Goal: Find contact information: Obtain details needed to contact an individual or organization

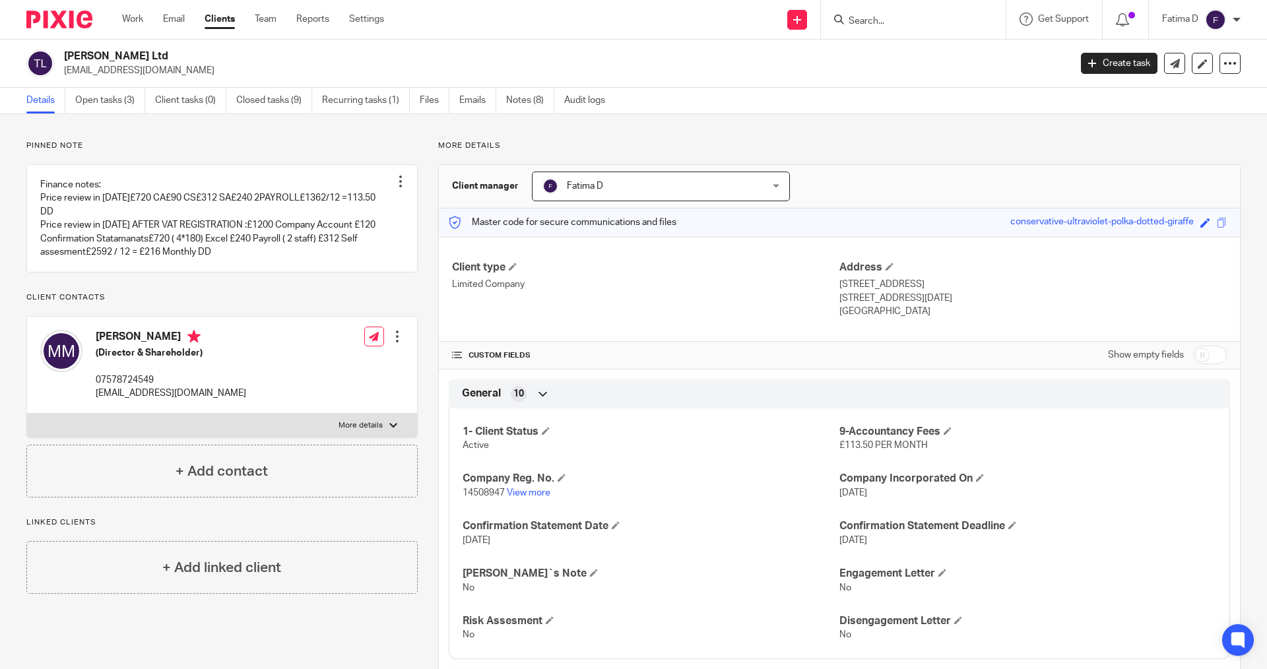
click at [394, 425] on label "More details" at bounding box center [222, 426] width 390 height 24
click at [27, 414] on input "More details" at bounding box center [26, 413] width 1 height 1
checkbox input "true"
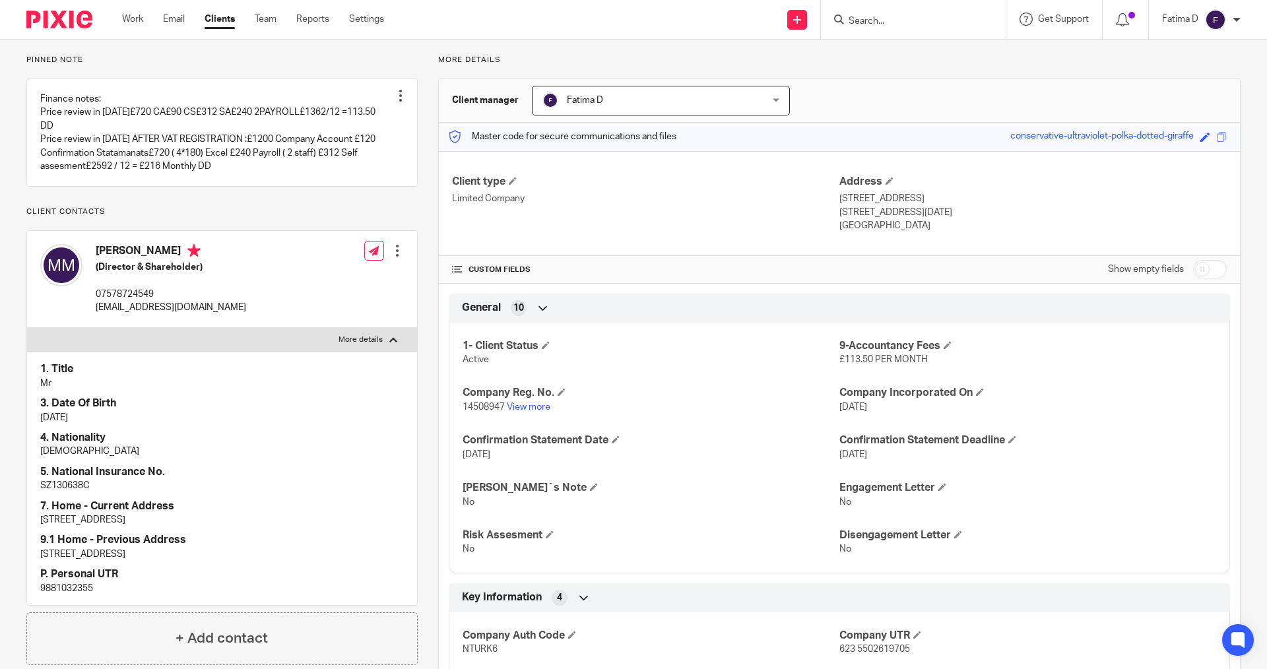
scroll to position [198, 0]
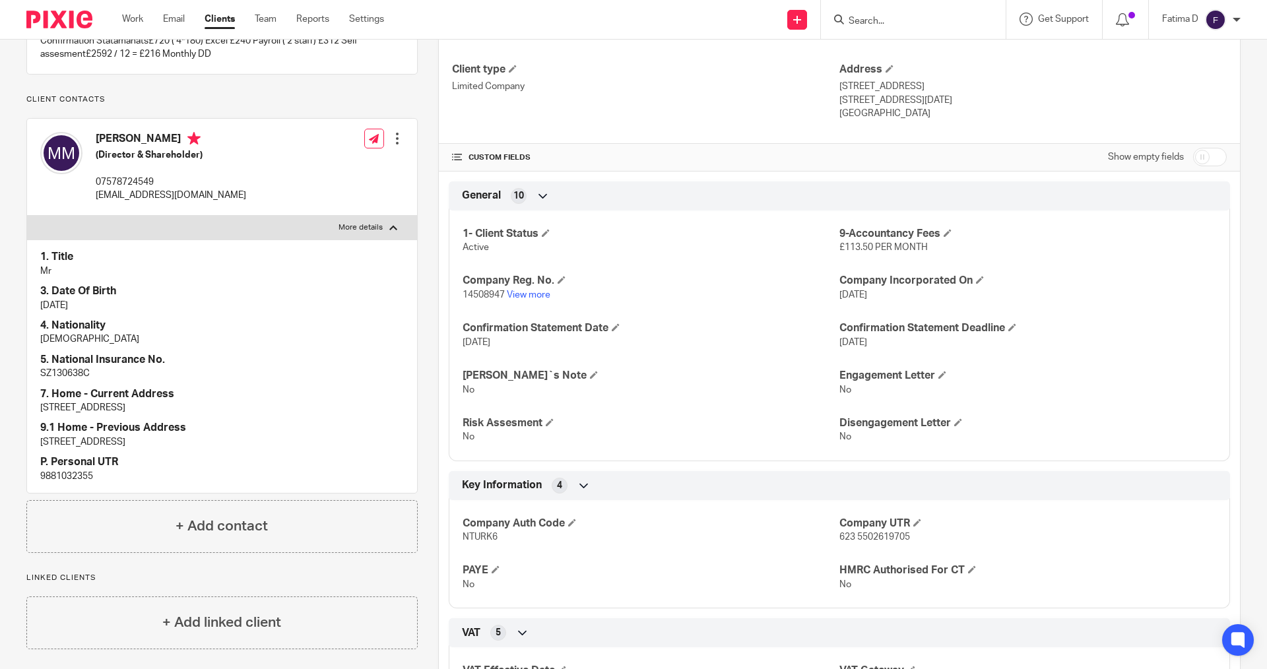
click at [79, 478] on p "9881032355" at bounding box center [222, 476] width 364 height 13
copy p "9881032355"
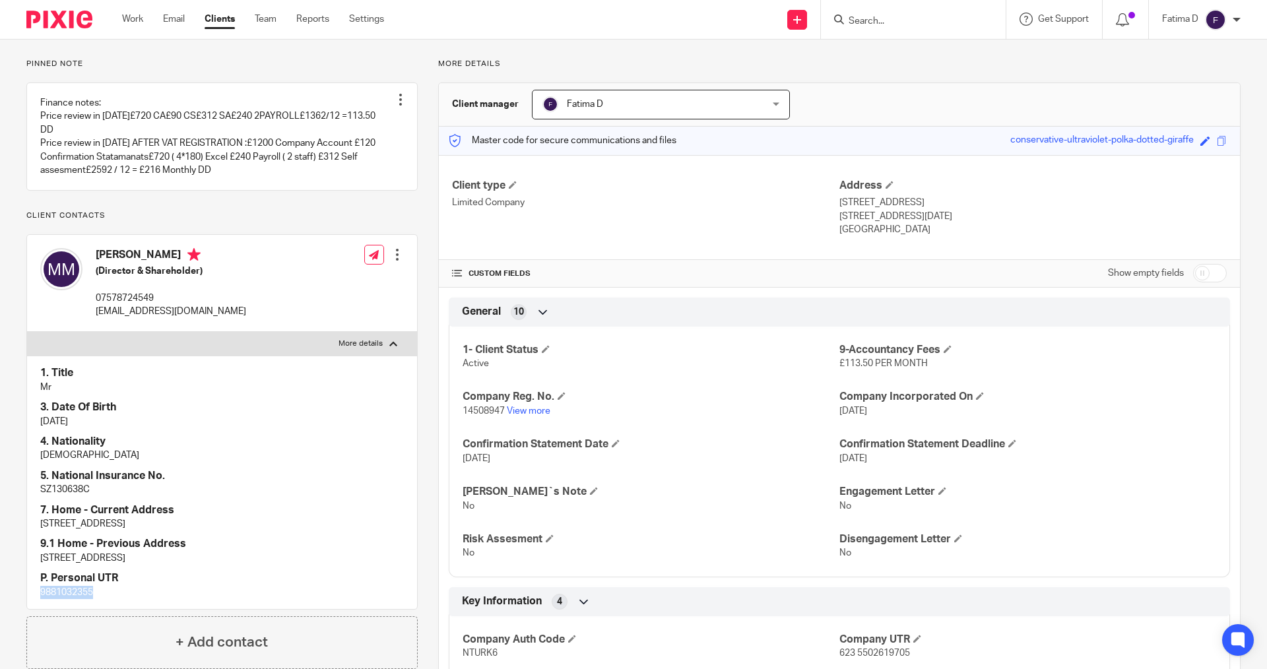
scroll to position [0, 0]
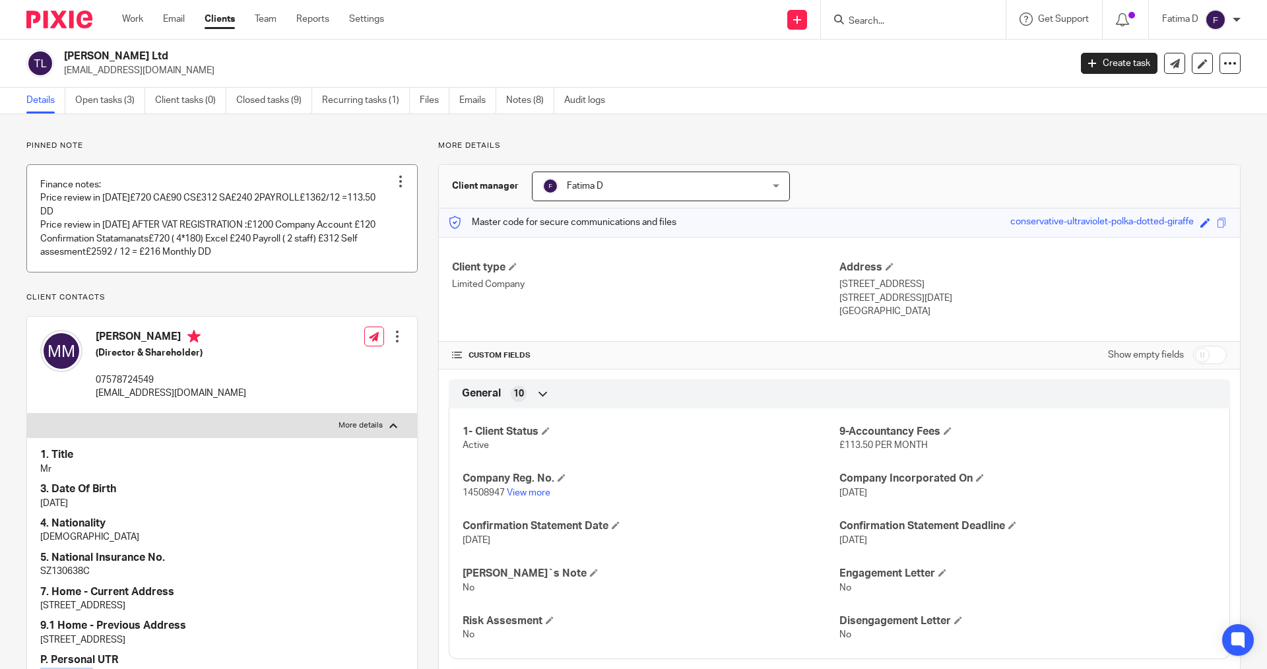
click at [86, 201] on link at bounding box center [222, 218] width 390 height 107
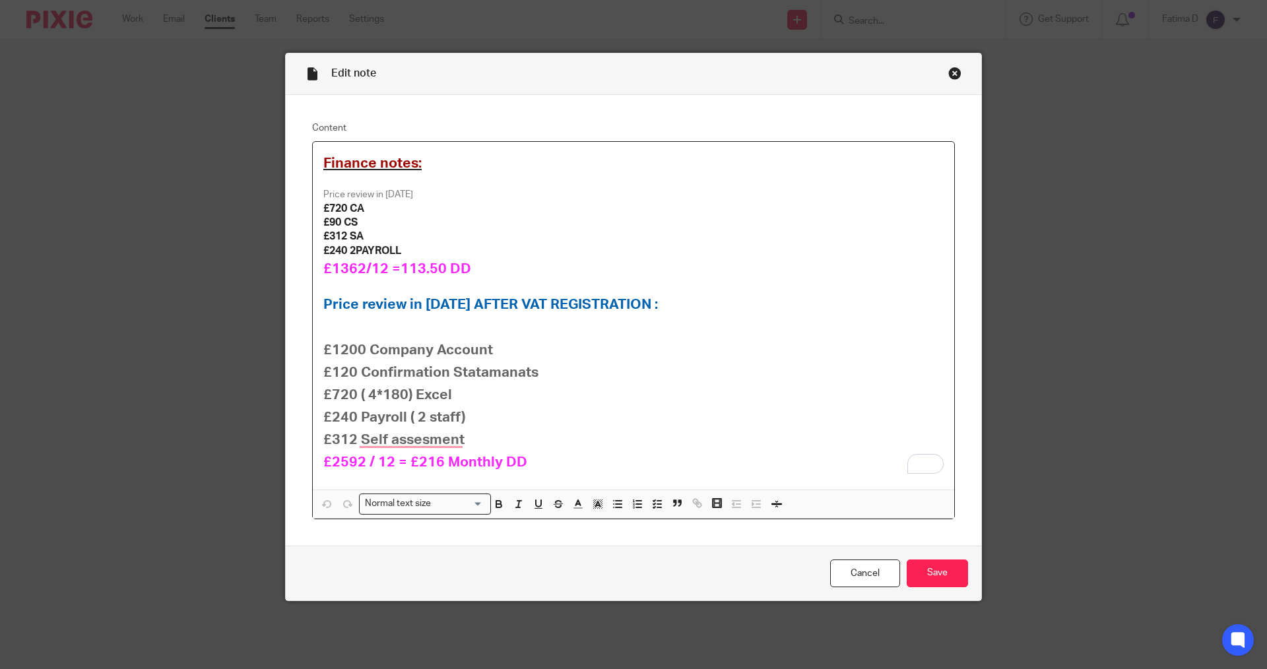
click at [954, 73] on div "Close this dialog window" at bounding box center [954, 73] width 13 height 13
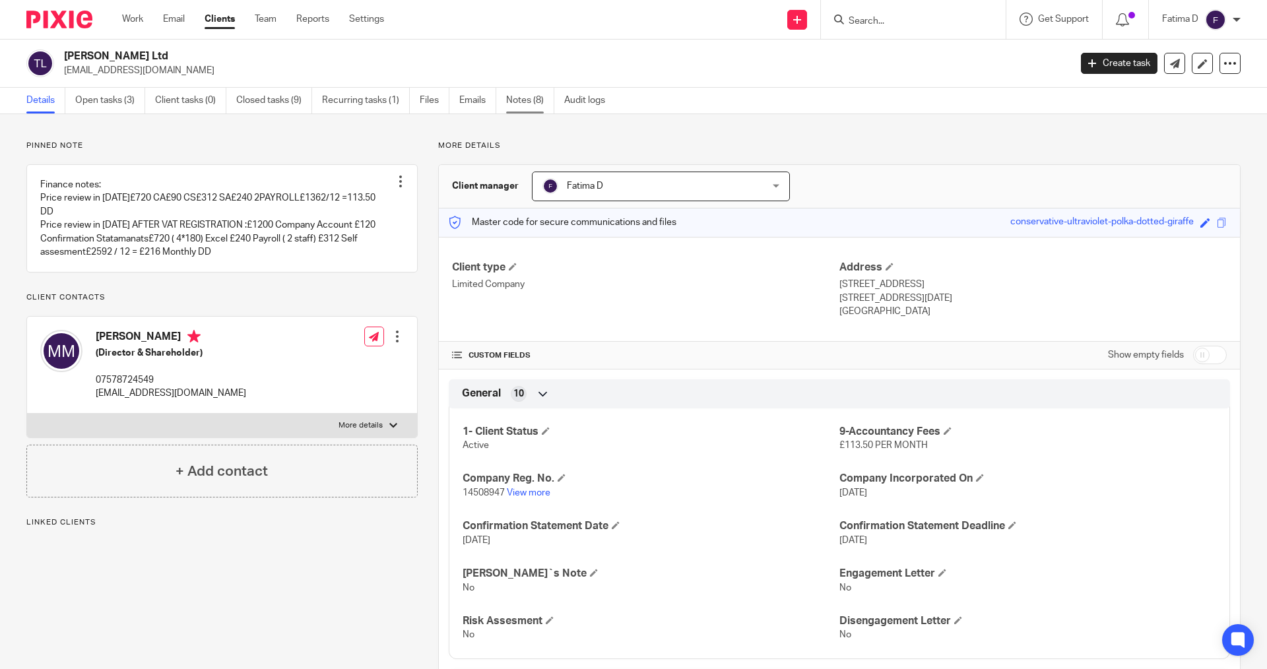
click at [519, 94] on link "Notes (8)" at bounding box center [530, 101] width 48 height 26
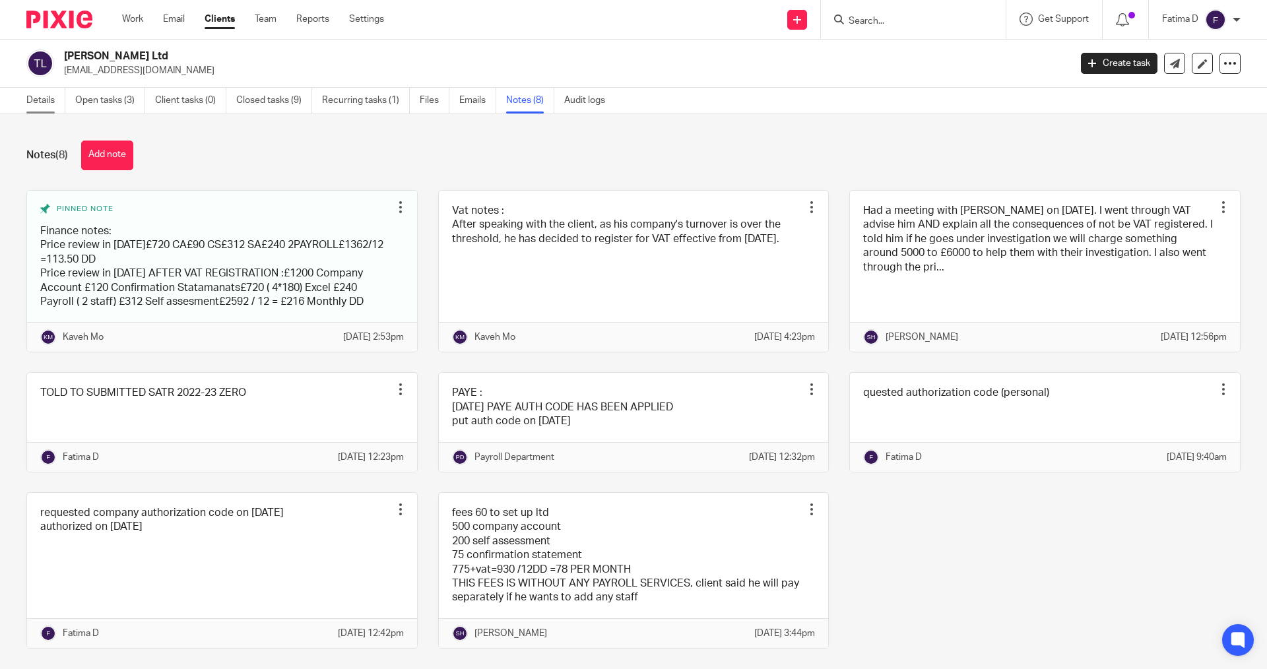
click at [40, 100] on link "Details" at bounding box center [45, 101] width 39 height 26
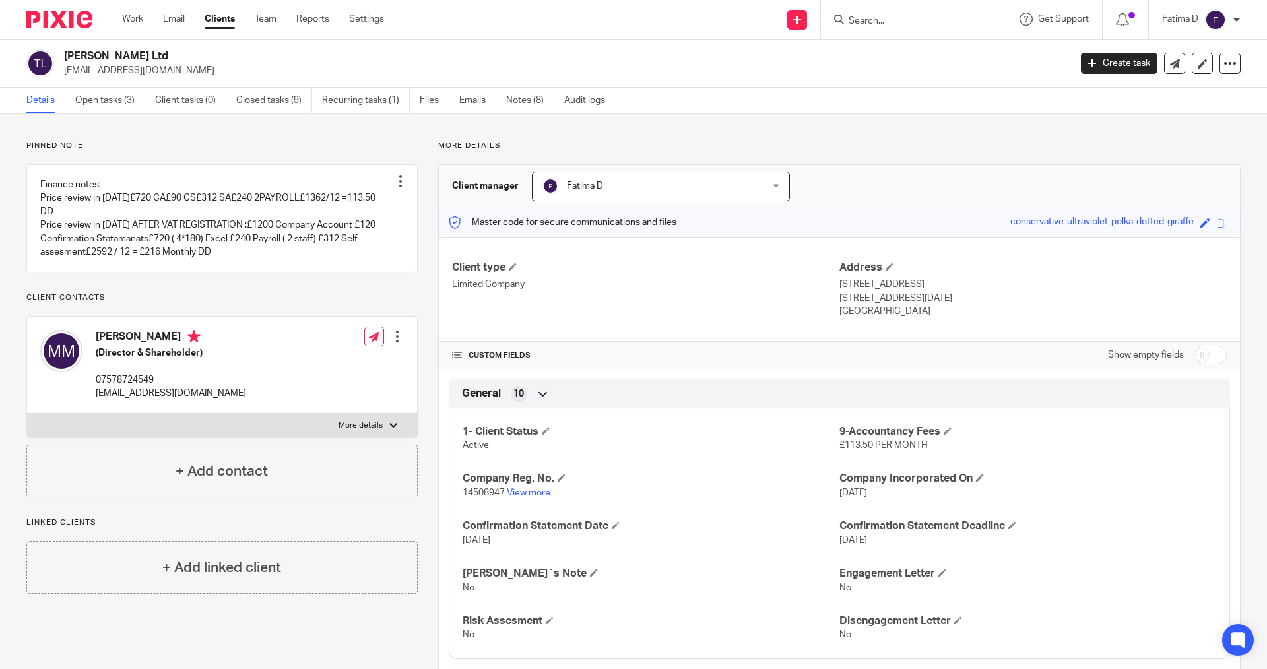
click at [392, 426] on div at bounding box center [393, 426] width 8 height 8
click at [27, 414] on input "More details" at bounding box center [26, 413] width 1 height 1
checkbox input "true"
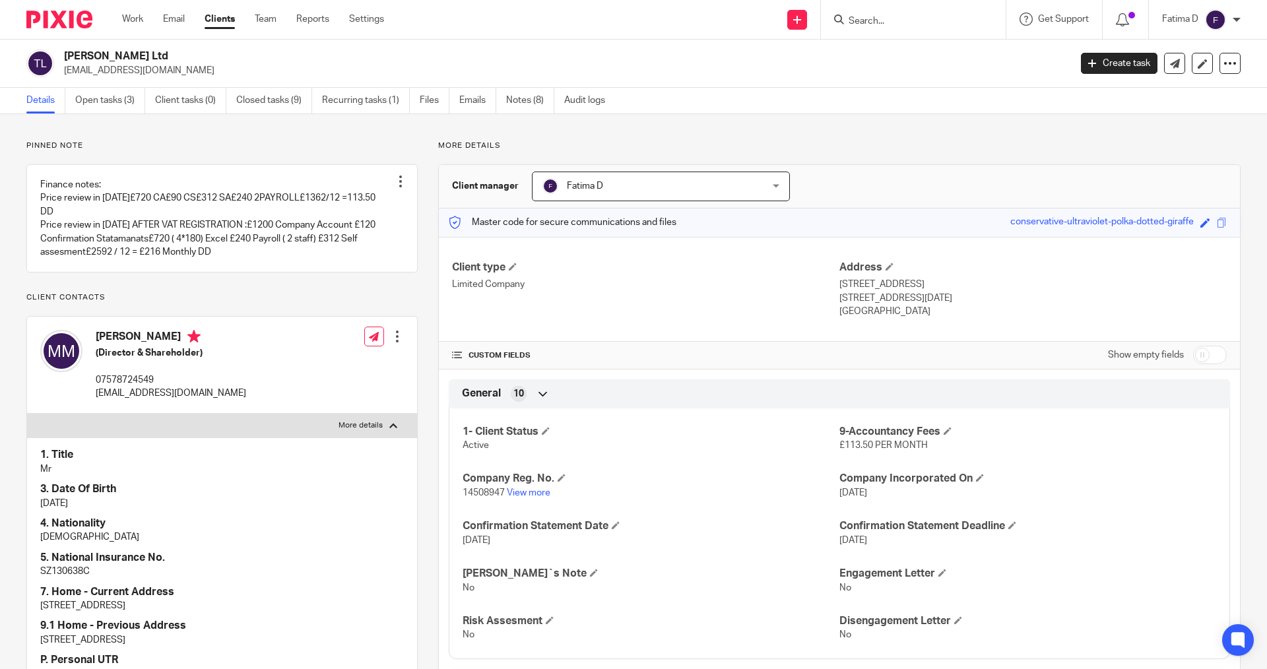
click at [879, 24] on input "Search" at bounding box center [906, 22] width 119 height 12
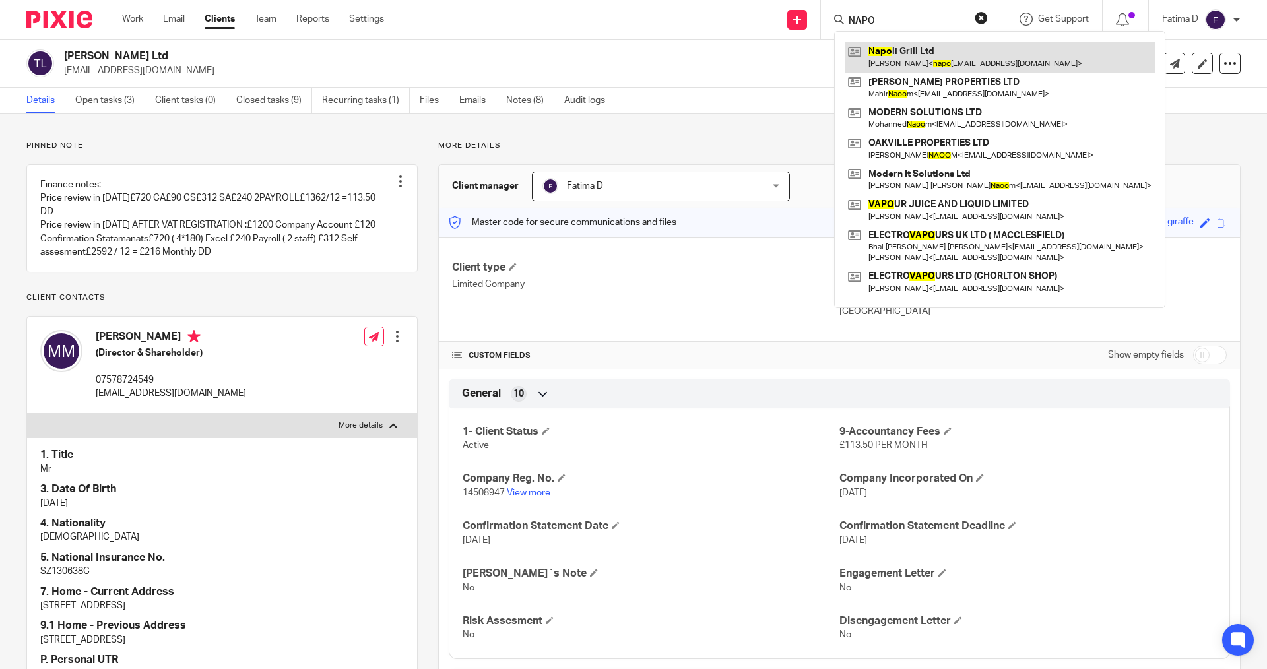
type input "NAPO"
click at [917, 55] on link at bounding box center [1000, 57] width 310 height 30
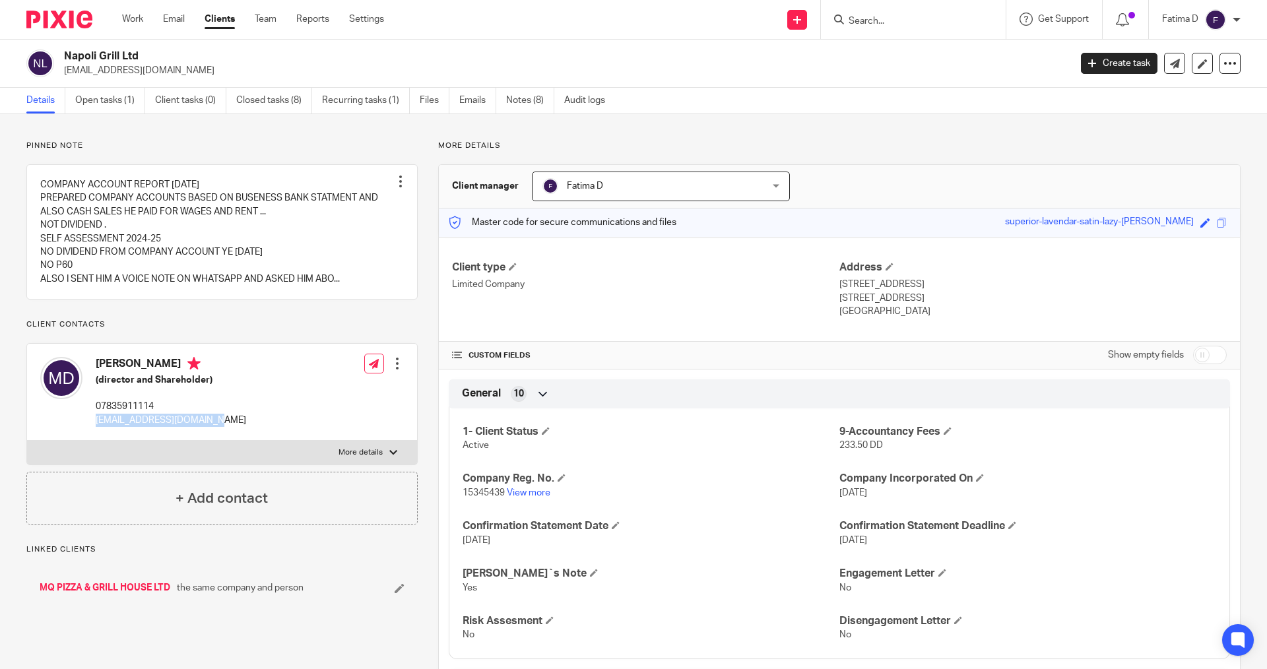
drag, startPoint x: 183, startPoint y: 422, endPoint x: 93, endPoint y: 423, distance: 89.7
click at [93, 423] on div "Mojtaba Dashtaki (director and Shareholder) 07835911114 napoligrill140@yahoo.co…" at bounding box center [222, 392] width 390 height 97
copy p "napoligrill140@yahoo.com"
click at [122, 207] on link at bounding box center [222, 232] width 390 height 134
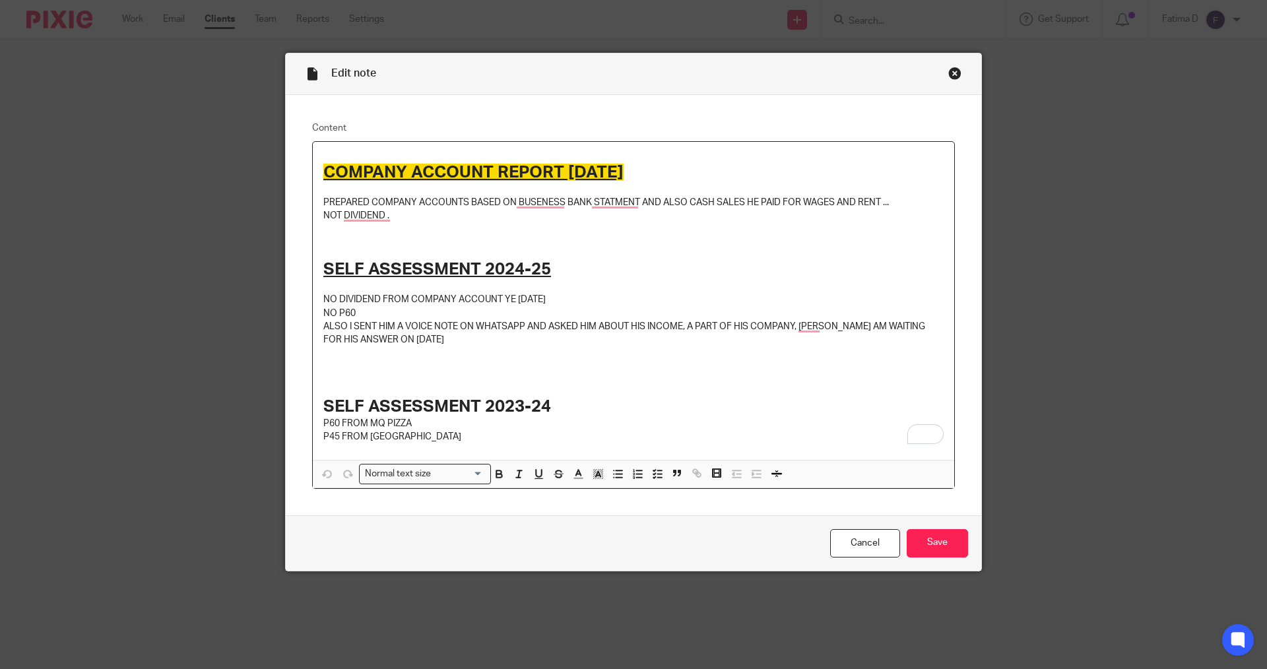
click at [952, 73] on div "Close this dialog window" at bounding box center [954, 73] width 13 height 13
click at [950, 73] on div "Close this dialog window" at bounding box center [954, 73] width 13 height 13
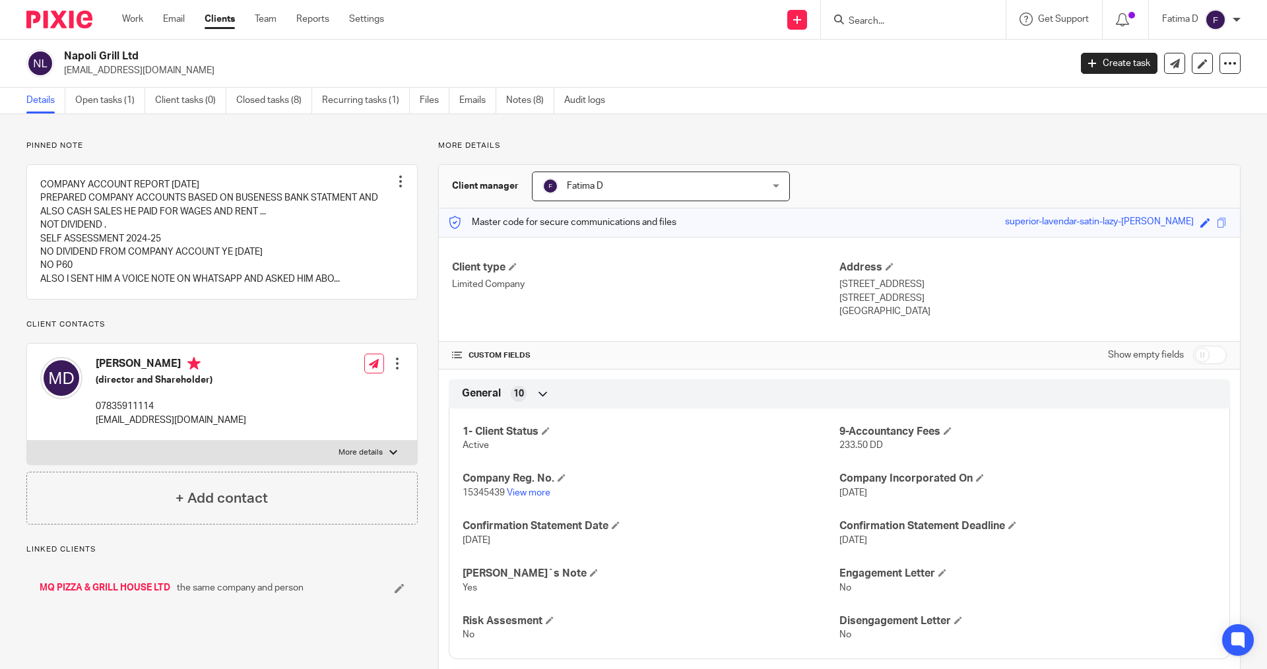
click at [389, 445] on label "More details" at bounding box center [222, 453] width 390 height 24
click at [27, 441] on input "More details" at bounding box center [26, 440] width 1 height 1
checkbox input "true"
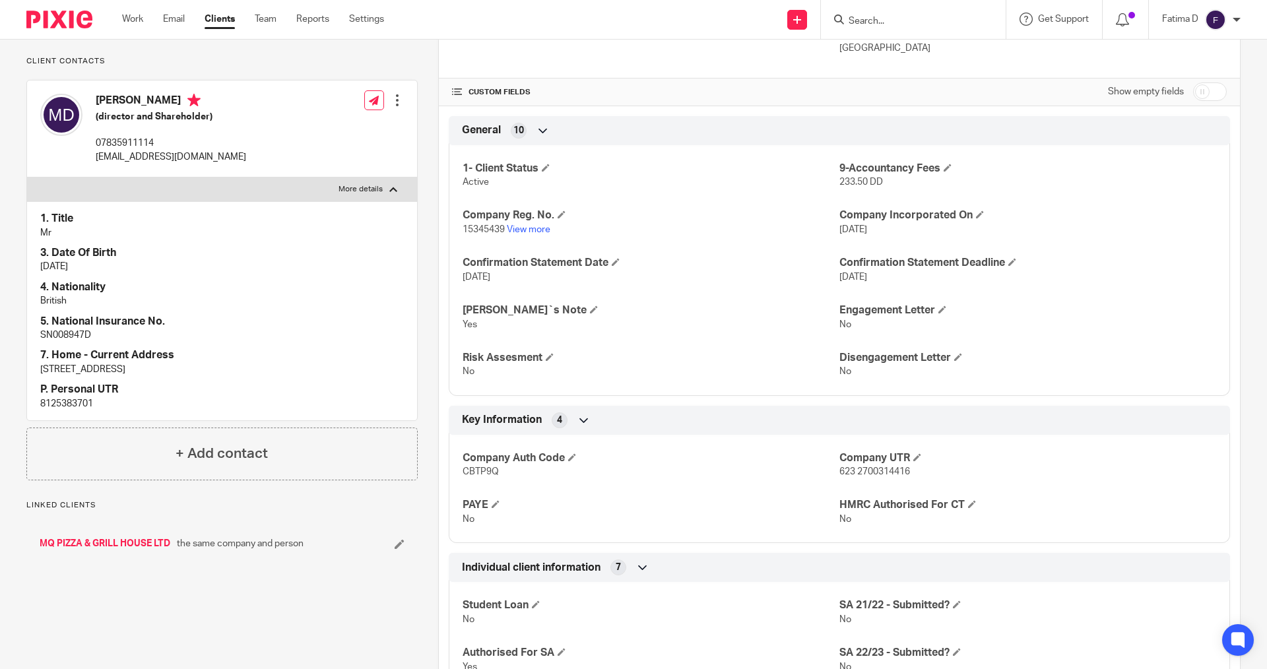
scroll to position [264, 0]
click at [65, 401] on p "8125383701" at bounding box center [222, 403] width 364 height 13
copy p "8125383701"
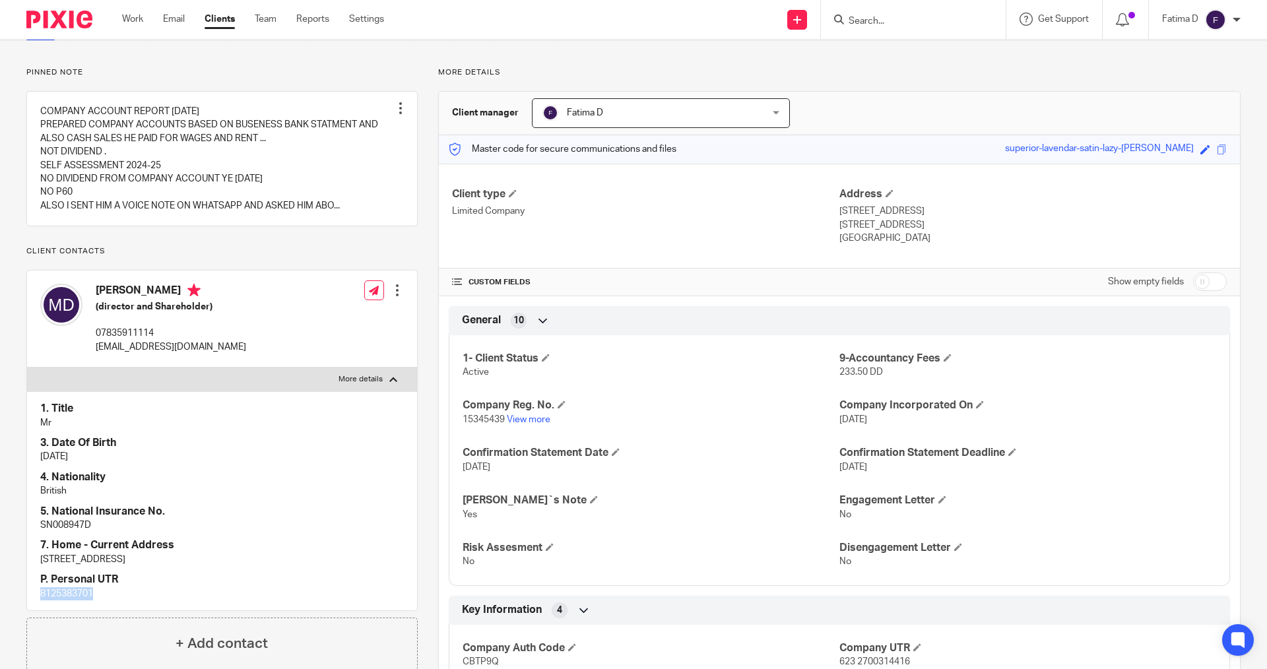
scroll to position [0, 0]
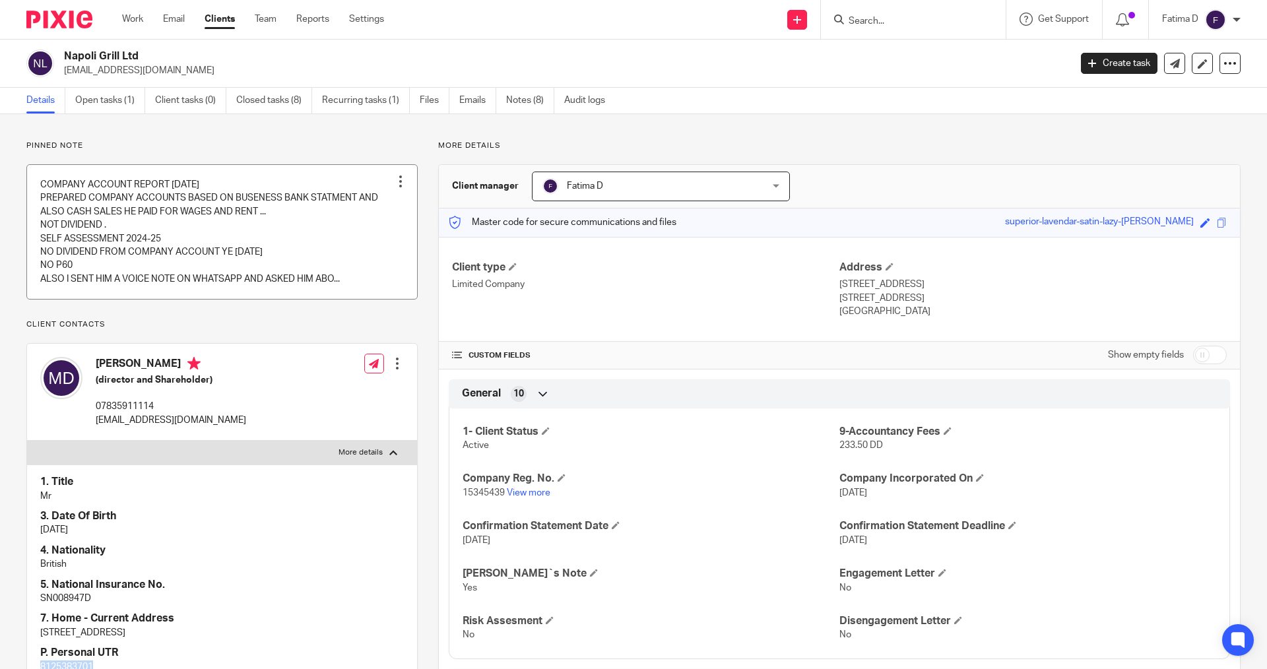
click at [117, 214] on link at bounding box center [222, 232] width 390 height 134
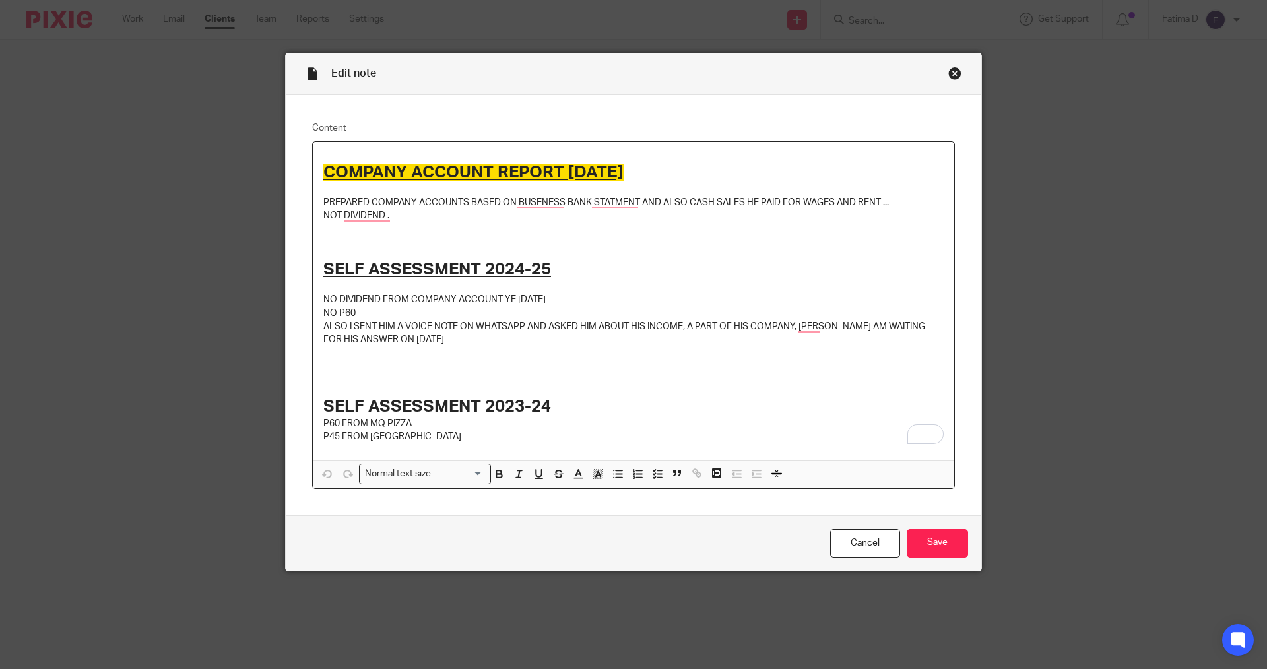
click at [443, 343] on p "ALSO I SENT HIM A VOICE NOTE ON WHATSAPP AND ASKED HIM ABOUT HIS INCOME, A PART…" at bounding box center [633, 333] width 620 height 27
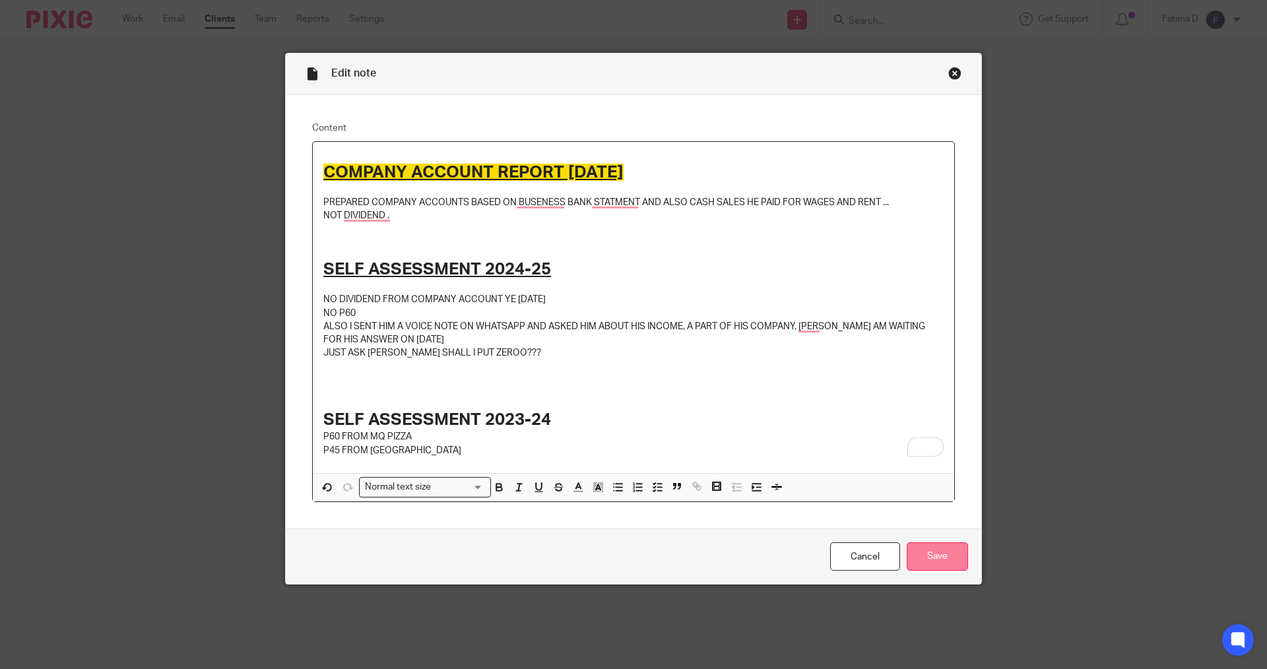
click at [923, 559] on input "Save" at bounding box center [937, 556] width 61 height 28
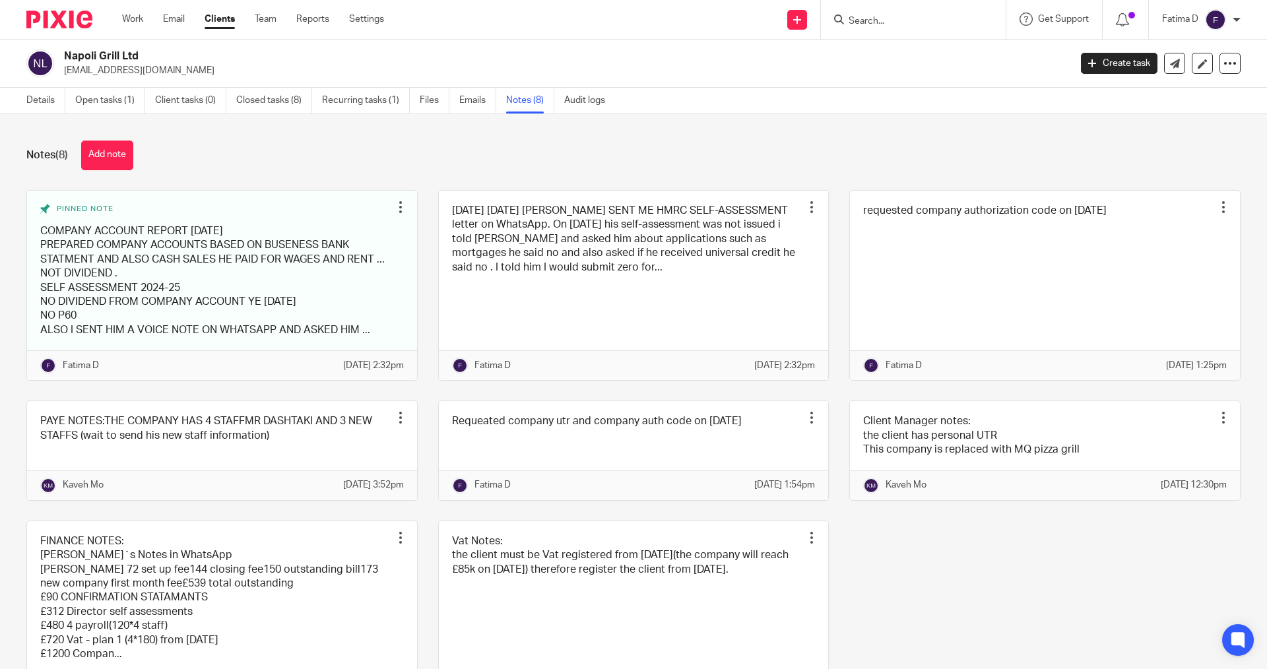
click at [315, 151] on div "Notes (8) Add note" at bounding box center [633, 156] width 1214 height 30
click at [859, 20] on input "Search" at bounding box center [906, 22] width 119 height 12
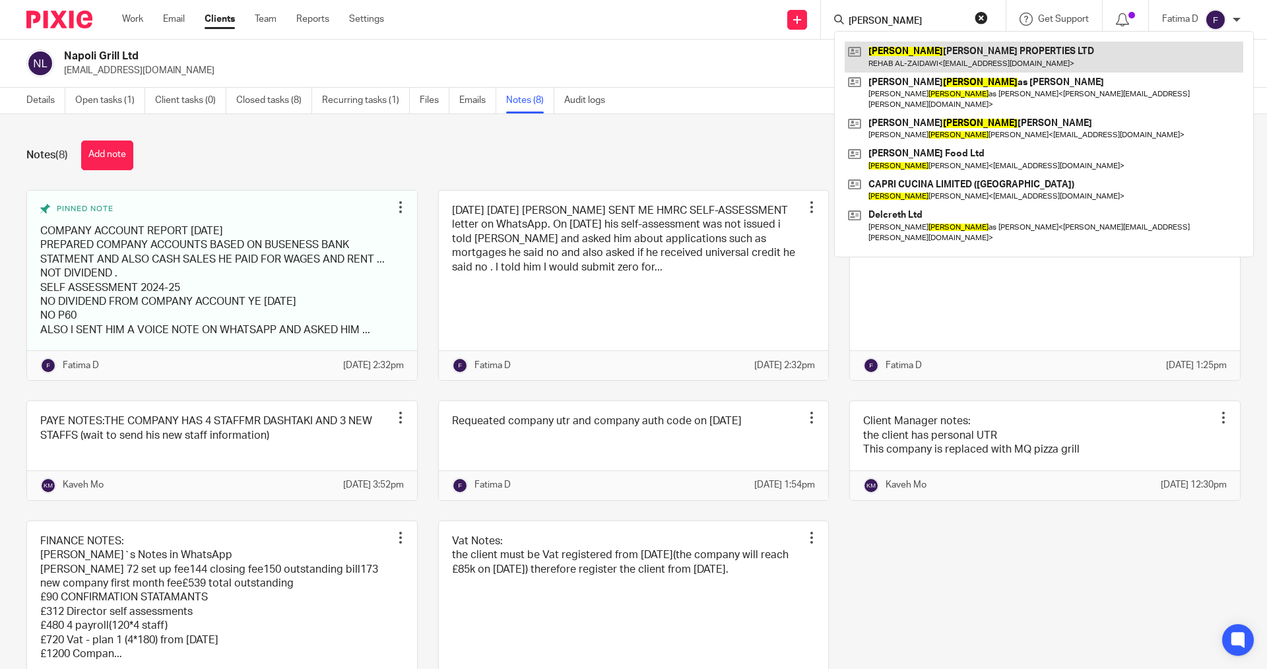
type input "ELI"
click at [911, 55] on link at bounding box center [1044, 57] width 399 height 30
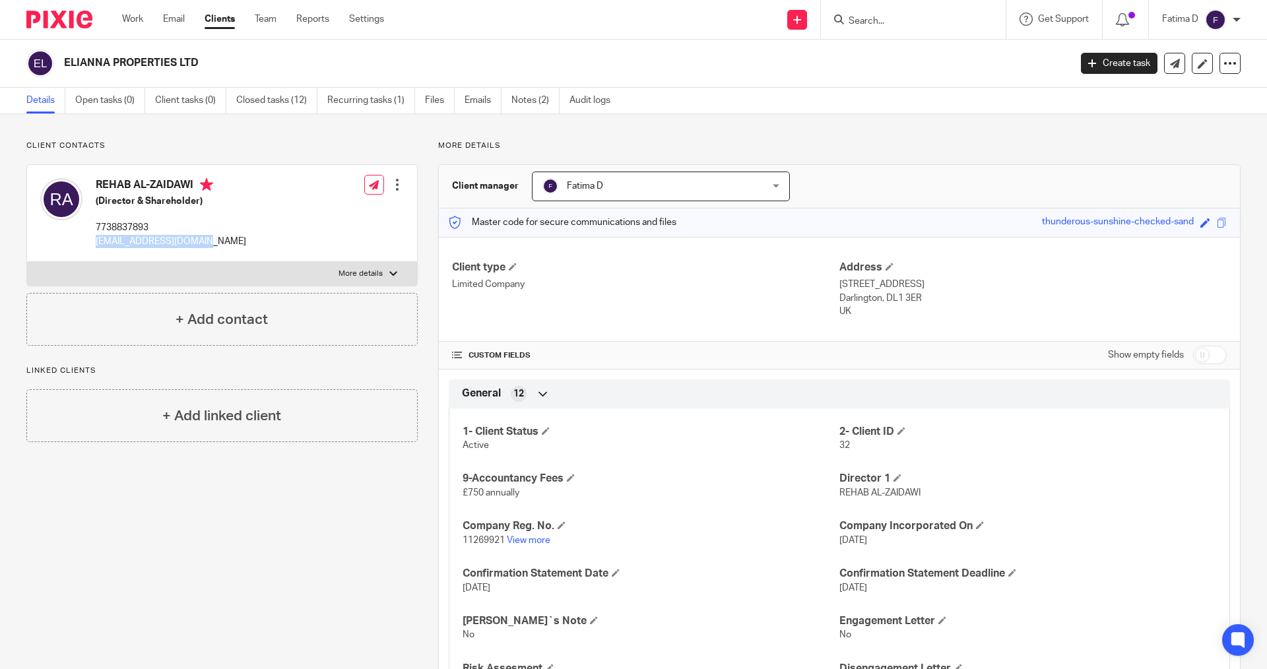
drag, startPoint x: 203, startPoint y: 242, endPoint x: 95, endPoint y: 241, distance: 108.2
click at [95, 241] on div "REHAB AL-ZAIDAWI (Director & Shareholder) 7738837893 [EMAIL_ADDRESS][DOMAIN_NAM…" at bounding box center [143, 213] width 206 height 83
copy p "[EMAIL_ADDRESS][DOMAIN_NAME]"
click at [867, 17] on input "Search" at bounding box center [906, 22] width 119 height 12
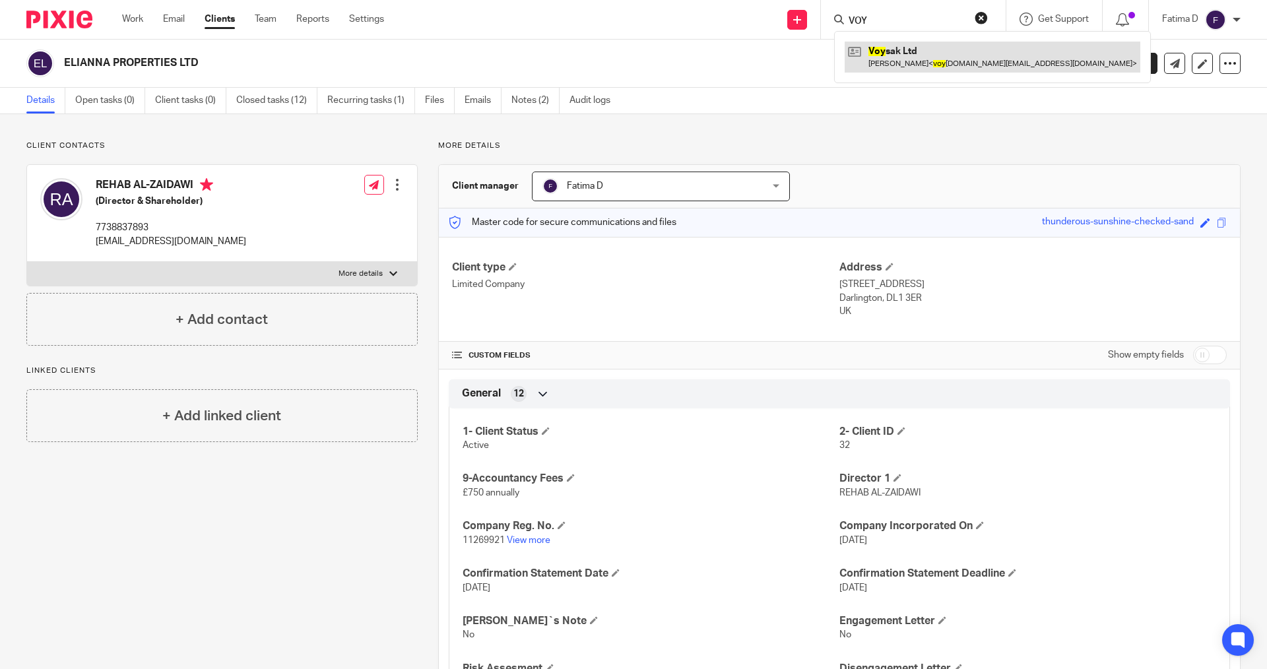
type input "VOY"
click at [905, 49] on link at bounding box center [993, 57] width 296 height 30
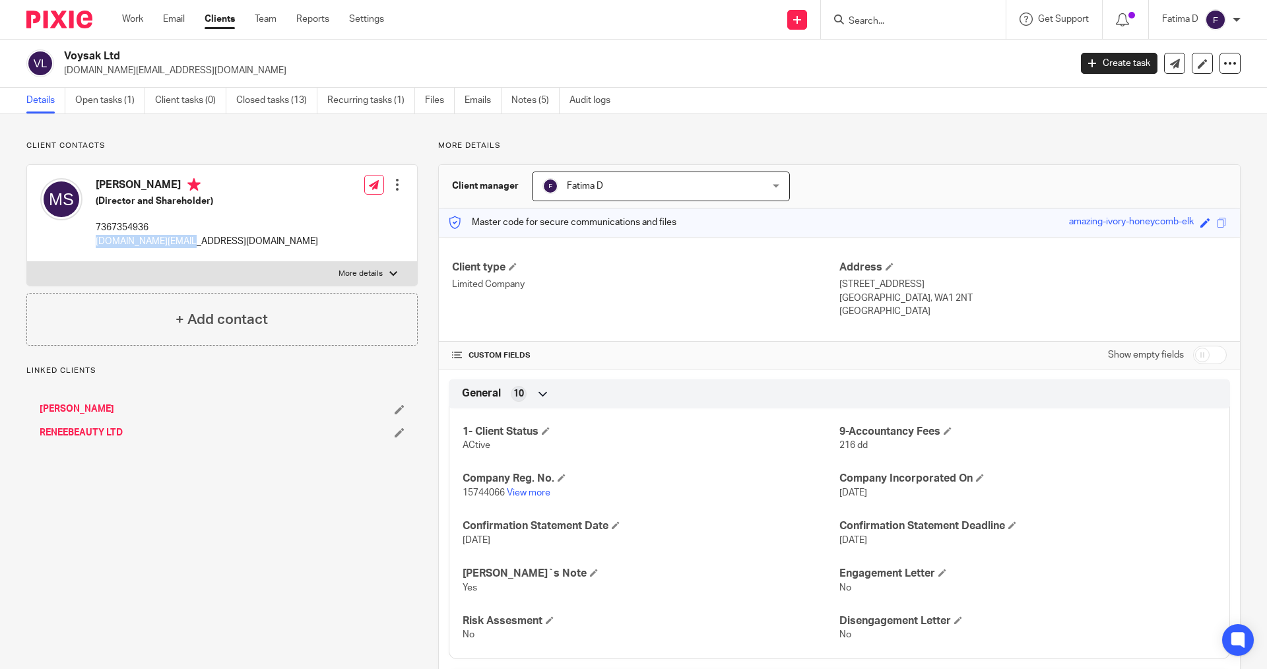
drag, startPoint x: 0, startPoint y: 0, endPoint x: 94, endPoint y: 246, distance: 263.6
click at [94, 246] on div "Mehdi Shamkhani (Director and Shareholder) 7367354936 voysak.uk@gmail.com" at bounding box center [179, 213] width 278 height 83
copy p "voysak.uk@gmail.com"
drag, startPoint x: 882, startPoint y: 28, endPoint x: 877, endPoint y: 22, distance: 8.5
click at [879, 24] on div at bounding box center [913, 19] width 185 height 39
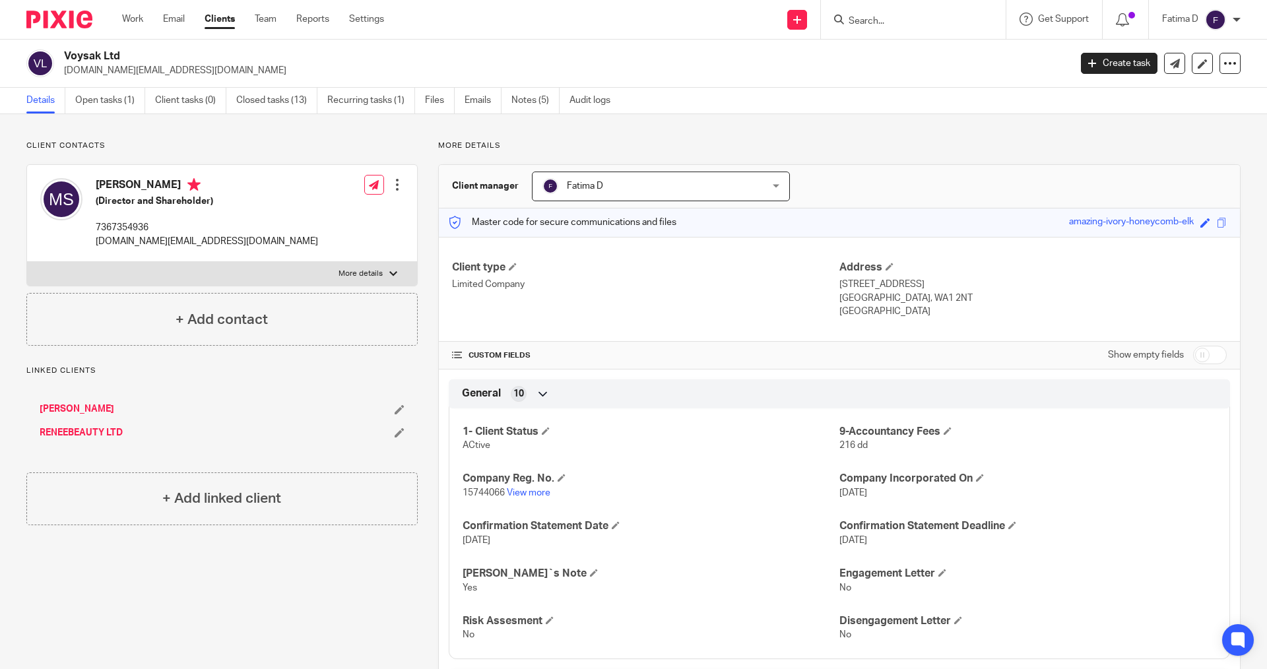
click at [879, 18] on input "Search" at bounding box center [906, 22] width 119 height 12
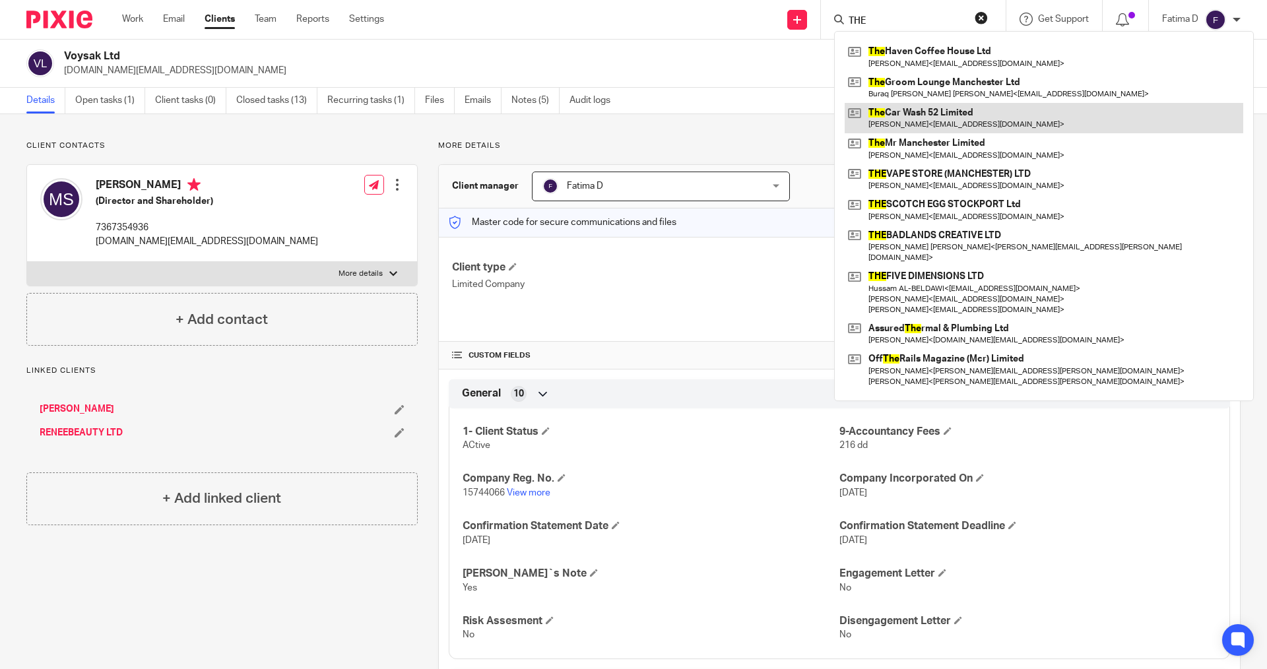
type input "THE"
click at [911, 112] on link at bounding box center [1044, 118] width 399 height 30
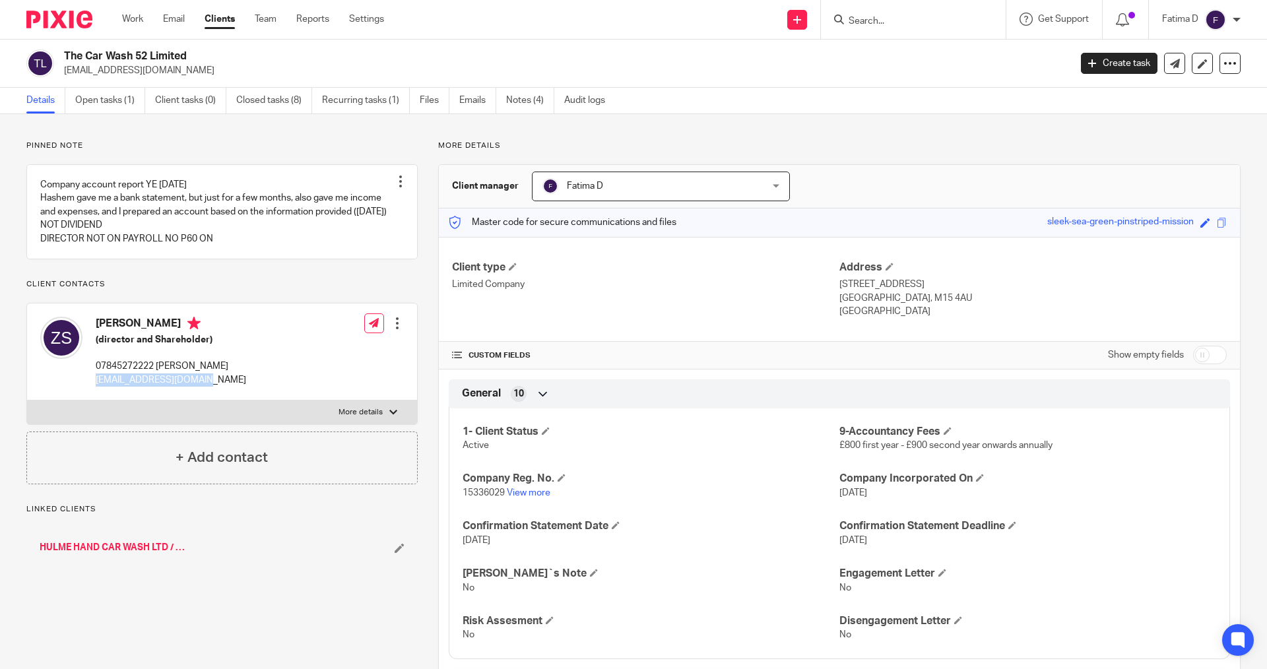
drag, startPoint x: 214, startPoint y: 397, endPoint x: 90, endPoint y: 400, distance: 124.7
click at [90, 400] on div "Zryan Sherwani (director and Shareholder) 07845272222 Kak Ibrahim zryan81@googl…" at bounding box center [222, 352] width 390 height 97
copy p "zryan81@googlemail.com"
drag, startPoint x: 272, startPoint y: 311, endPoint x: 598, endPoint y: 80, distance: 399.9
click at [273, 309] on div "Pinned note Company account report YE 31/12/2024 Hashem gave me a bank statemen…" at bounding box center [221, 313] width 391 height 344
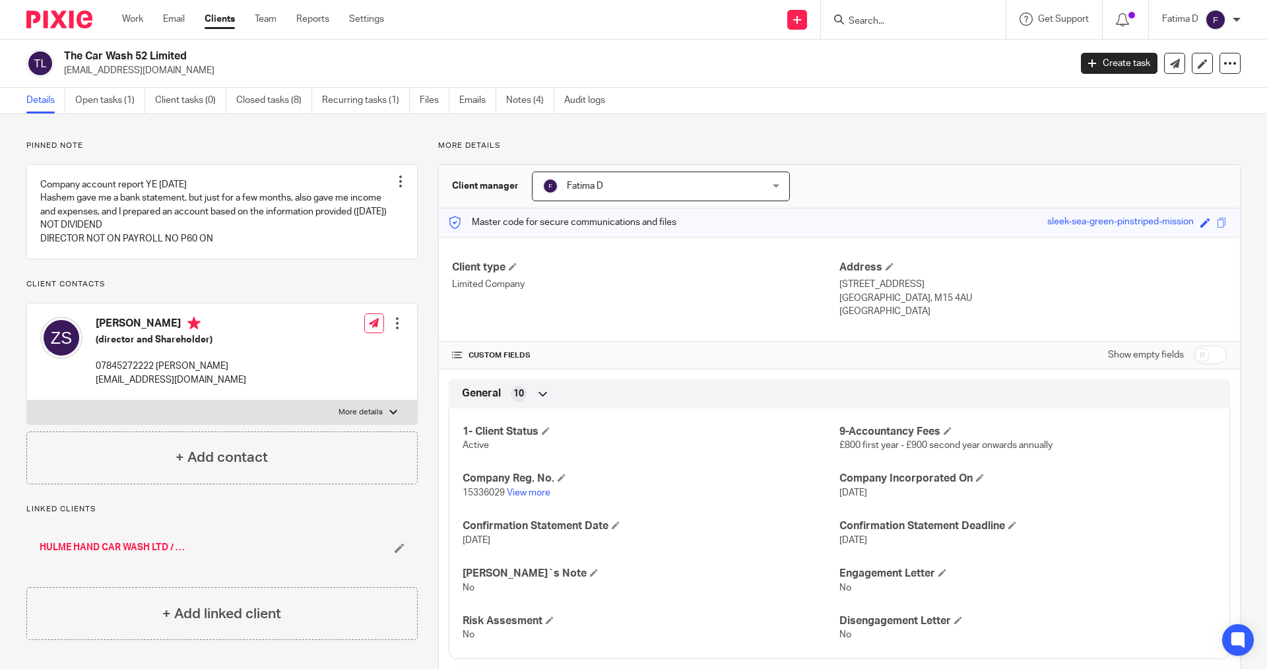
click at [858, 24] on input "Search" at bounding box center [906, 22] width 119 height 12
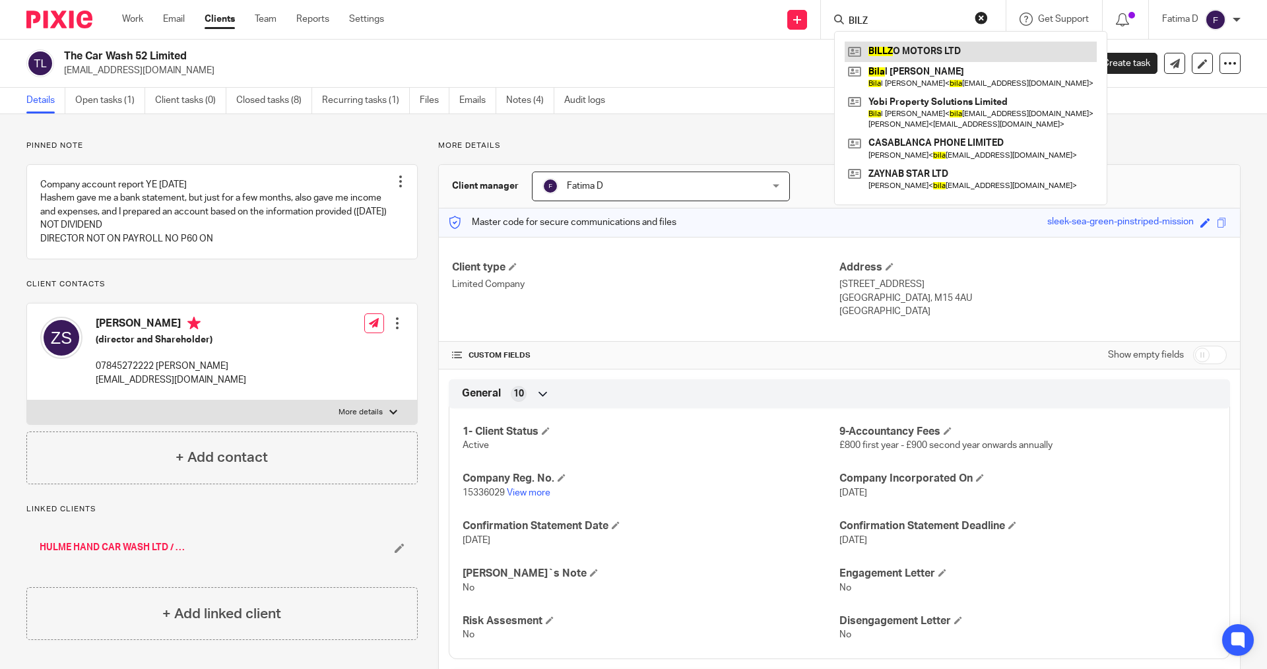
type input "BILZ"
click at [919, 53] on link at bounding box center [971, 52] width 252 height 20
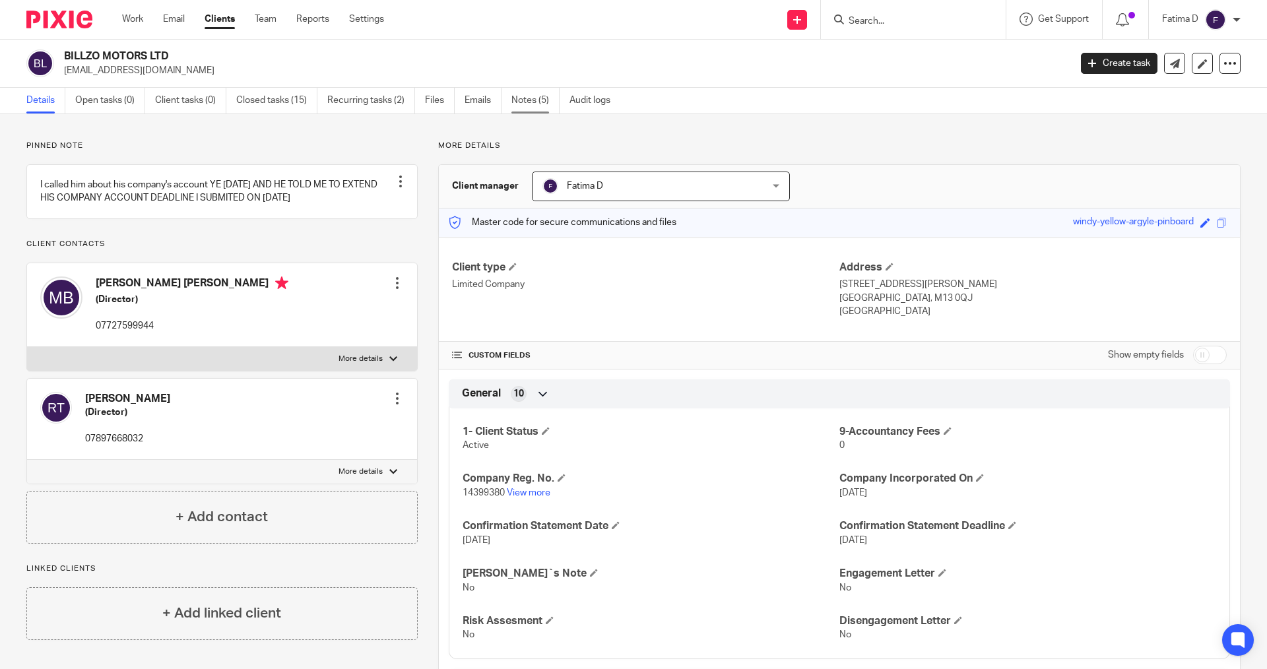
click at [531, 98] on link "Notes (5)" at bounding box center [535, 101] width 48 height 26
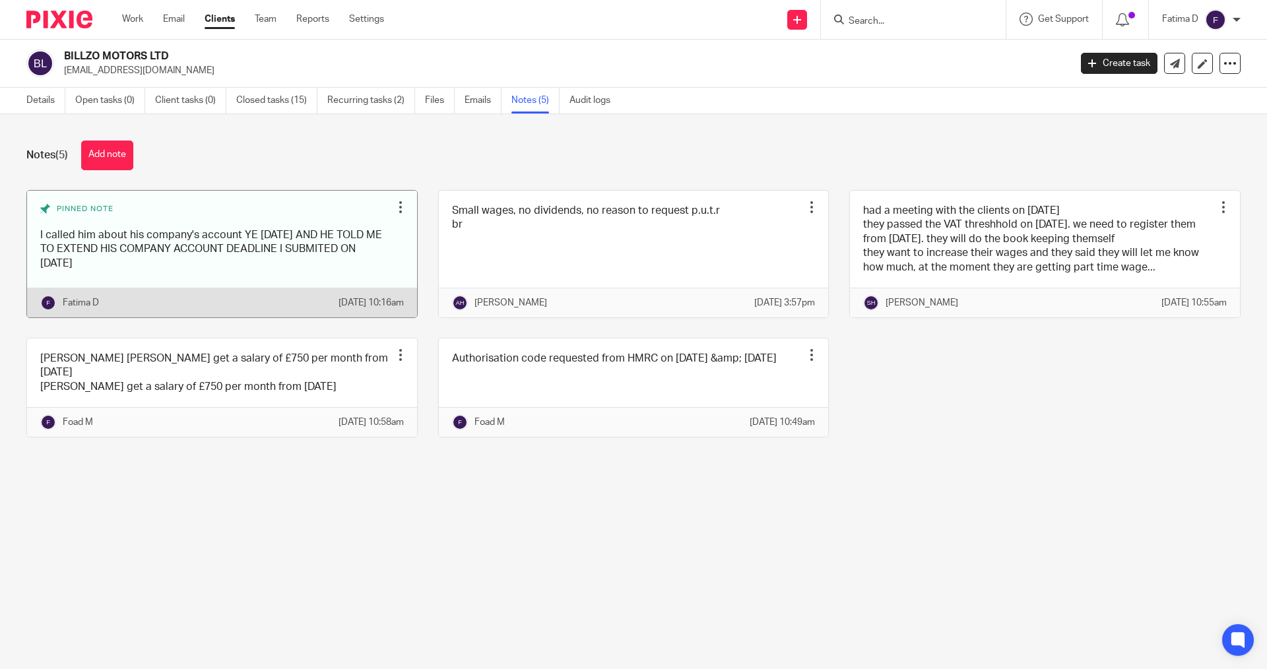
click at [297, 256] on link at bounding box center [222, 254] width 390 height 127
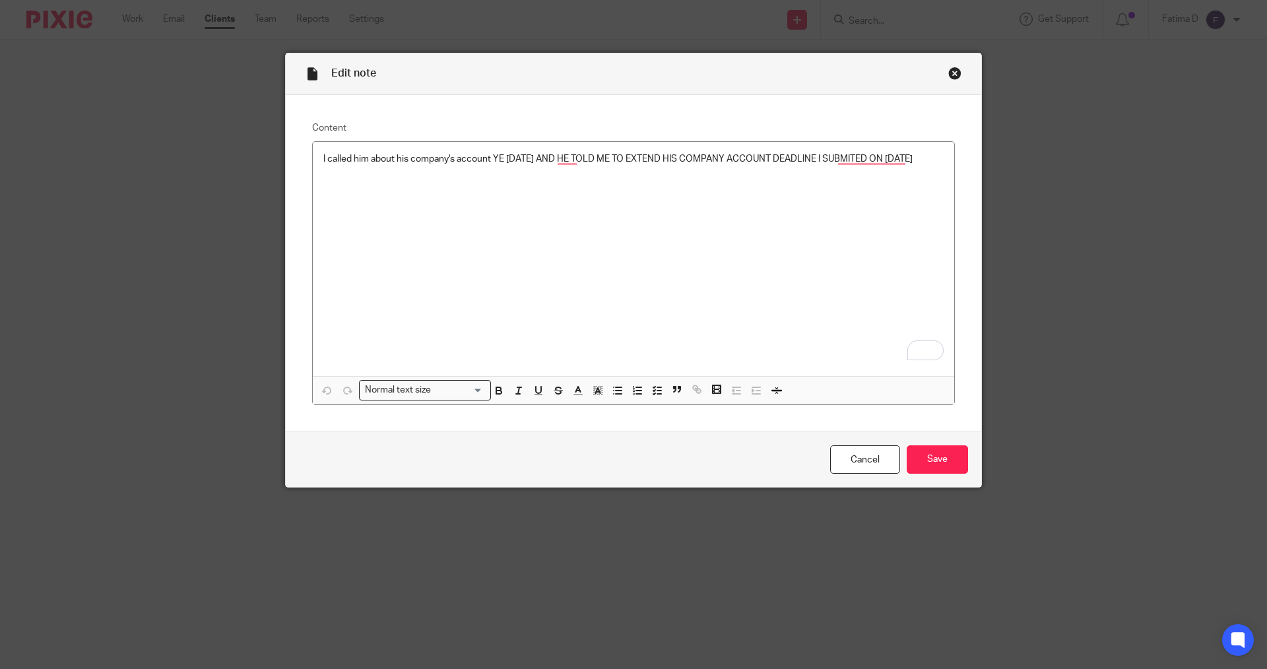
click at [951, 71] on div "Close this dialog window" at bounding box center [954, 73] width 13 height 13
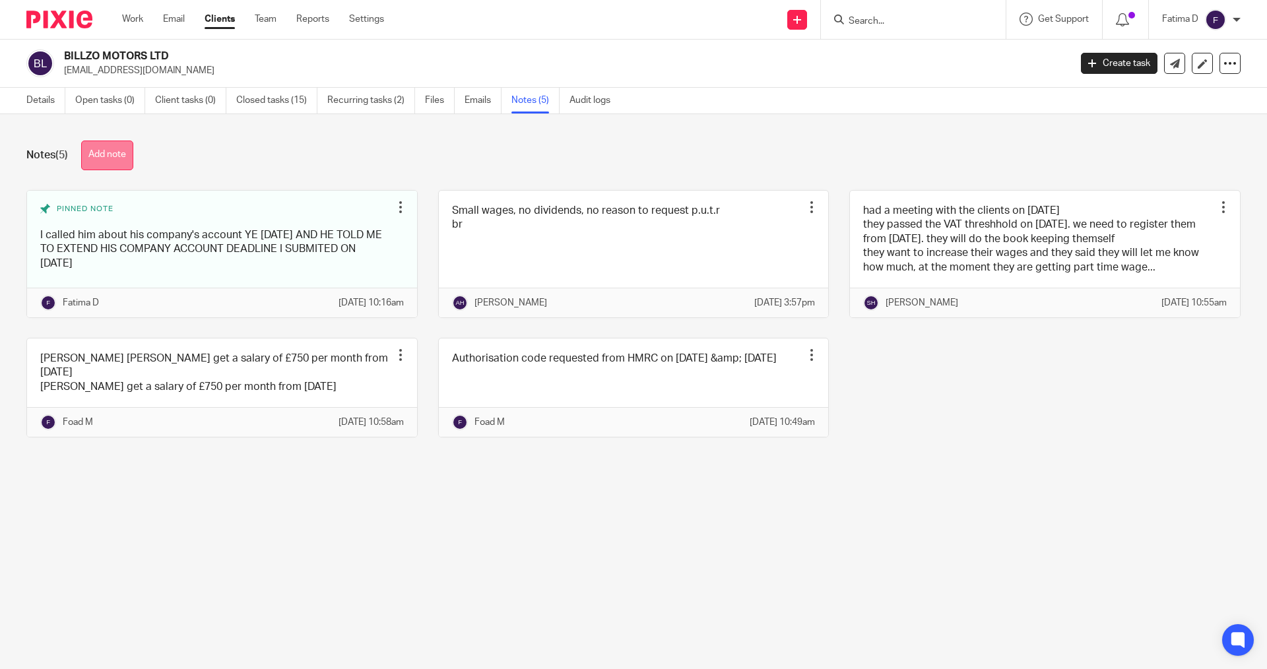
click at [129, 151] on button "Add note" at bounding box center [107, 156] width 52 height 30
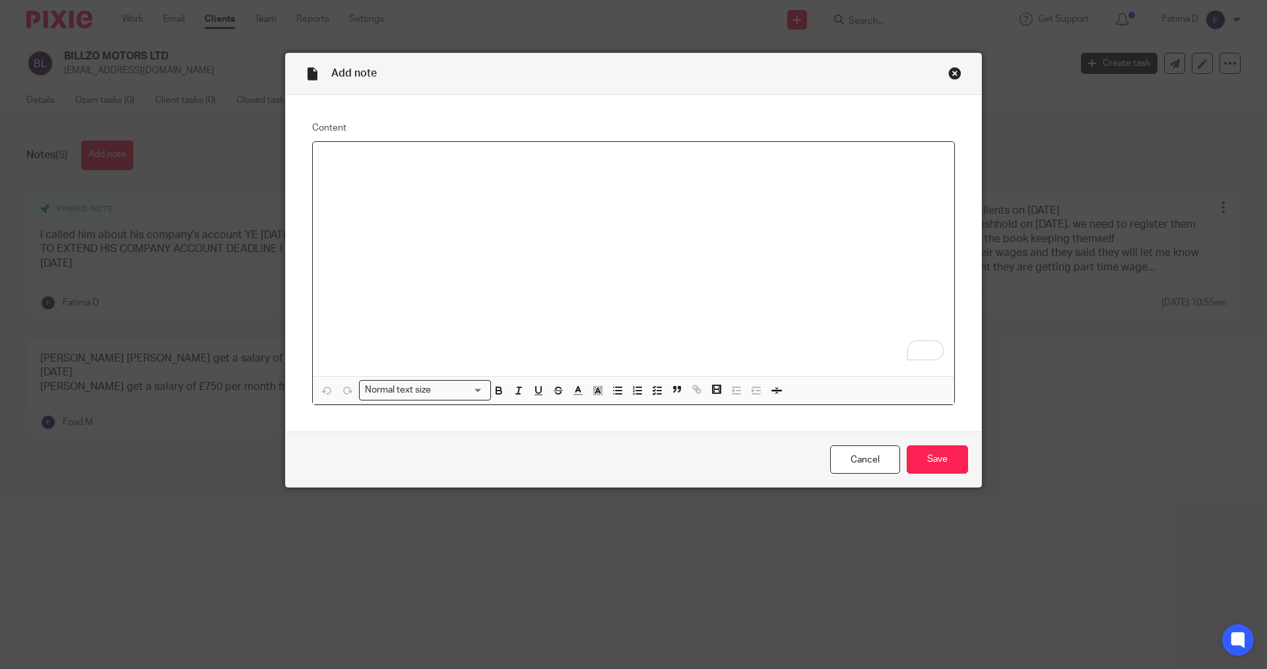
click at [352, 161] on p "To enrich screen reader interactions, please activate Accessibility in Grammarl…" at bounding box center [633, 158] width 620 height 13
click at [344, 330] on div "COMPANY ACCOUNT REPORT" at bounding box center [633, 259] width 641 height 234
click at [464, 158] on p "COMPANY ACCOUNT REPORT" at bounding box center [633, 158] width 620 height 13
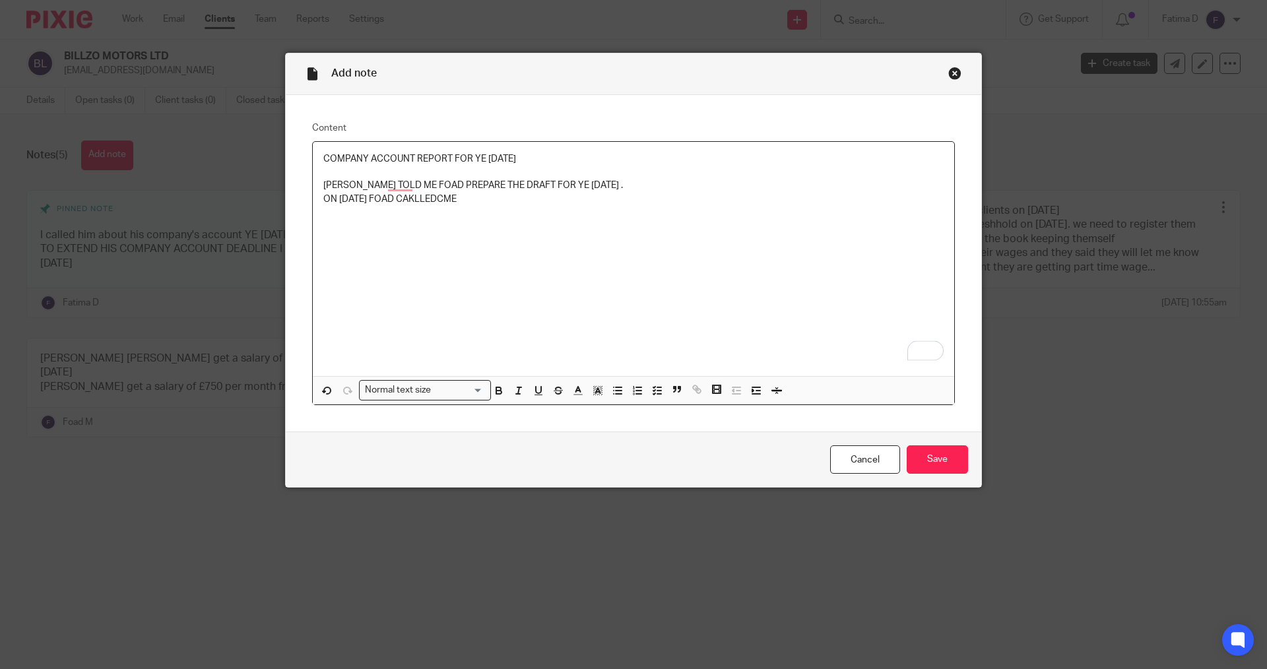
click at [459, 199] on p "ON 11/08/2025 FOAD CAKLLEDCME" at bounding box center [633, 199] width 620 height 13
click at [479, 203] on p "ON 11/08/2025 FOAD CAKLLED ME" at bounding box center [633, 199] width 620 height 13
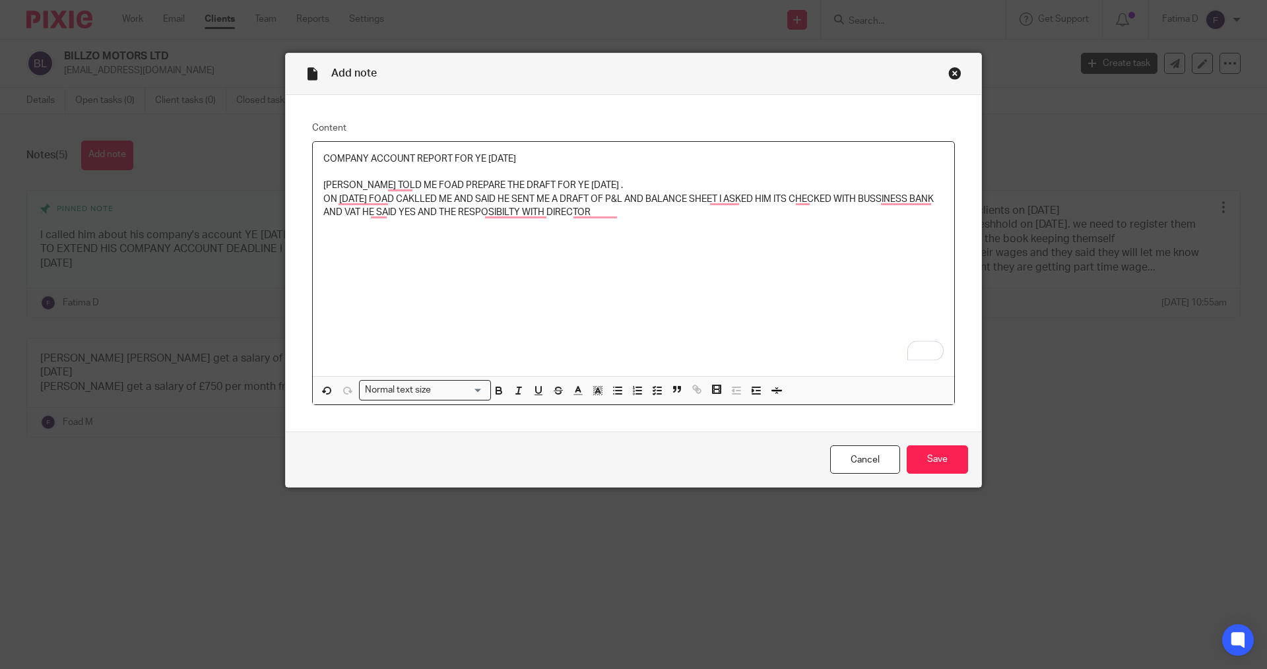
click at [543, 211] on p "ON 11/08/2025 FOAD CAKLLED ME AND SAID HE SENT ME A DRAFT OF P&L AND BALANCE SH…" at bounding box center [633, 206] width 620 height 27
click at [633, 214] on p "ON 11/08/2025 FOAD CAKLLED ME AND SAID HE SENT ME A DRAFT OF P&L AND BALANCE SH…" at bounding box center [633, 206] width 620 height 27
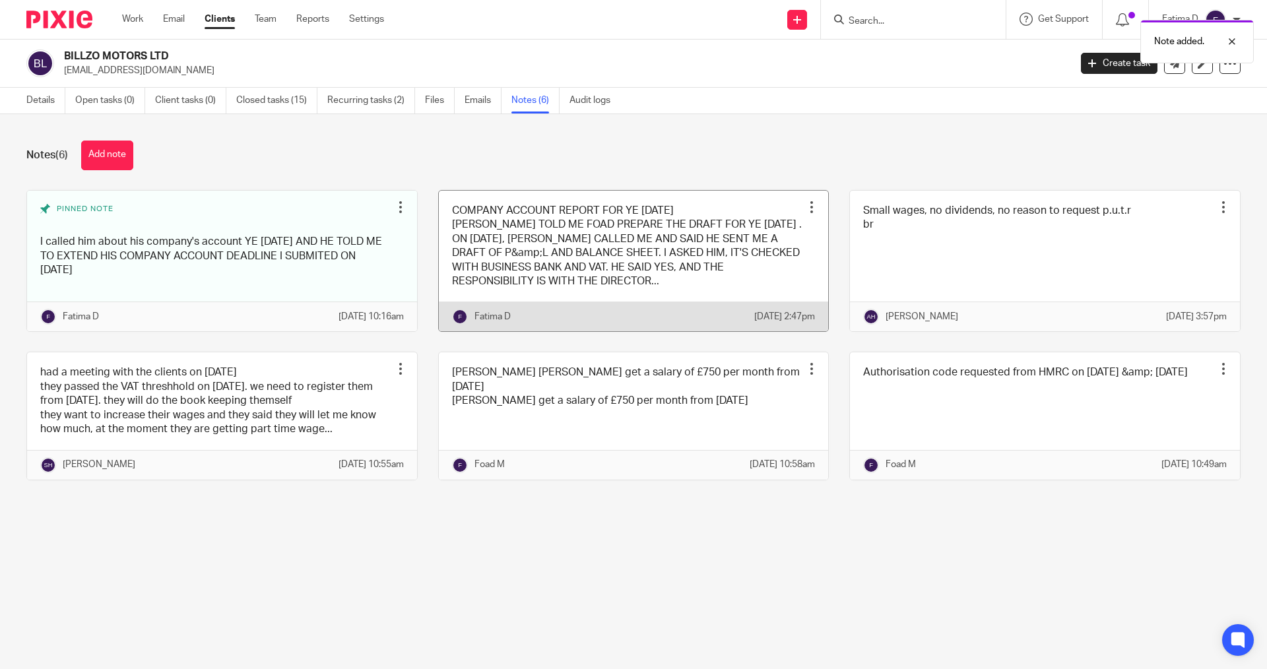
click at [559, 228] on link at bounding box center [634, 261] width 390 height 141
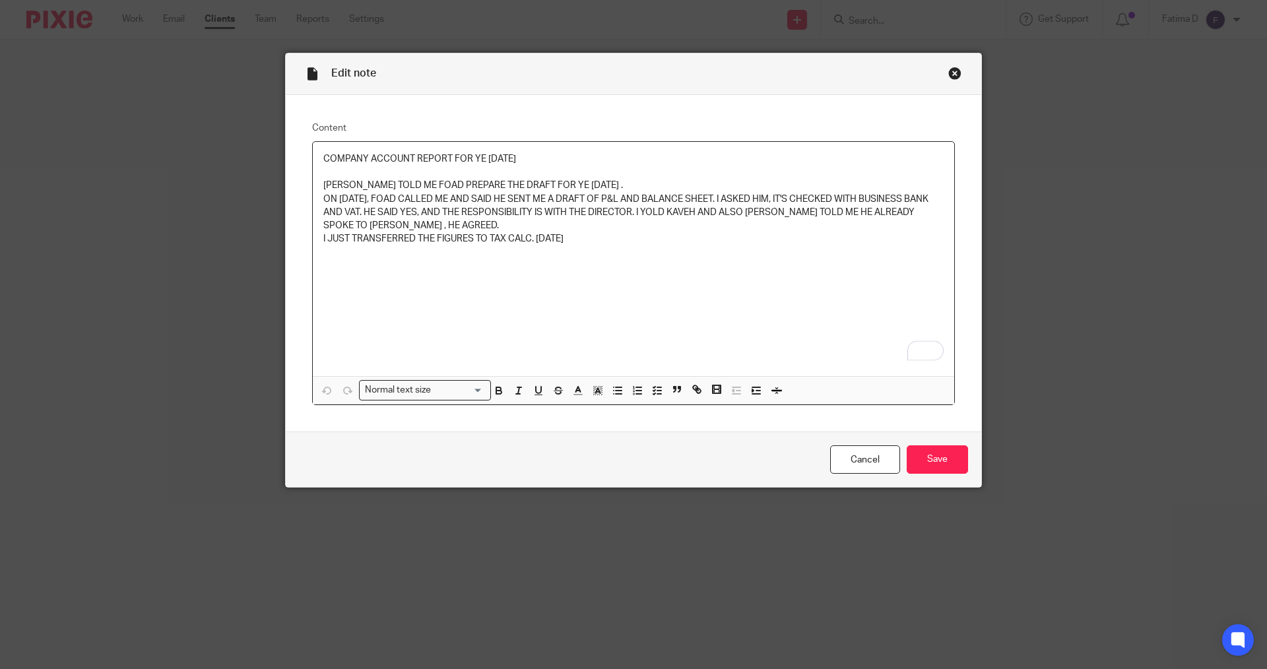
click at [304, 164] on div "Content COMPANY ACCOUNT REPORT FOR YE [DATE] [PERSON_NAME] TOLD ME FOAD PREPARE…" at bounding box center [634, 263] width 696 height 337
click at [496, 391] on icon "button" at bounding box center [498, 392] width 5 height 3
click at [535, 389] on icon "button" at bounding box center [539, 391] width 12 height 12
click at [595, 394] on icon "button" at bounding box center [598, 391] width 12 height 12
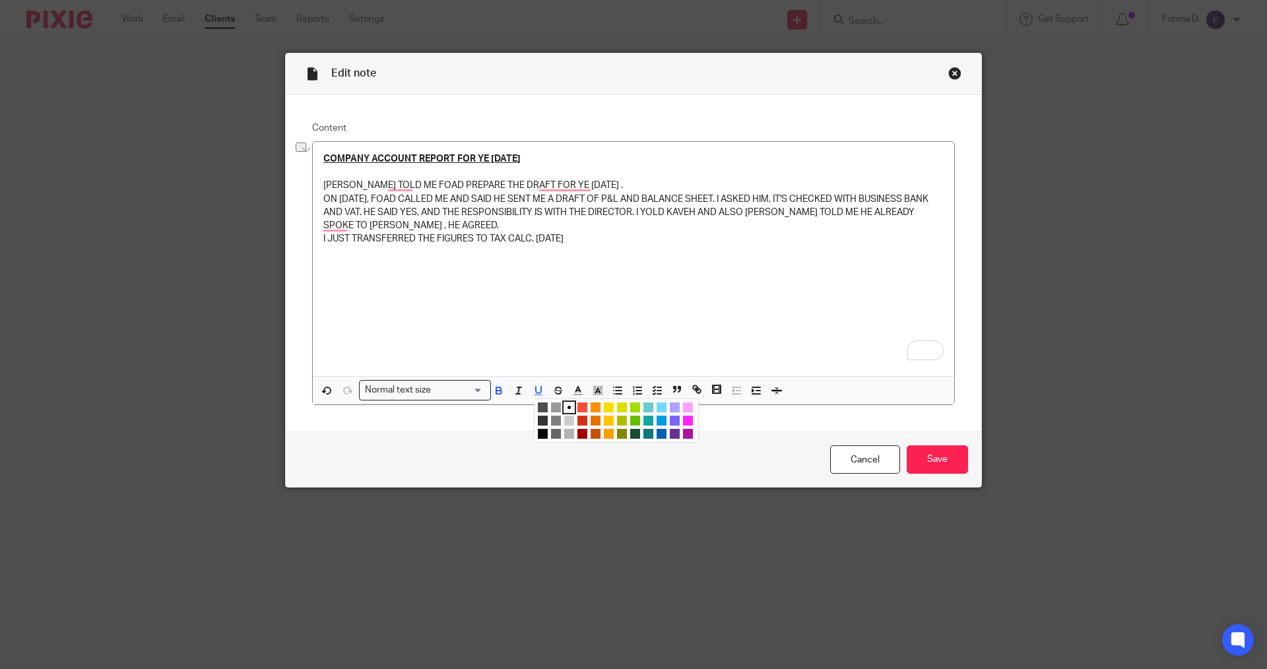
click at [476, 387] on input "Search for option" at bounding box center [460, 390] width 48 height 14
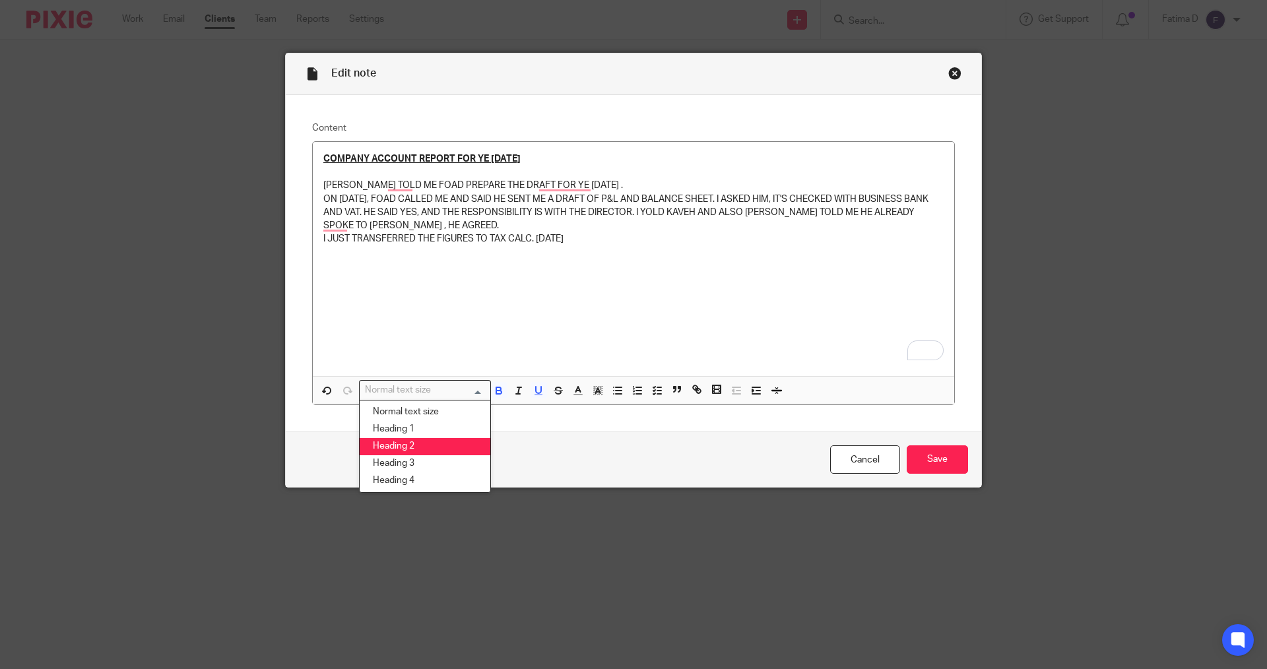
click at [445, 441] on li "Heading 2" at bounding box center [425, 446] width 131 height 17
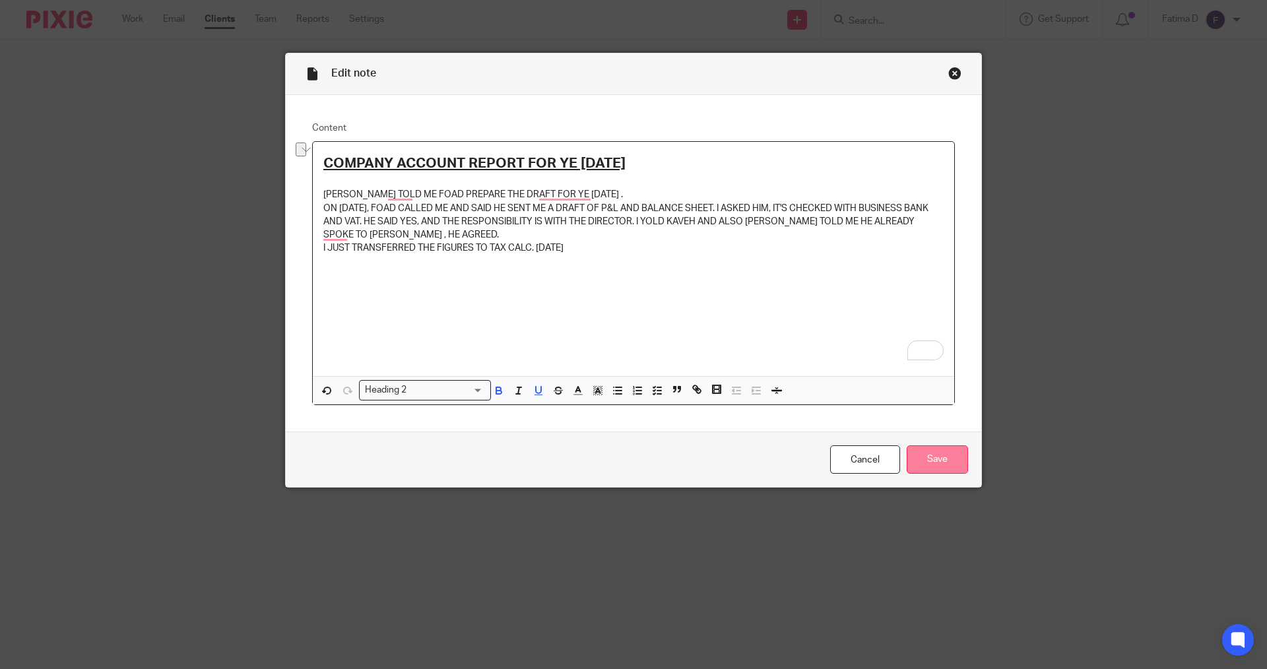
click at [927, 465] on input "Save" at bounding box center [937, 459] width 61 height 28
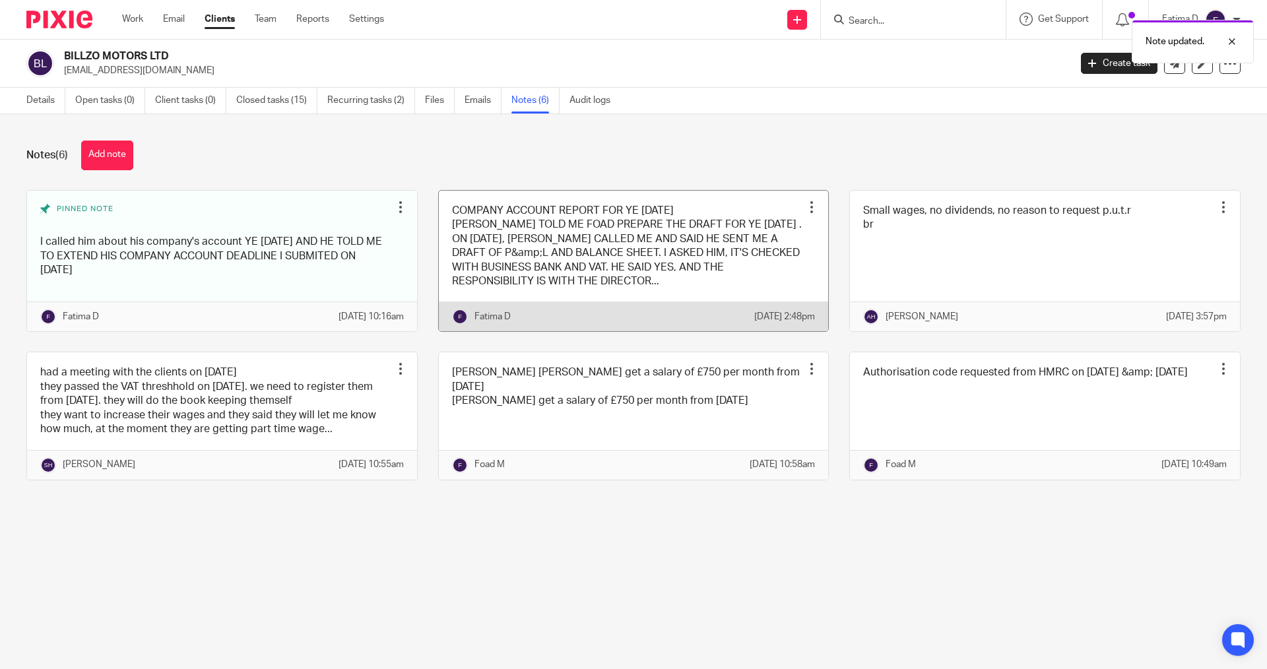
click at [805, 211] on div at bounding box center [811, 207] width 13 height 13
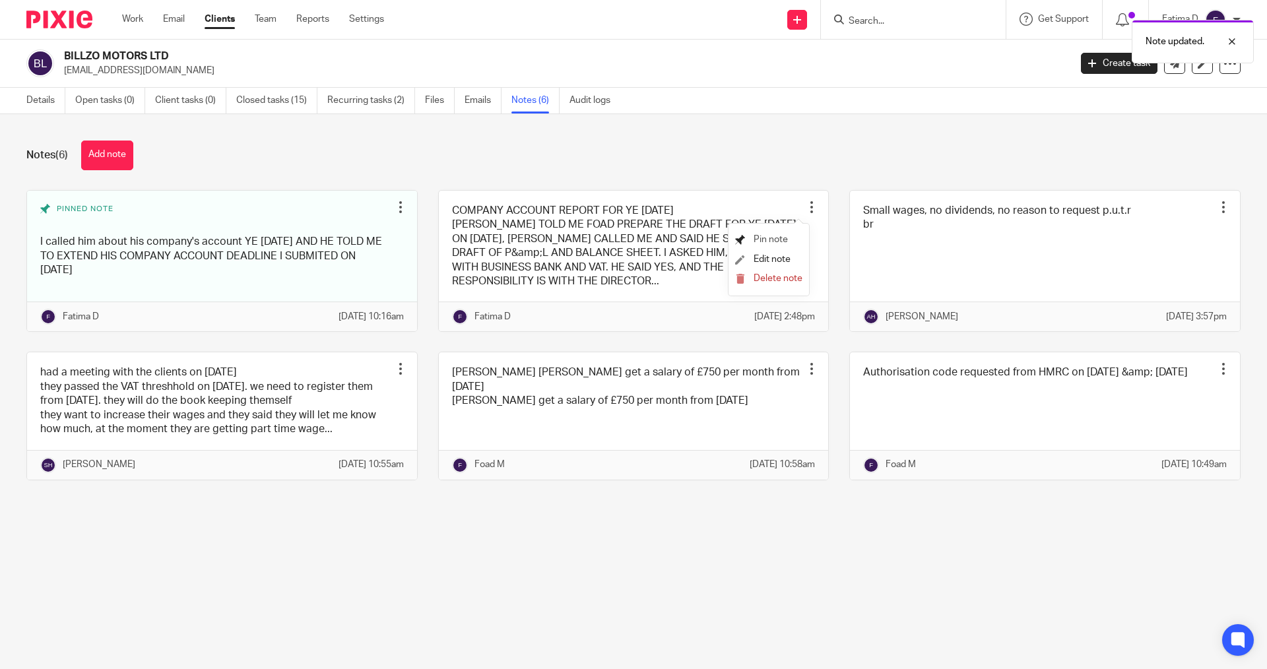
click at [752, 240] on link "Pin note" at bounding box center [761, 239] width 53 height 9
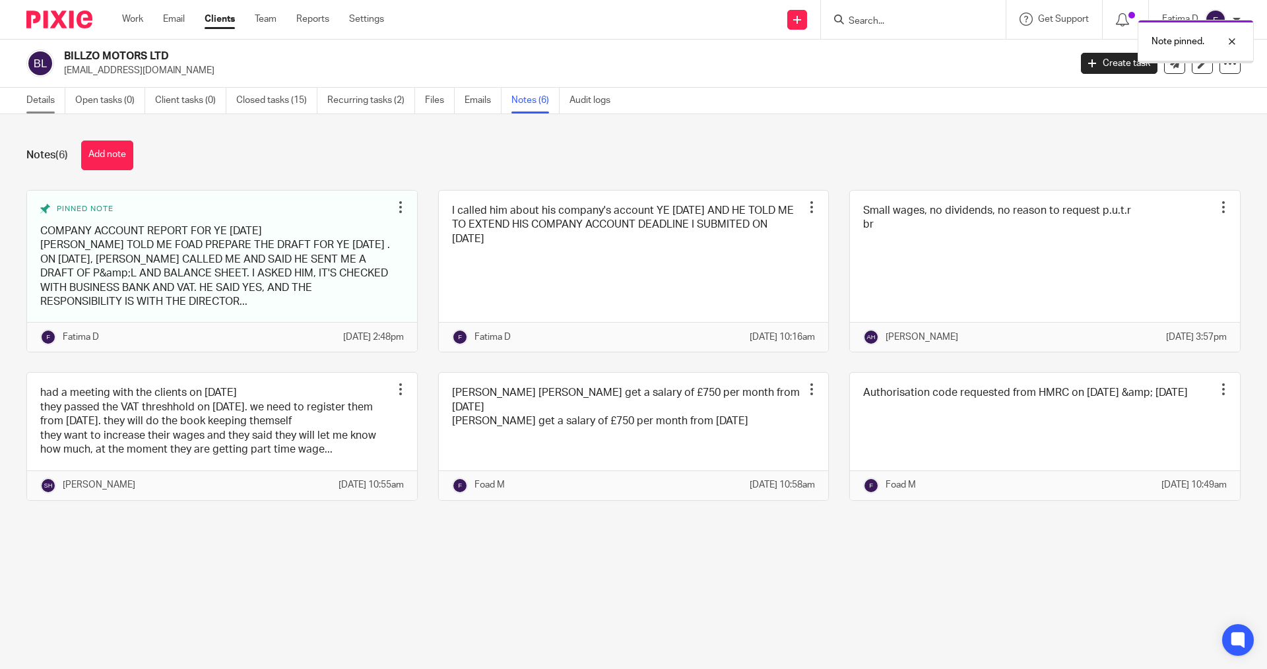
drag, startPoint x: 0, startPoint y: 0, endPoint x: 42, endPoint y: 100, distance: 108.8
click at [42, 100] on link "Details" at bounding box center [45, 101] width 39 height 26
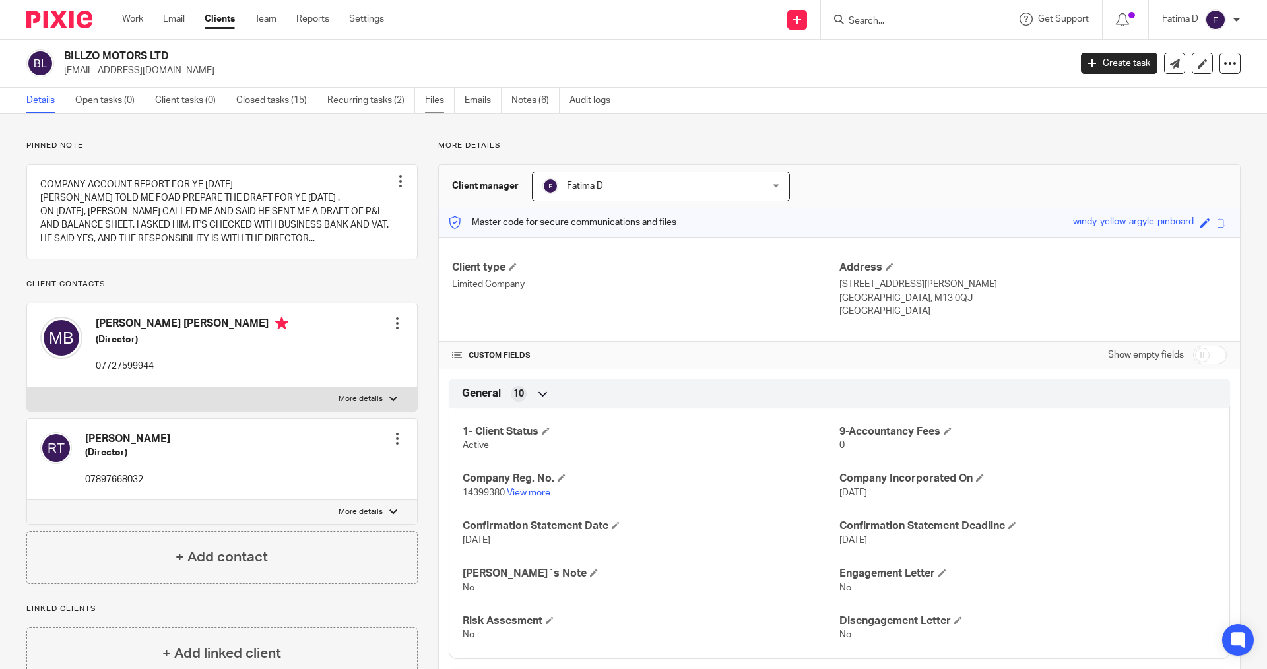
click at [442, 97] on link "Files" at bounding box center [440, 101] width 30 height 26
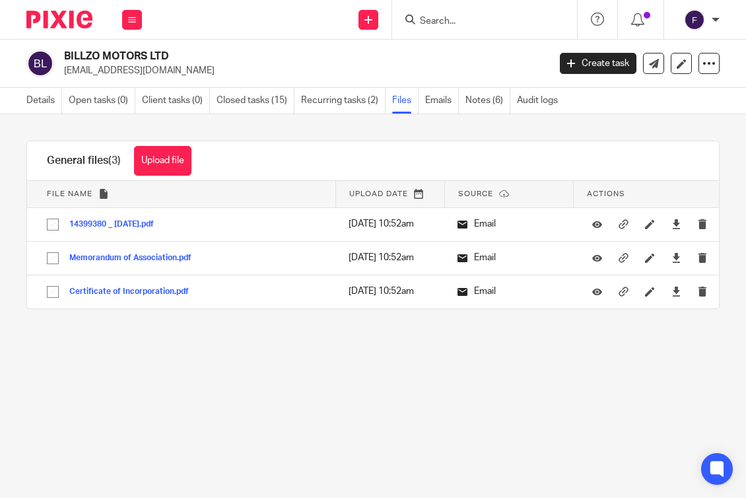
click at [476, 57] on div "BILLZO MOTORS LTD [EMAIL_ADDRESS][DOMAIN_NAME]" at bounding box center [302, 63] width 476 height 28
click at [175, 160] on button "Upload file" at bounding box center [162, 161] width 57 height 30
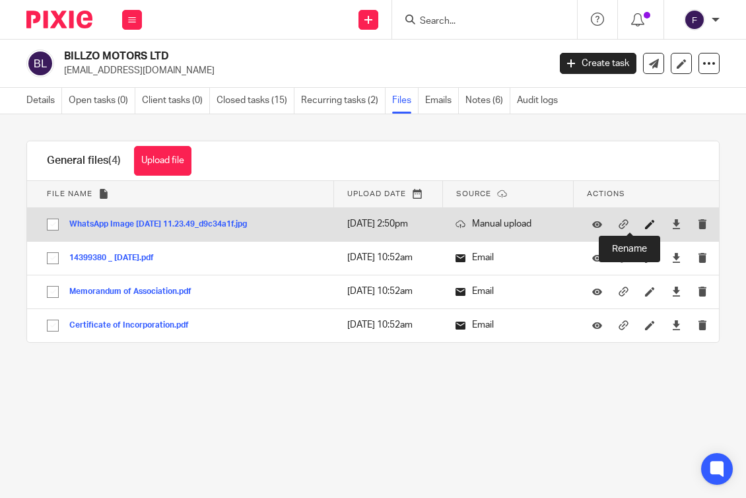
click at [645, 222] on icon at bounding box center [650, 224] width 10 height 10
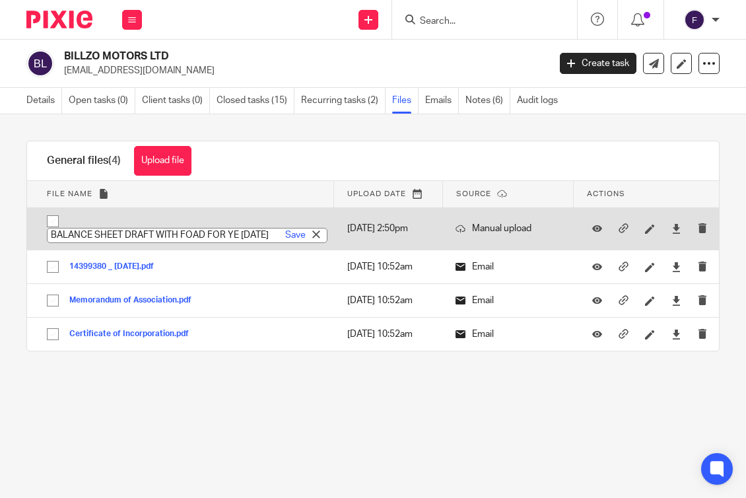
scroll to position [0, 21]
type input "BALANCE SHEET DRAFT WITH FOAD FOR YE 31.10.2024"
click at [285, 234] on link "Save" at bounding box center [295, 234] width 20 height 13
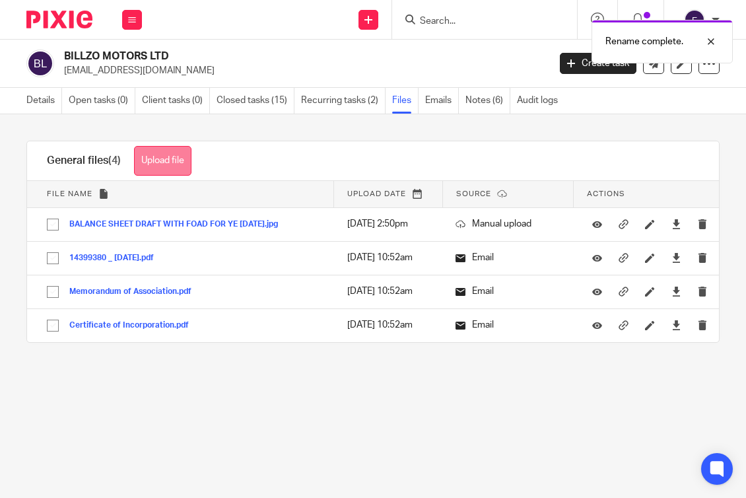
click at [154, 160] on button "Upload file" at bounding box center [162, 161] width 57 height 30
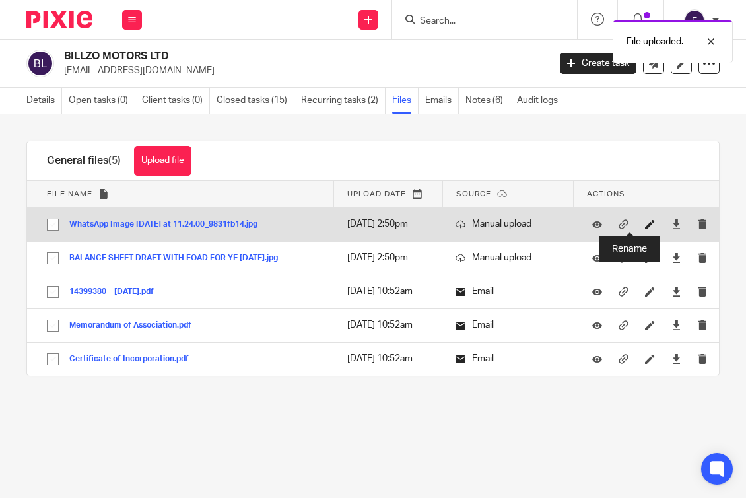
click at [645, 224] on icon at bounding box center [650, 224] width 10 height 10
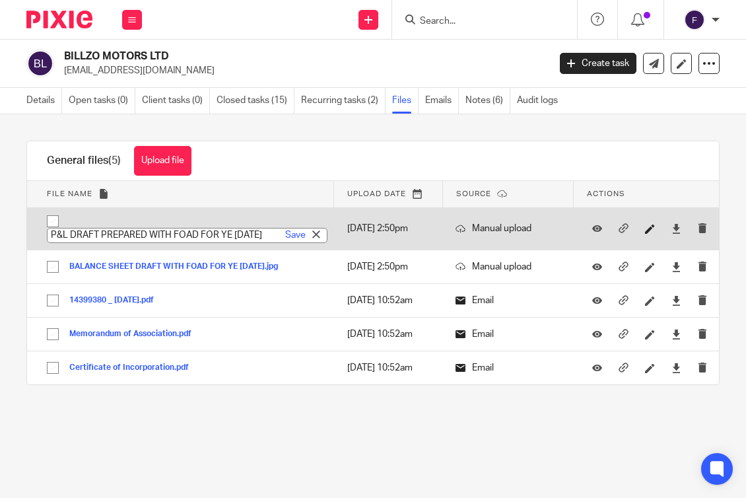
scroll to position [0, 13]
type input "P&L DRAFT PREPARED WITH FOAD FOR YE [DATE]"
click at [285, 235] on link "Save" at bounding box center [295, 234] width 20 height 13
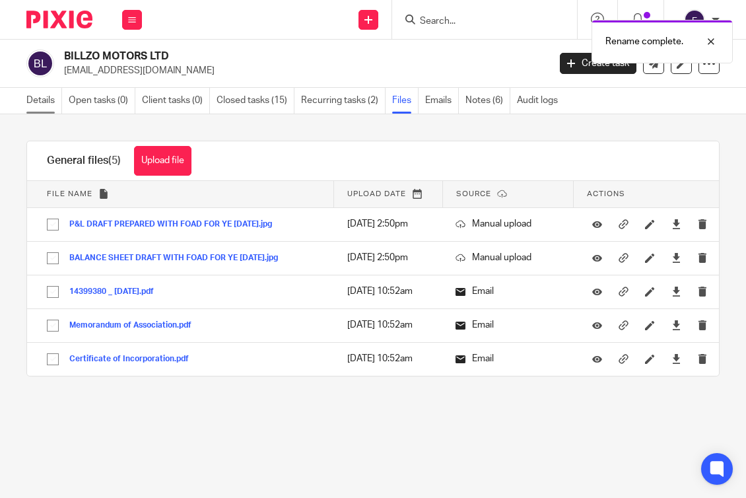
click at [36, 101] on link "Details" at bounding box center [44, 101] width 36 height 26
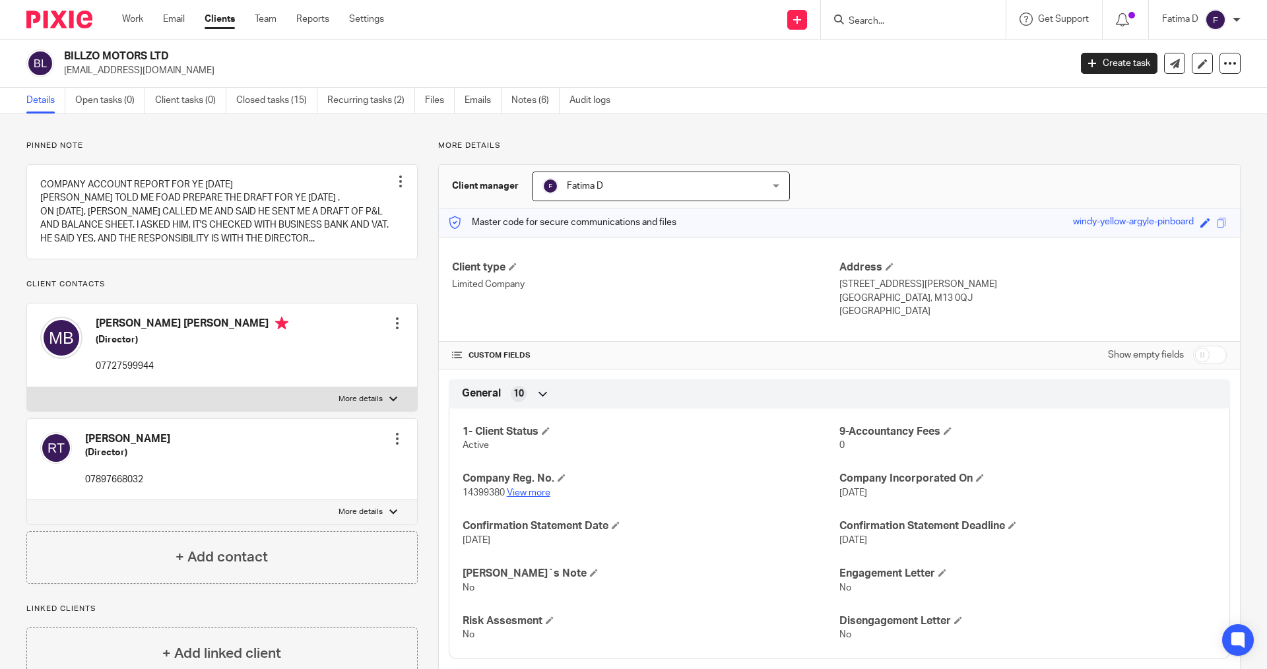
click at [534, 495] on link "View more" at bounding box center [529, 492] width 44 height 9
click at [745, 21] on input "Search" at bounding box center [906, 22] width 119 height 12
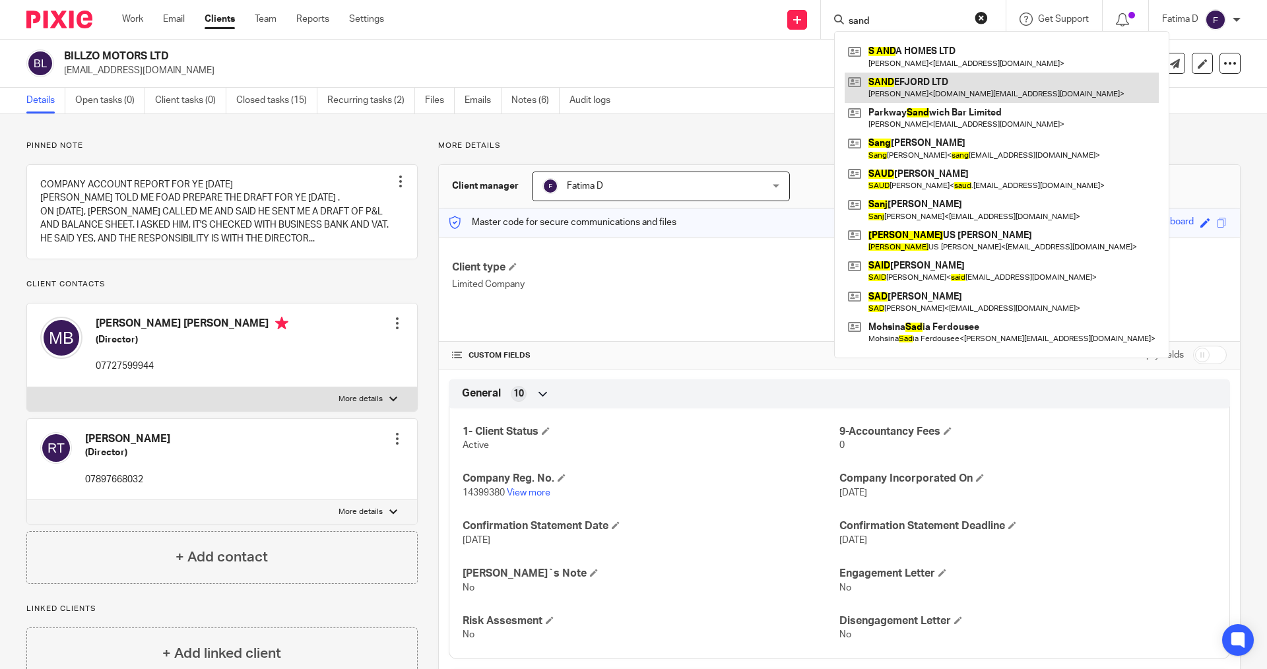
type input "sand"
click at [745, 78] on link at bounding box center [1002, 88] width 314 height 30
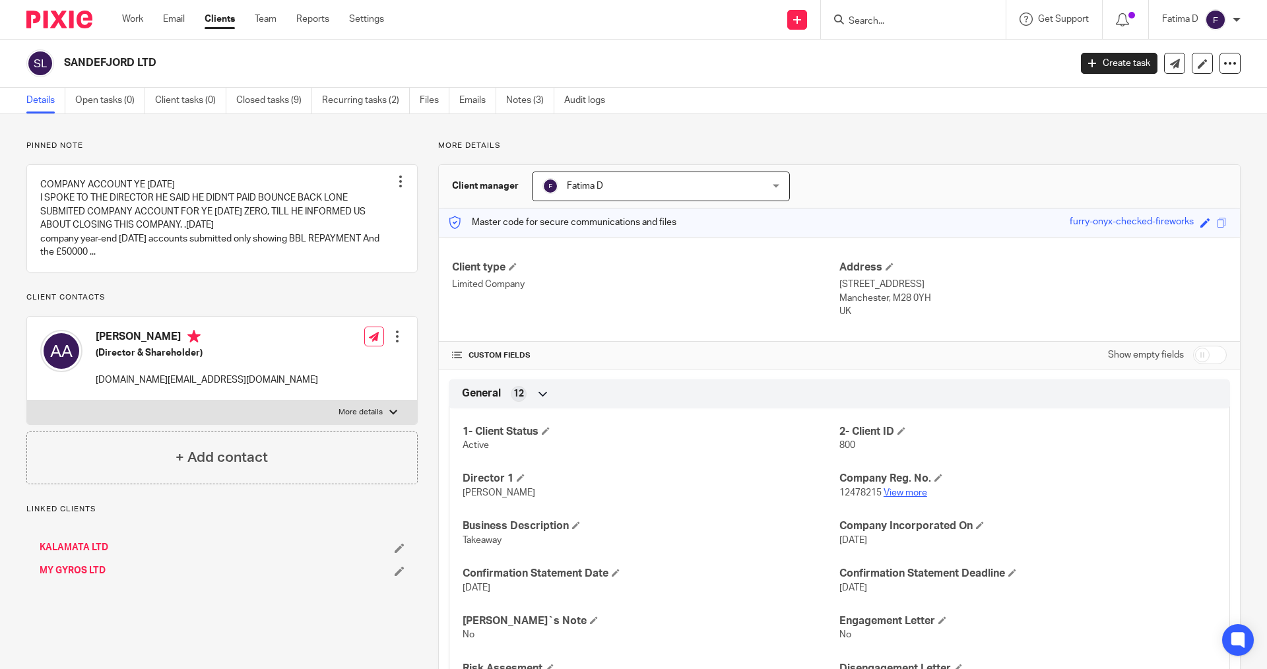
click at [907, 488] on link "View more" at bounding box center [906, 492] width 44 height 9
click at [858, 20] on input "Search" at bounding box center [906, 22] width 119 height 12
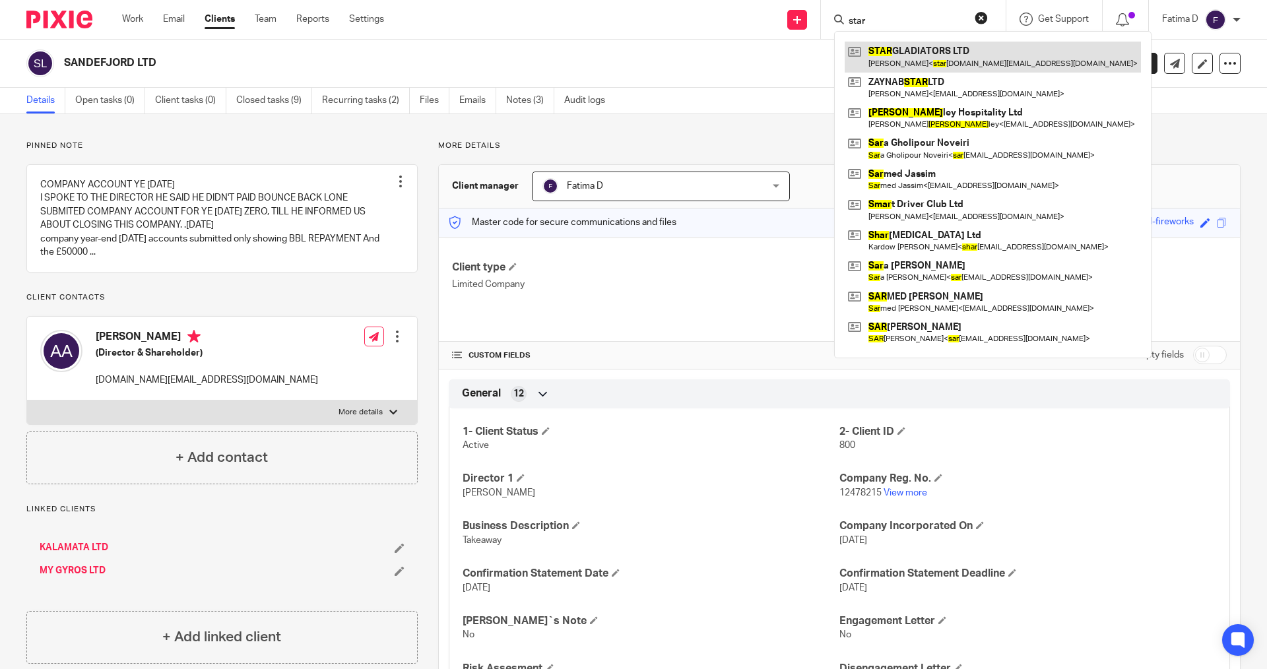
type input "star"
click at [921, 46] on link at bounding box center [993, 57] width 296 height 30
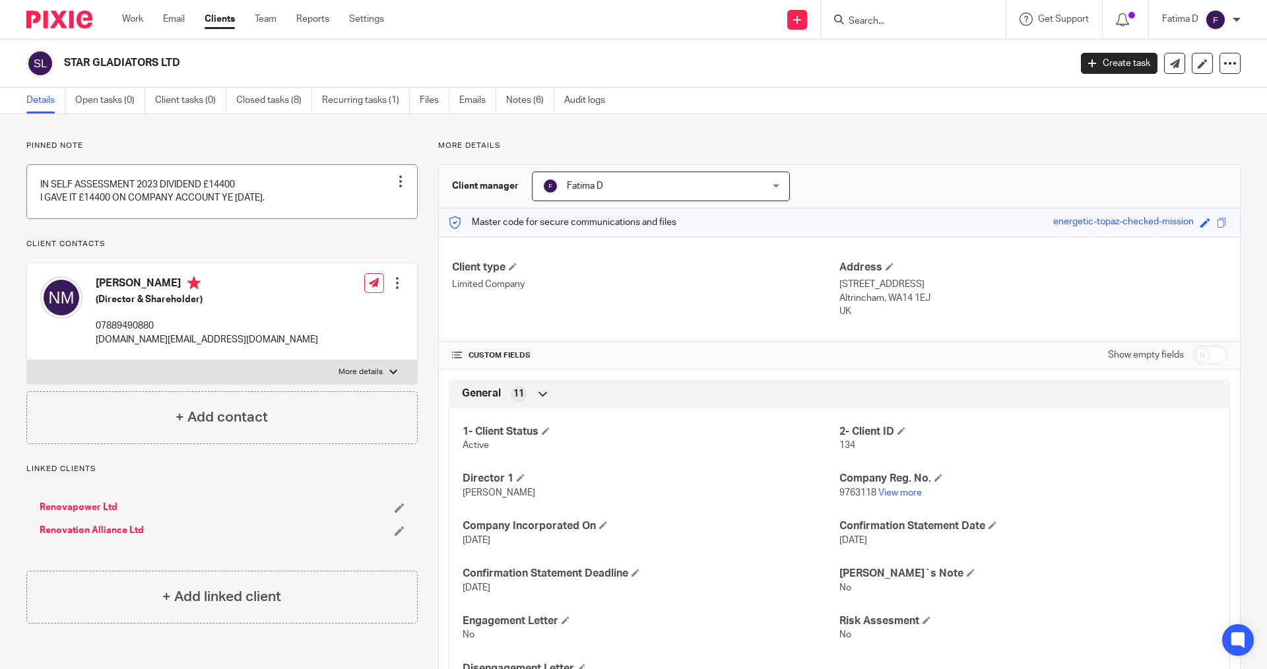
click at [260, 209] on link at bounding box center [222, 191] width 390 height 53
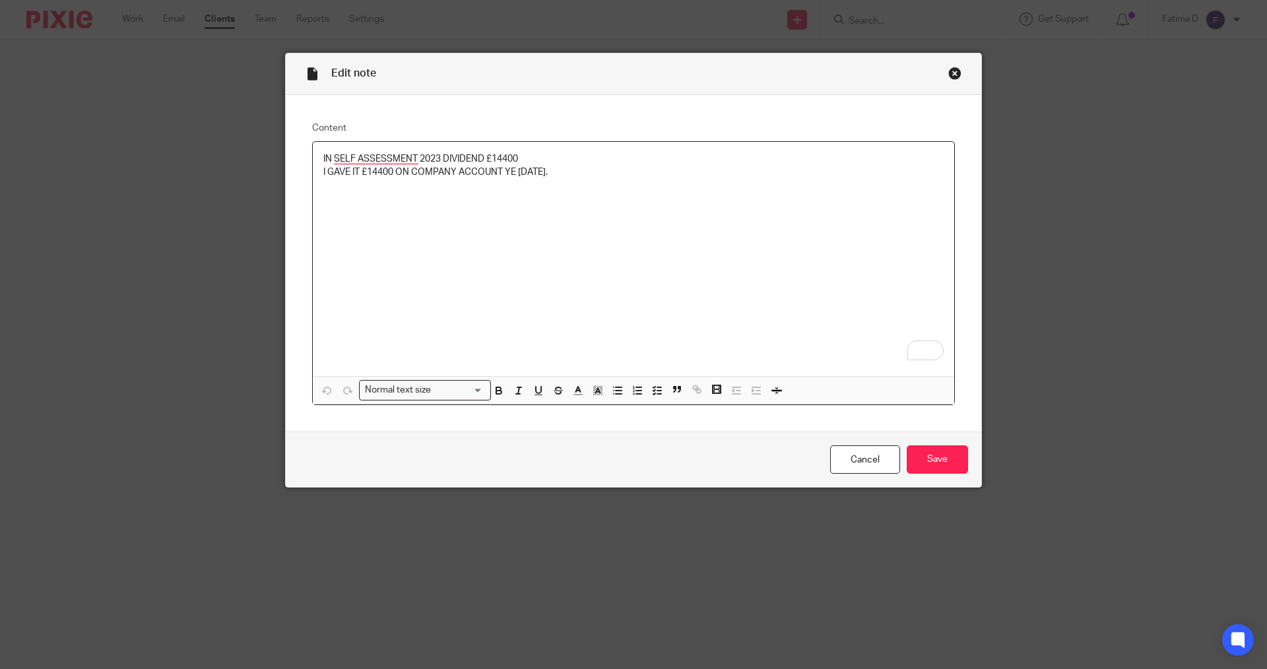
click at [315, 152] on div "IN SELF ASSESSMENT 2023 DIVIDEND £14400 I GAVE IT £14400 ON COMPANY ACCOUNT YE …" at bounding box center [633, 259] width 641 height 234
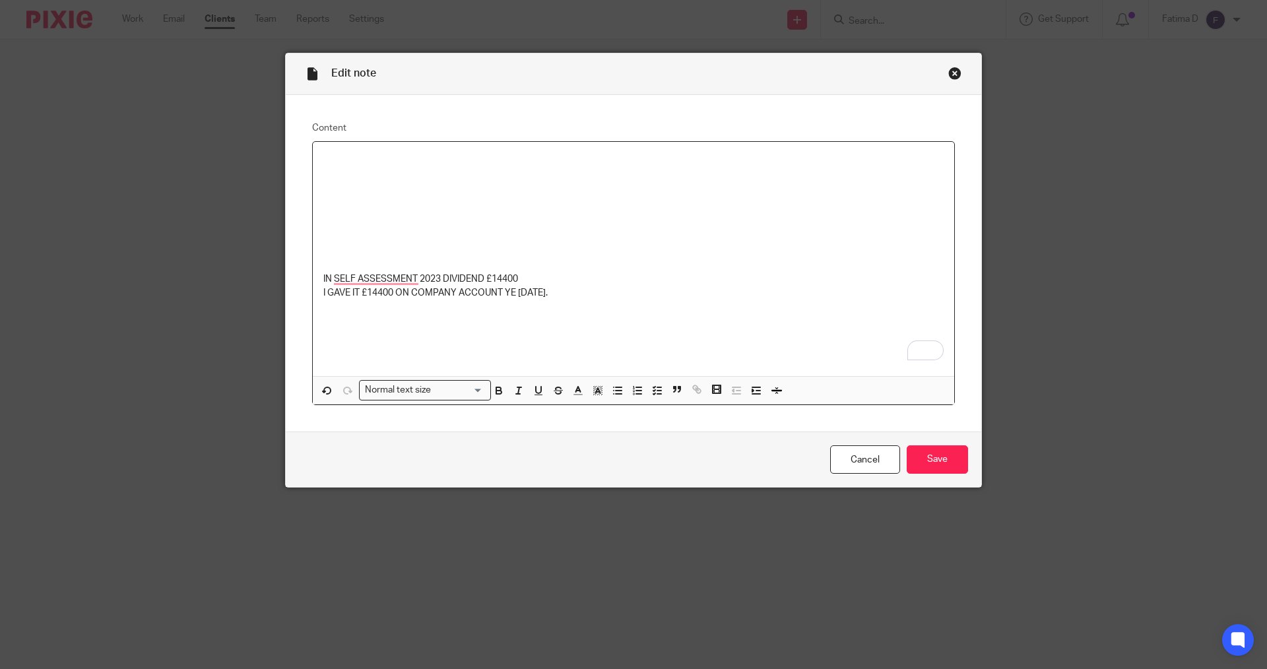
click at [327, 253] on p "To enrich screen reader interactions, please activate Accessibility in Grammarl…" at bounding box center [633, 252] width 620 height 13
click at [869, 453] on link "Cancel" at bounding box center [865, 459] width 70 height 28
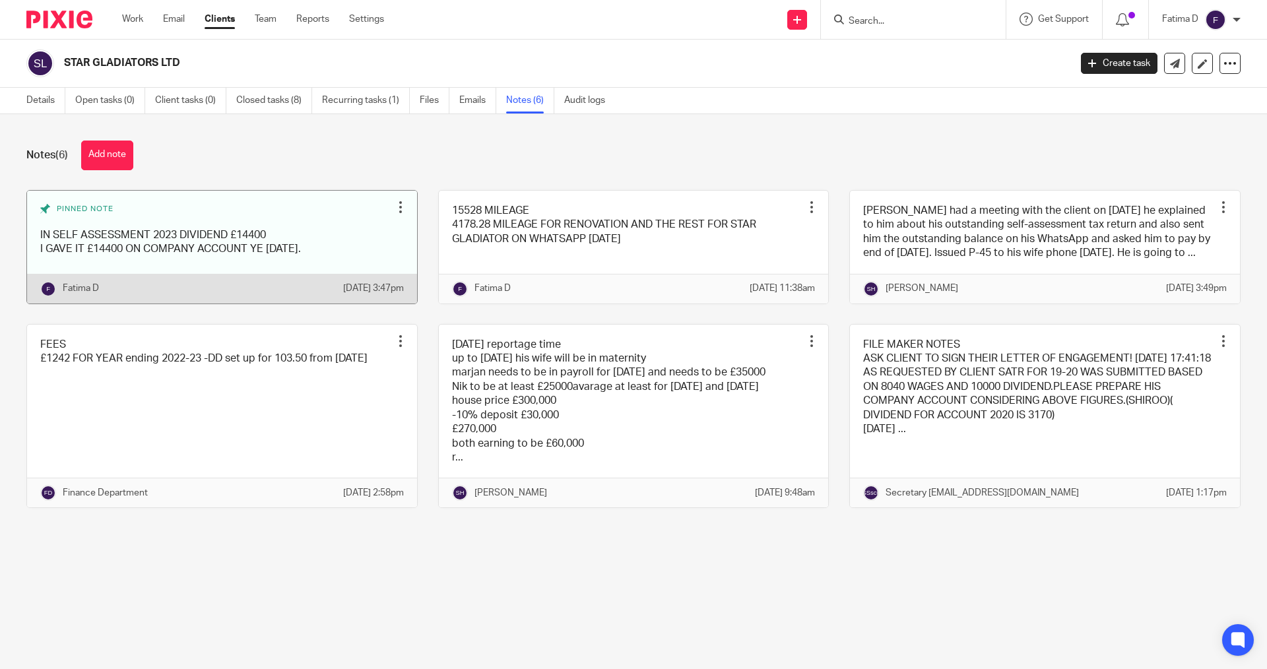
click at [321, 245] on link at bounding box center [222, 247] width 390 height 113
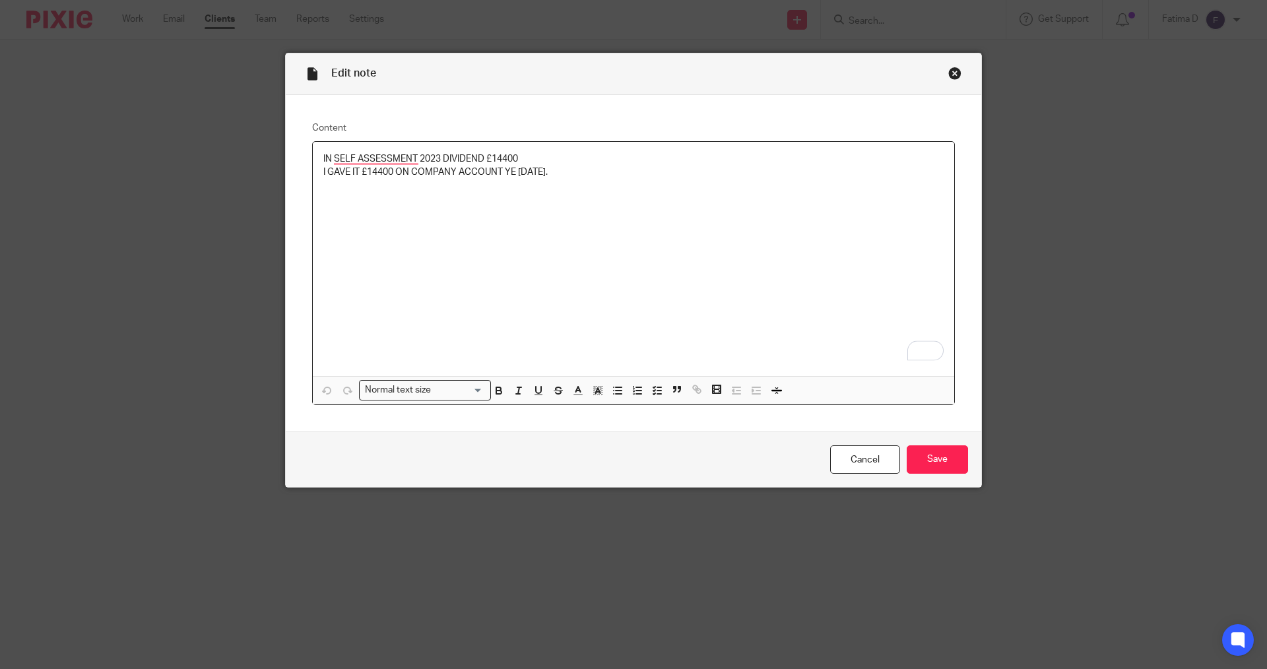
click at [531, 158] on p "IN SELF ASSESSMENT 2023 DIVIDEND £14400" at bounding box center [633, 158] width 620 height 13
click at [316, 156] on div "IN SELF ASSESSMENT 2023 DIVIDEND £14400 I GAVE IT £14400 ON COMPANY ACCOUNT YE …" at bounding box center [633, 259] width 641 height 234
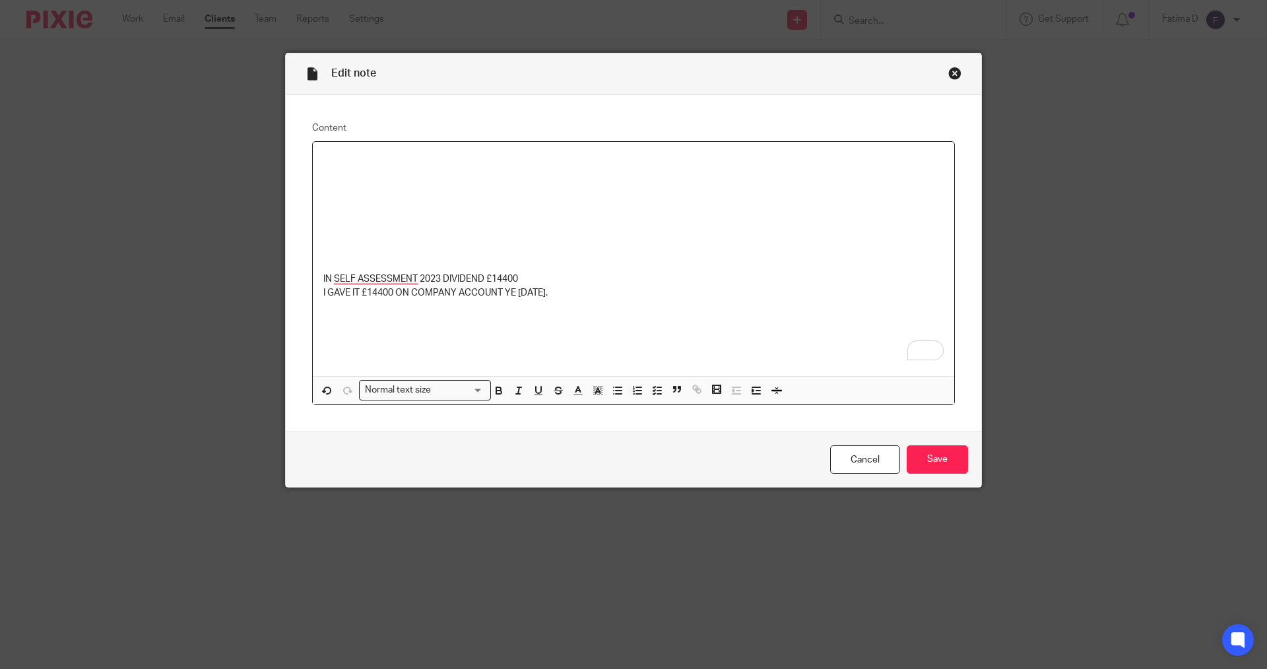
click at [333, 243] on p "To enrich screen reader interactions, please activate Accessibility in Grammarl…" at bounding box center [633, 238] width 620 height 13
click at [335, 311] on div "self assessment 2023-24 IN SELF ASSESSMENT 2023 DIVIDEND £14400 I GAVE IT £1440…" at bounding box center [633, 259] width 641 height 234
click at [572, 287] on p "I GAVE IT £14400 ON COMPANY ACCOUNT YE 3.09.2023." at bounding box center [633, 292] width 620 height 13
click at [576, 296] on p "I GAVE IT £14400 ON COMPANY ACCOUNT YE 3.09.2023." at bounding box center [633, 292] width 620 height 13
click at [312, 236] on div "Edit note Content self assessment 2023-24 IN SELF ASSESSMENT 2023 DIVIDEND £144…" at bounding box center [633, 270] width 697 height 435
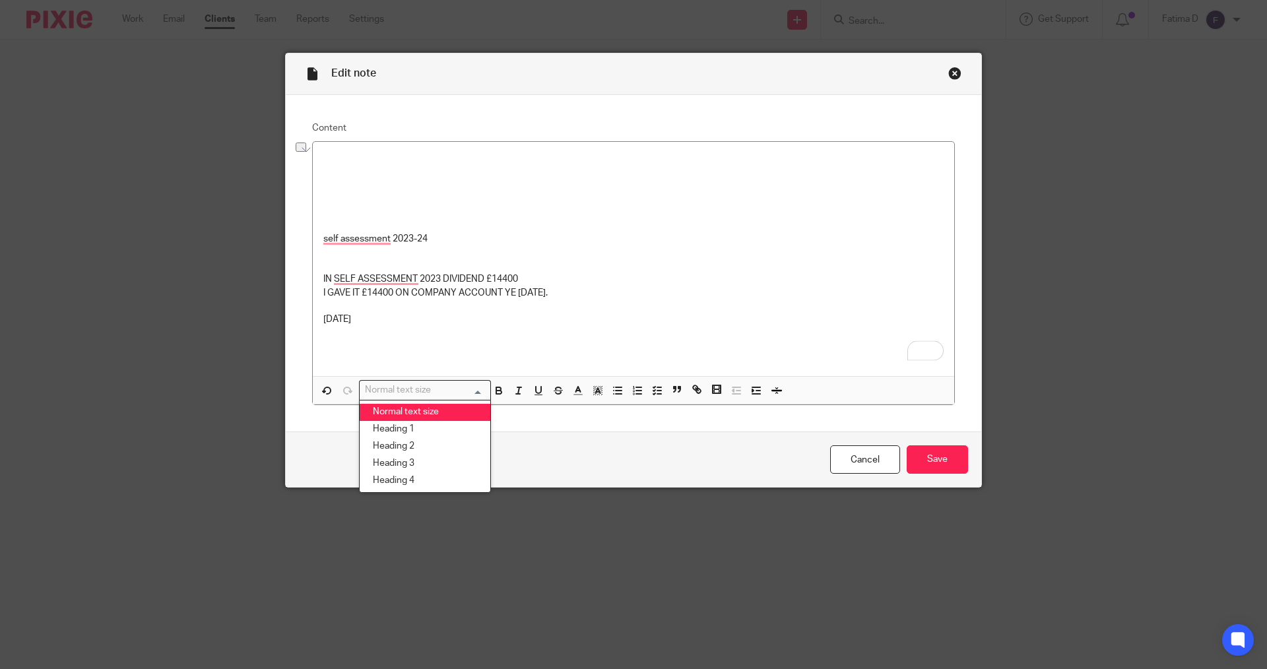
click at [474, 393] on input "Search for option" at bounding box center [422, 390] width 122 height 14
click at [420, 441] on li "Heading 2" at bounding box center [425, 446] width 131 height 17
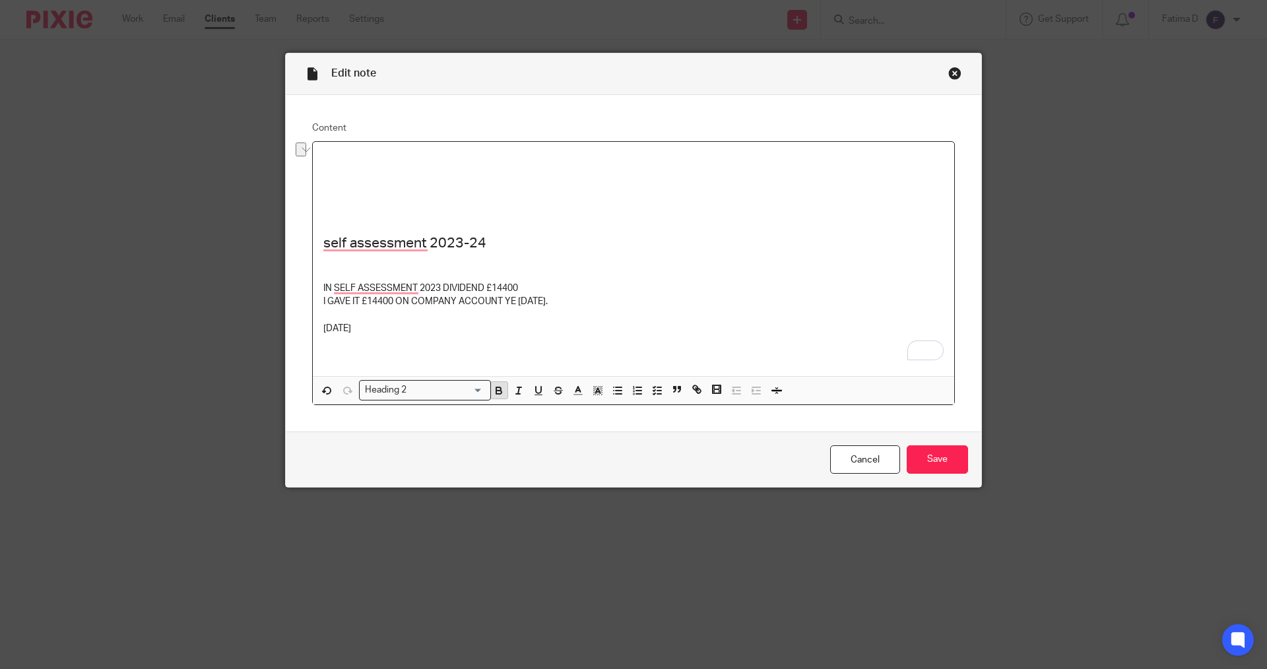
click at [496, 391] on icon "button" at bounding box center [498, 392] width 5 height 3
click at [538, 391] on icon "button" at bounding box center [539, 391] width 12 height 12
click at [592, 390] on icon "button" at bounding box center [598, 391] width 12 height 12
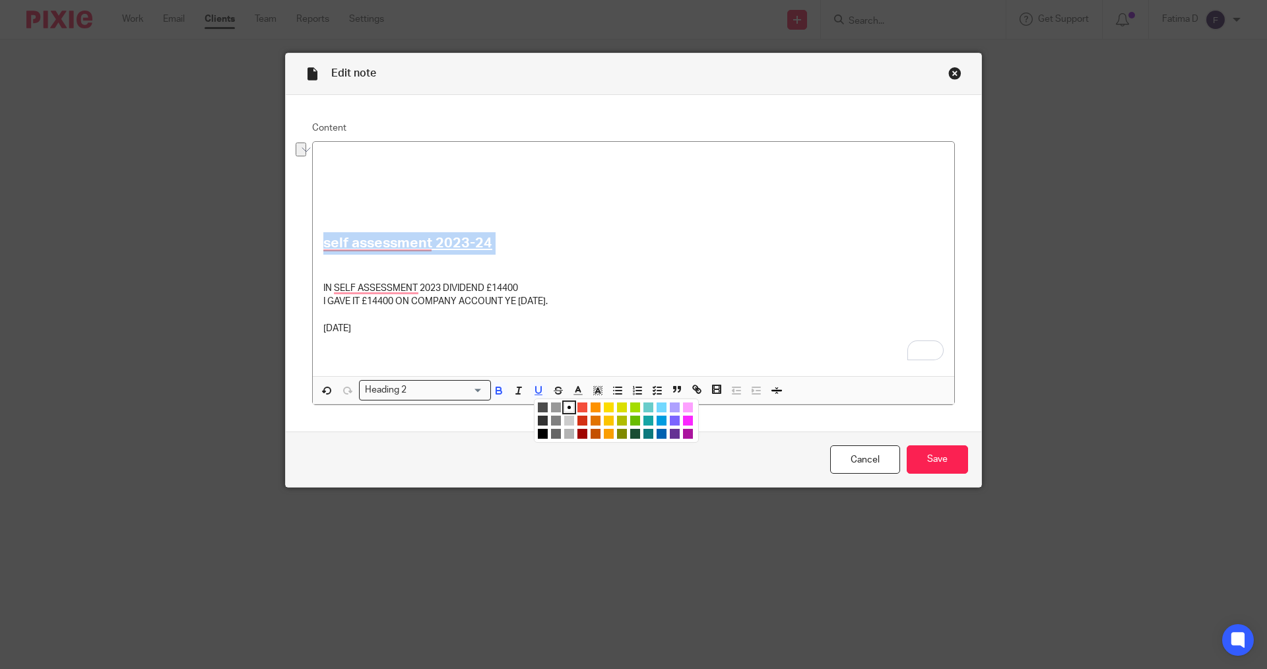
click at [544, 248] on h2 "self assessment 2023-24" at bounding box center [633, 243] width 620 height 22
drag, startPoint x: 497, startPoint y: 240, endPoint x: 300, endPoint y: 242, distance: 196.6
click at [300, 242] on div "Content self assessment 2023-24 IN SELF ASSESSMENT 2023 DIVIDEND £14400 I GAVE …" at bounding box center [634, 263] width 696 height 337
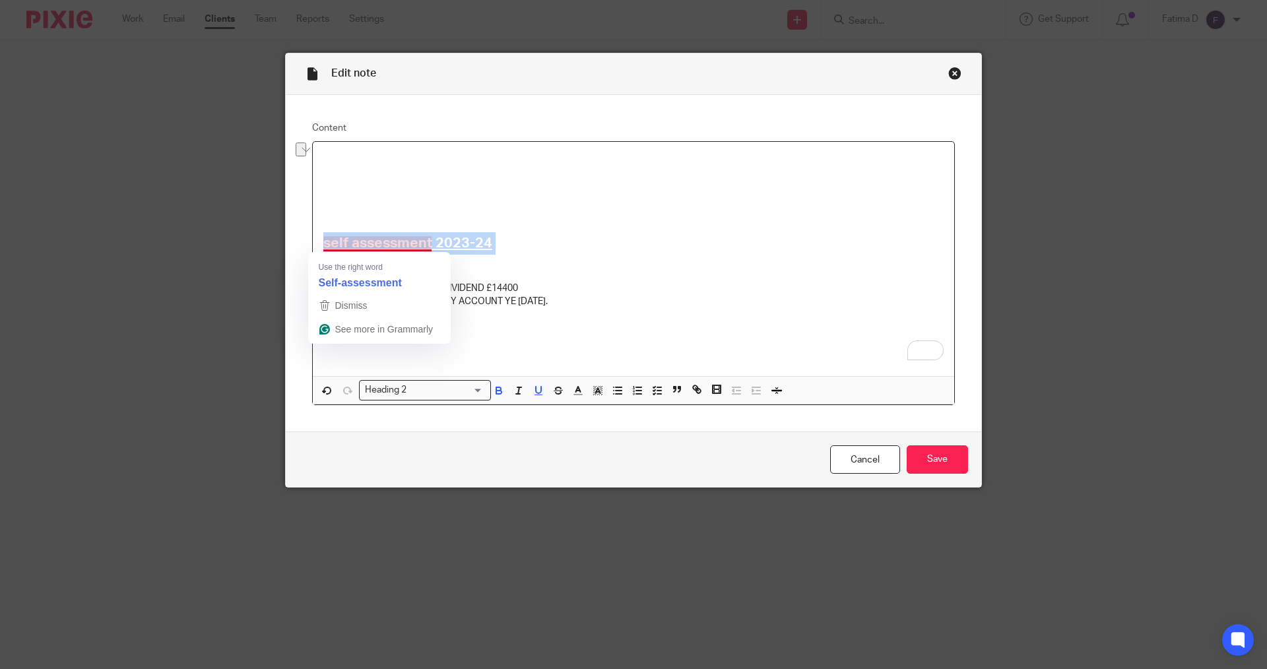
copy h2 "self assessment 2023-24"
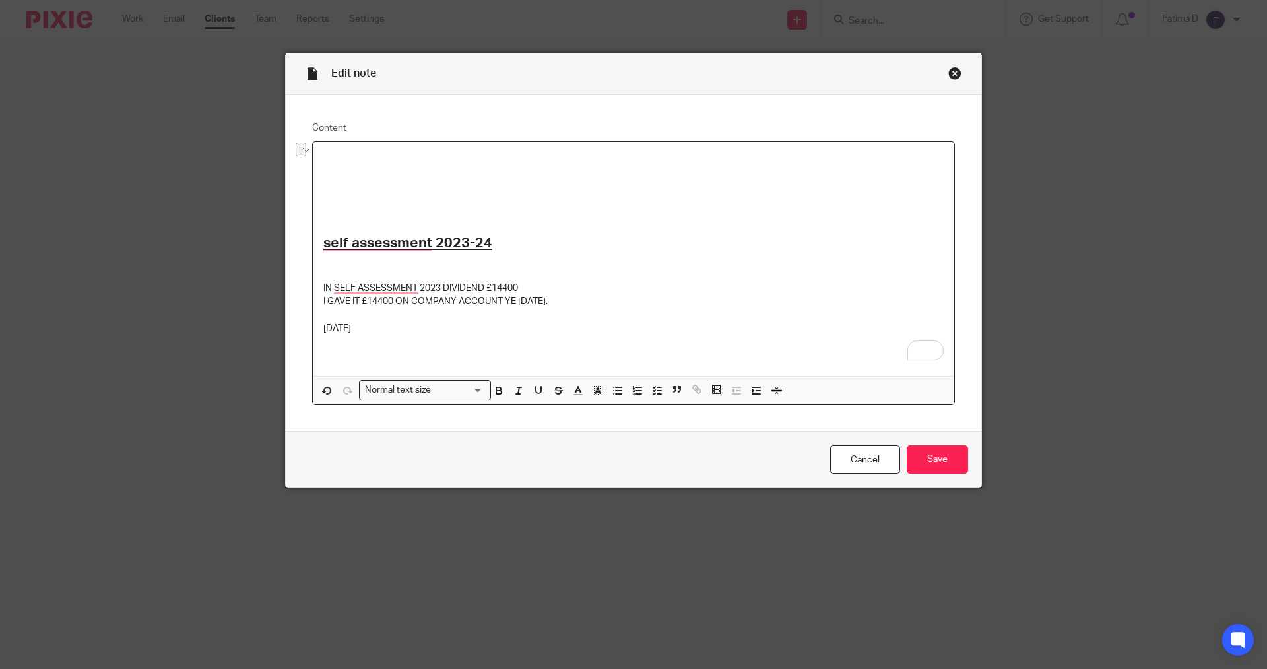
click at [331, 162] on p "To enrich screen reader interactions, please activate Accessibility in Grammarl…" at bounding box center [633, 158] width 620 height 13
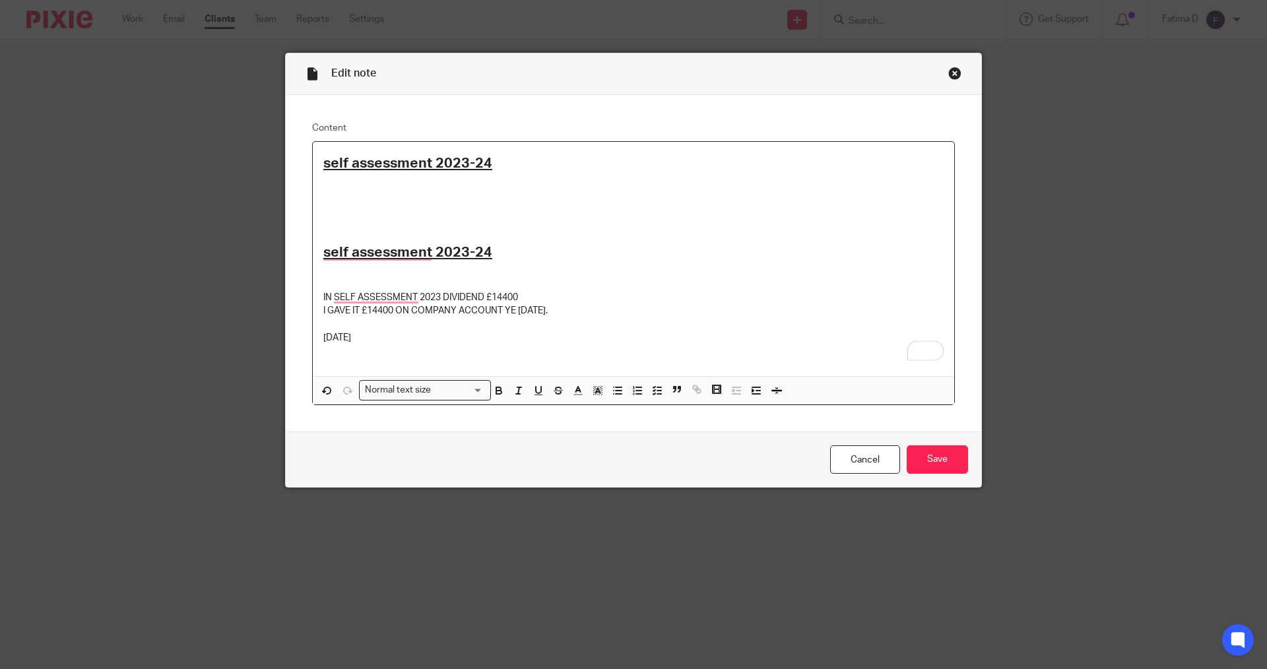
click at [317, 280] on div "self assessment 2023-24 self assessment 2023-24 IN SELF ASSESSMENT 2023 DIVIDEN…" at bounding box center [633, 259] width 641 height 234
click at [492, 165] on h2 "self assessment 2023-24" at bounding box center [633, 163] width 620 height 22
drag, startPoint x: 492, startPoint y: 165, endPoint x: 457, endPoint y: 161, distance: 34.5
click at [457, 161] on h2 "self assessment 2023-24" at bounding box center [633, 163] width 620 height 22
click at [574, 198] on p "To enrich screen reader interactions, please activate Accessibility in Grammarl…" at bounding box center [633, 194] width 620 height 13
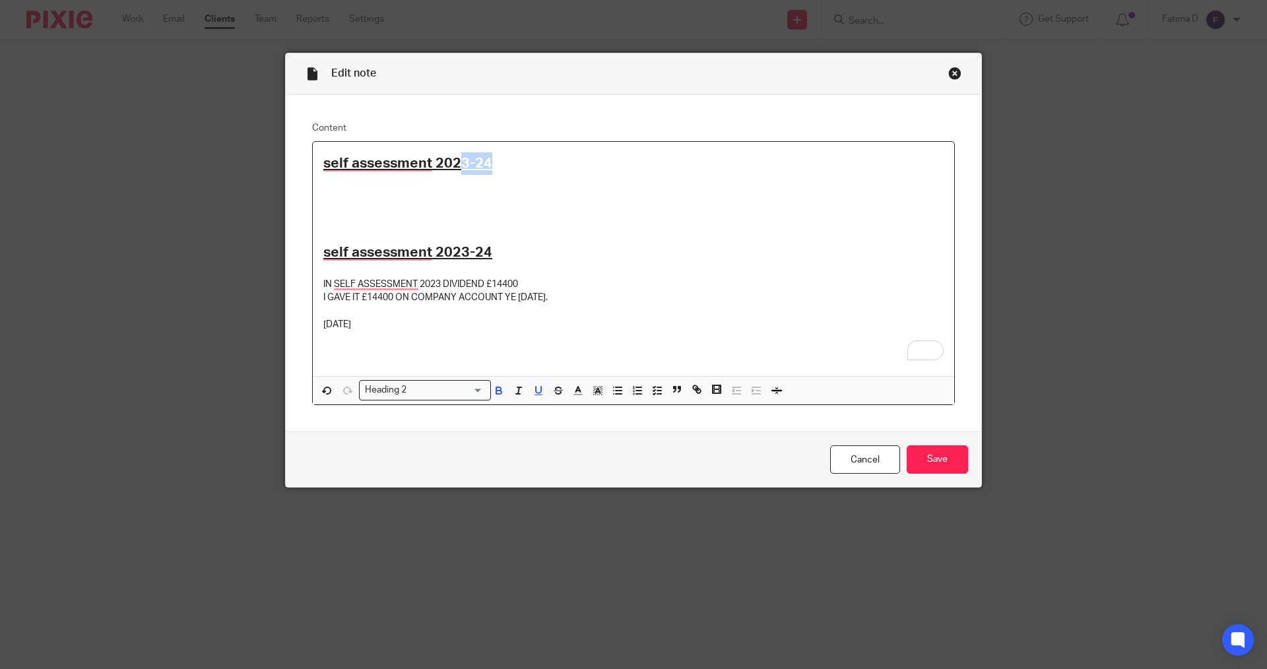
drag, startPoint x: 484, startPoint y: 158, endPoint x: 455, endPoint y: 156, distance: 29.1
click at [455, 156] on u "self assessment 2023-24" at bounding box center [407, 163] width 169 height 14
click at [491, 168] on h2 "self assessment 2024-25" at bounding box center [633, 163] width 620 height 22
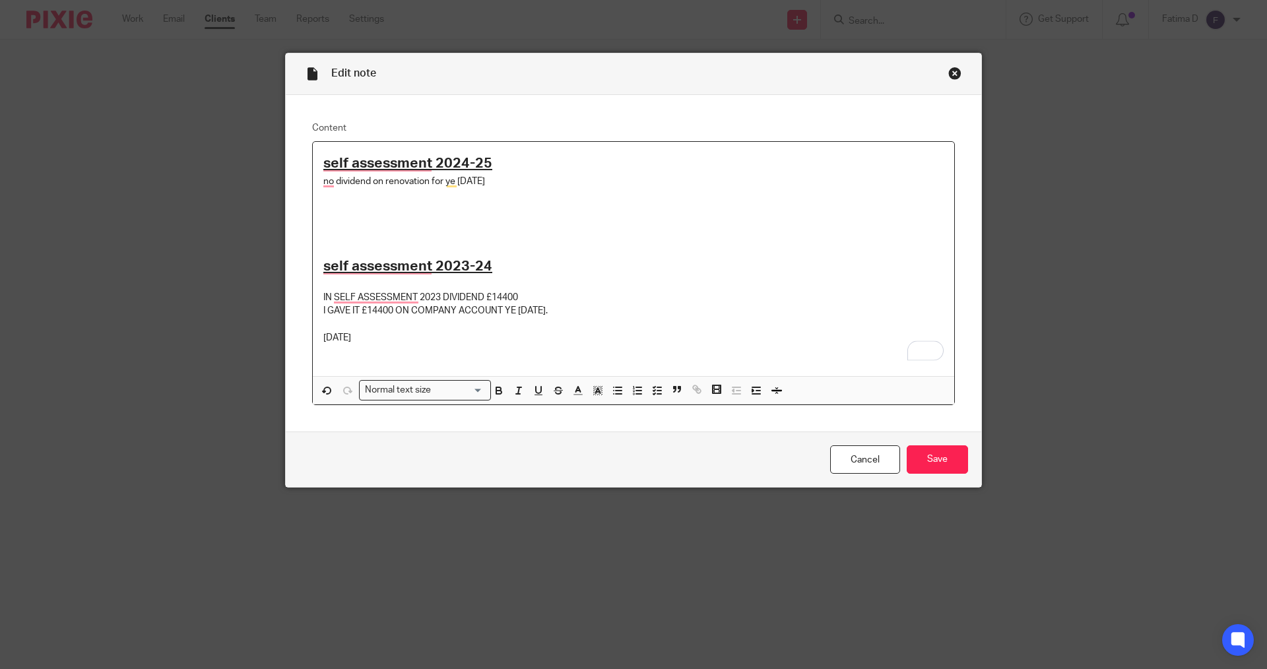
click at [368, 183] on p "no dividend on renovation for ye 31.10.2024" at bounding box center [633, 181] width 620 height 13
drag, startPoint x: 530, startPoint y: 207, endPoint x: 546, endPoint y: 210, distance: 16.2
click at [531, 207] on p "To enrich screen reader interactions, please activate Accessibility in Grammarl…" at bounding box center [633, 208] width 620 height 13
click at [540, 178] on p "No dividend, no p60 on renovation for ye 31.10.2024" at bounding box center [633, 181] width 620 height 13
click at [317, 181] on div "self assessment 2024-25 No dividend, no p60 on renovation for ye 31.10.2024 sel…" at bounding box center [633, 259] width 641 height 234
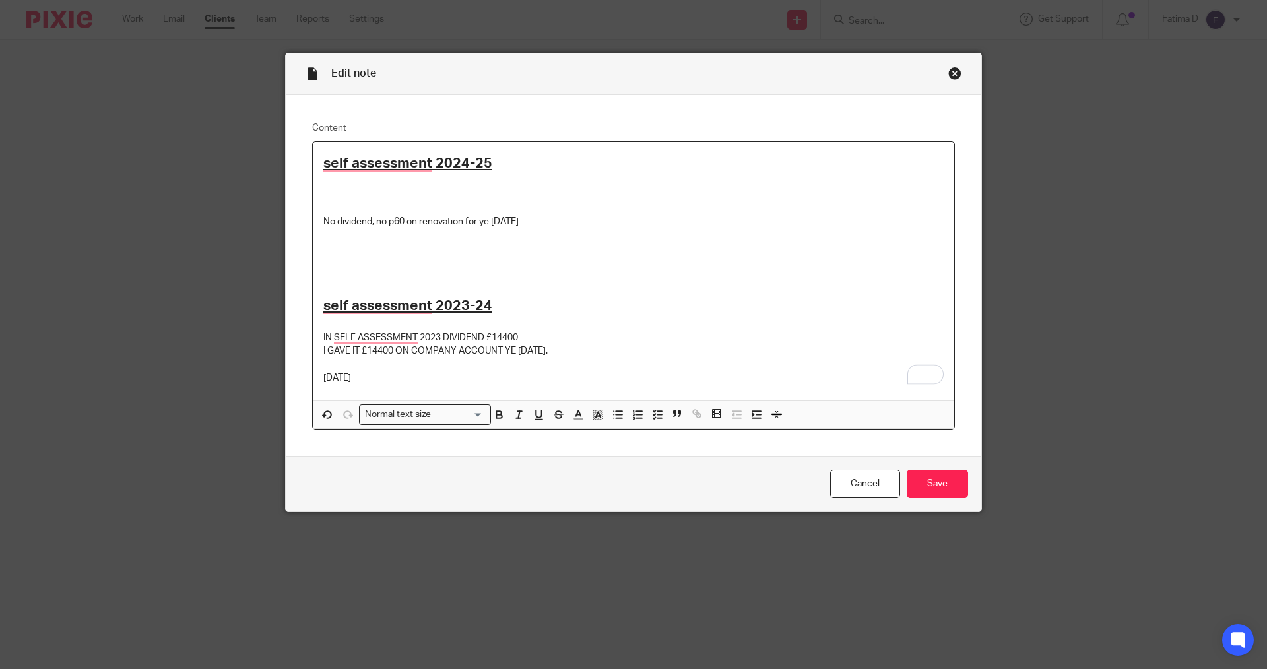
click at [323, 180] on p "To enrich screen reader interactions, please activate Accessibility in Grammarl…" at bounding box center [633, 181] width 620 height 13
drag, startPoint x: 370, startPoint y: 179, endPoint x: 379, endPoint y: 222, distance: 44.5
click at [299, 187] on div "Content self assessment 2024-25 important No dividend, no p60 on renovation for…" at bounding box center [634, 276] width 696 height 362
click at [496, 415] on icon "button" at bounding box center [498, 416] width 5 height 3
click at [401, 188] on p "To enrich screen reader interactions, please activate Accessibility in Grammarl…" at bounding box center [633, 194] width 620 height 13
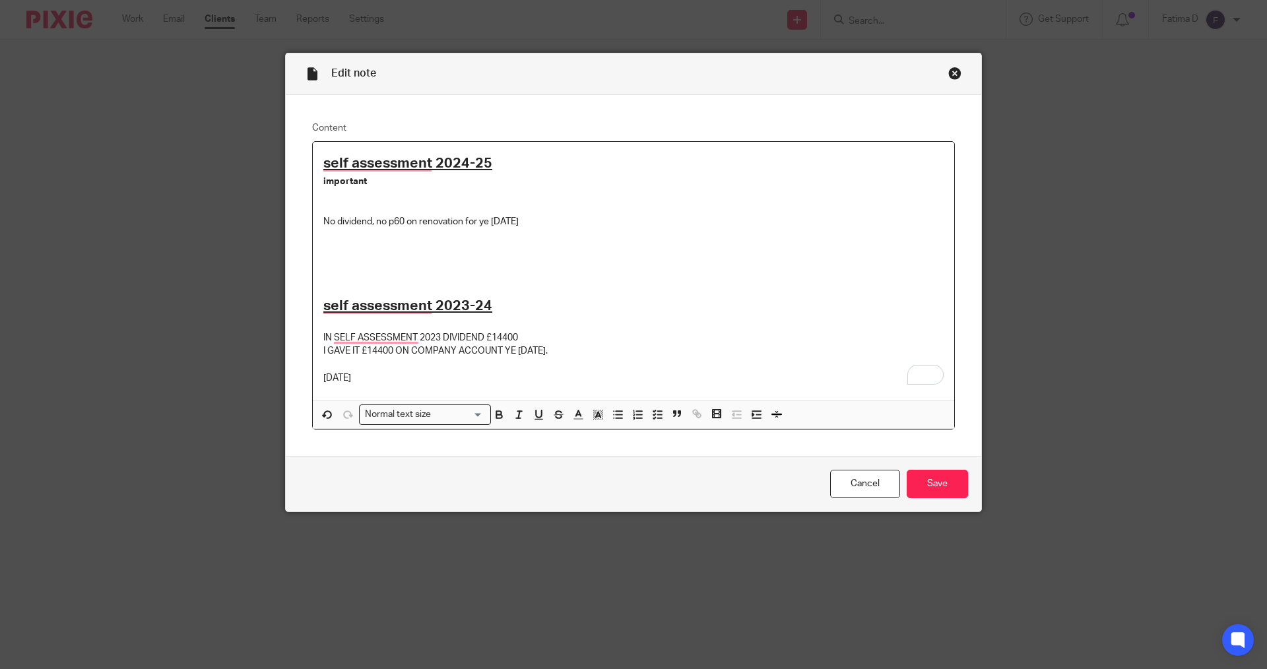
click at [366, 185] on p "important" at bounding box center [633, 181] width 620 height 13
drag, startPoint x: 459, startPoint y: 189, endPoint x: 320, endPoint y: 180, distance: 138.8
click at [319, 179] on div "self assessment 2024-25 important : has rental income No dividend, no p60 on re…" at bounding box center [633, 271] width 641 height 259
click at [592, 416] on icon "button" at bounding box center [598, 414] width 12 height 12
click at [604, 430] on li "color:#FCDC00" at bounding box center [609, 432] width 10 height 10
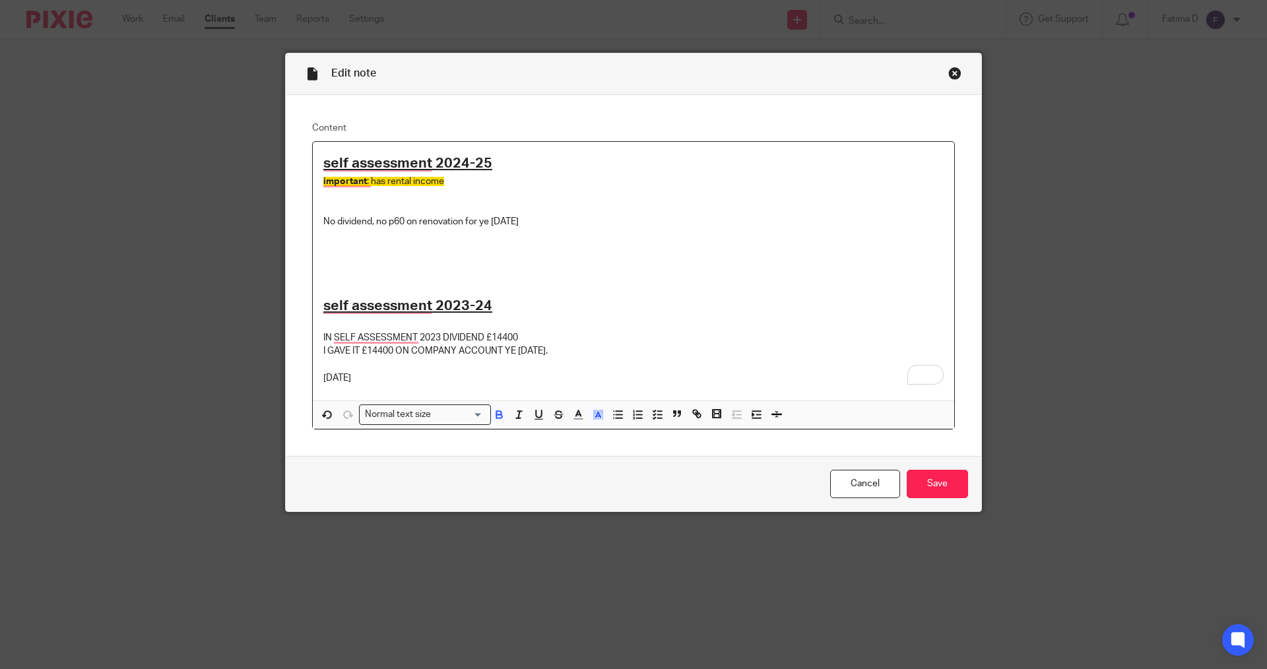
click at [711, 318] on p "To enrich screen reader interactions, please activate Accessibility in Grammarl…" at bounding box center [633, 324] width 620 height 13
click at [928, 486] on input "Save" at bounding box center [937, 484] width 61 height 28
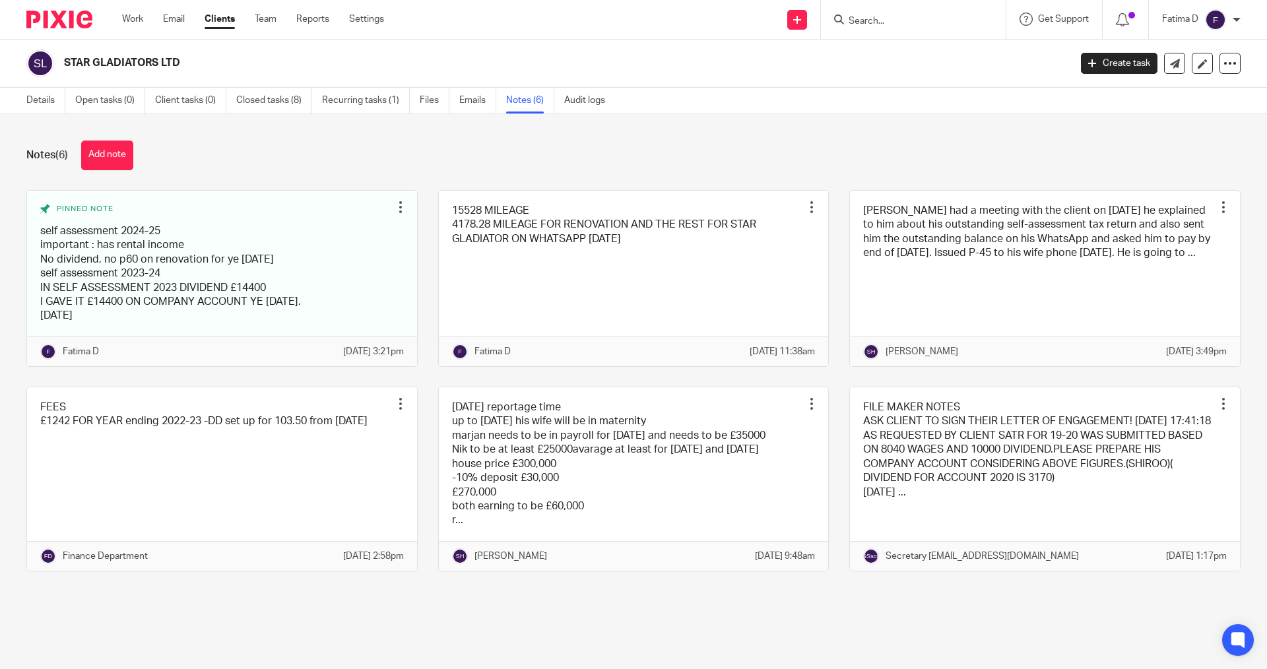
click at [871, 16] on input "Search" at bounding box center [906, 22] width 119 height 12
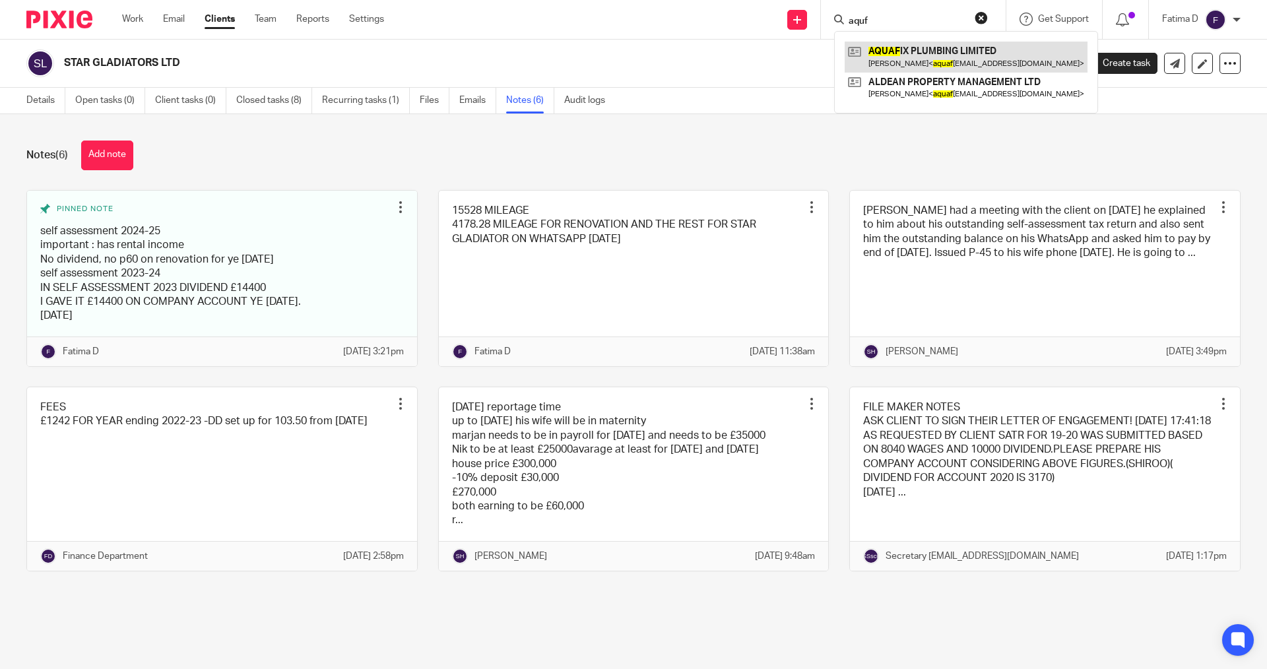
type input "aquf"
click at [899, 55] on link at bounding box center [966, 57] width 243 height 30
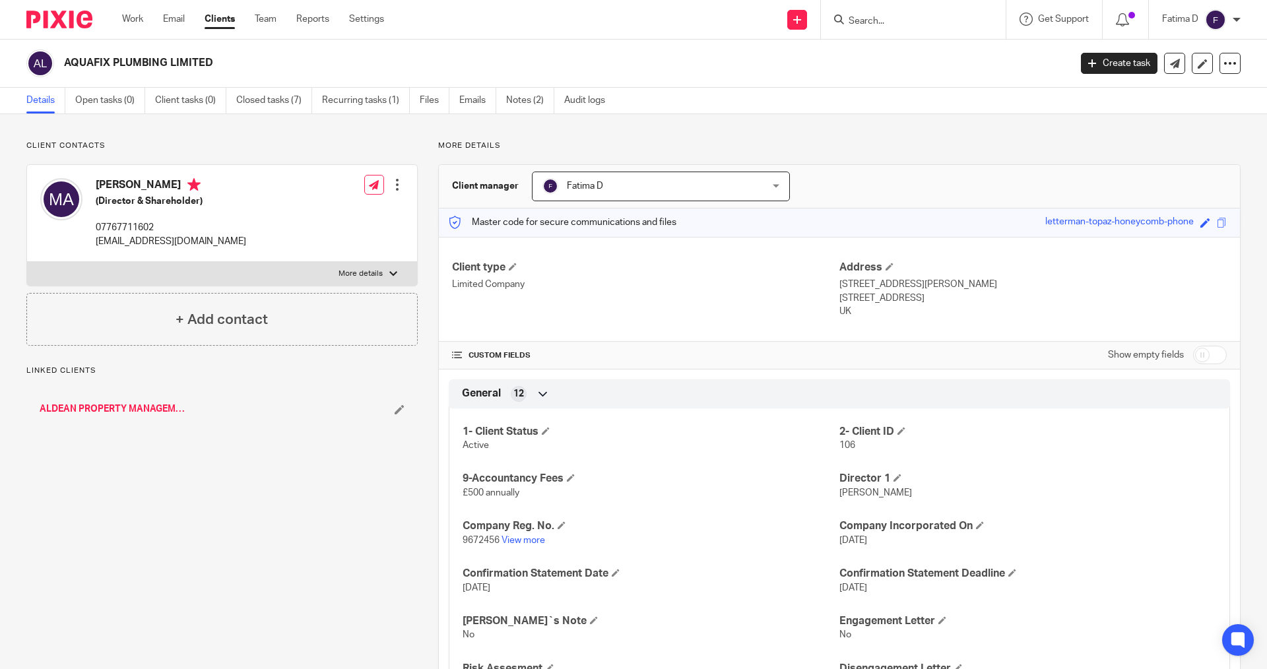
click at [391, 269] on label "More details" at bounding box center [222, 274] width 390 height 24
click at [27, 262] on input "More details" at bounding box center [26, 261] width 1 height 1
checkbox input "true"
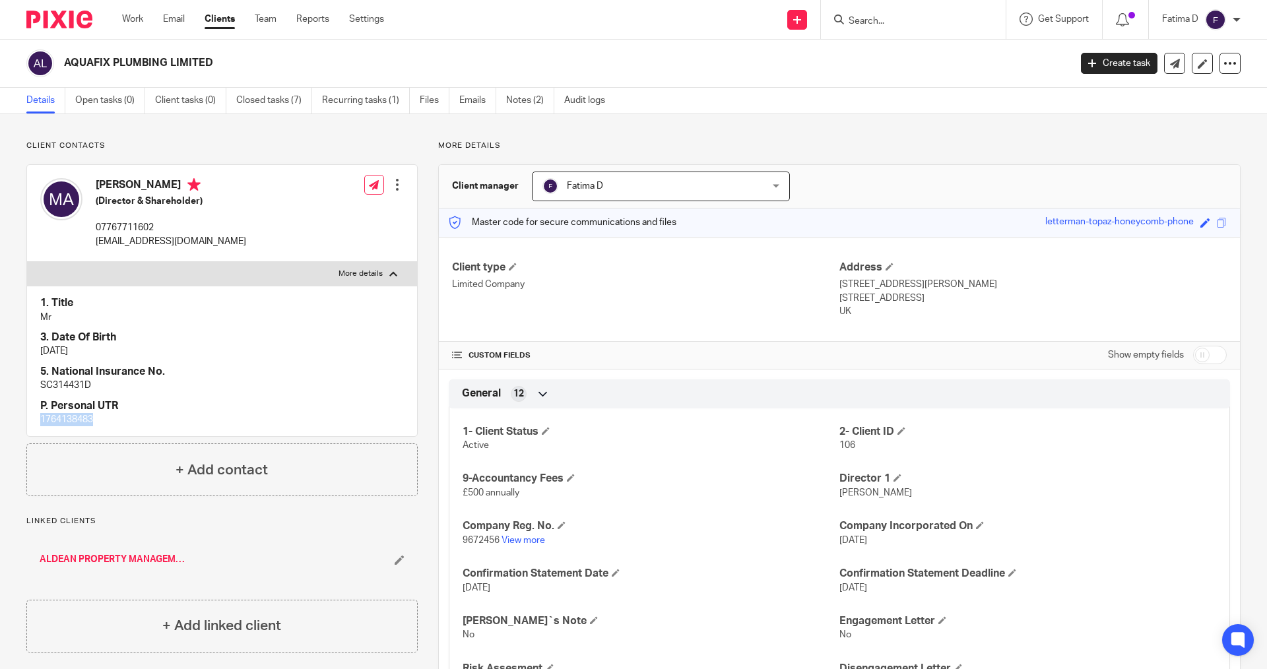
drag, startPoint x: 100, startPoint y: 417, endPoint x: 26, endPoint y: 423, distance: 74.1
click at [26, 423] on div "MOHAMMED KHAIRE ALDEAN (Director & Shareholder) 07767711602 aquafix@hotmail.com…" at bounding box center [221, 300] width 391 height 273
copy p "1764138483"
drag, startPoint x: 193, startPoint y: 237, endPoint x: 94, endPoint y: 236, distance: 99.0
click at [94, 236] on div "MOHAMMED KHAIRE ALDEAN (Director & Shareholder) 07767711602 aquafix@hotmail.com" at bounding box center [143, 213] width 206 height 83
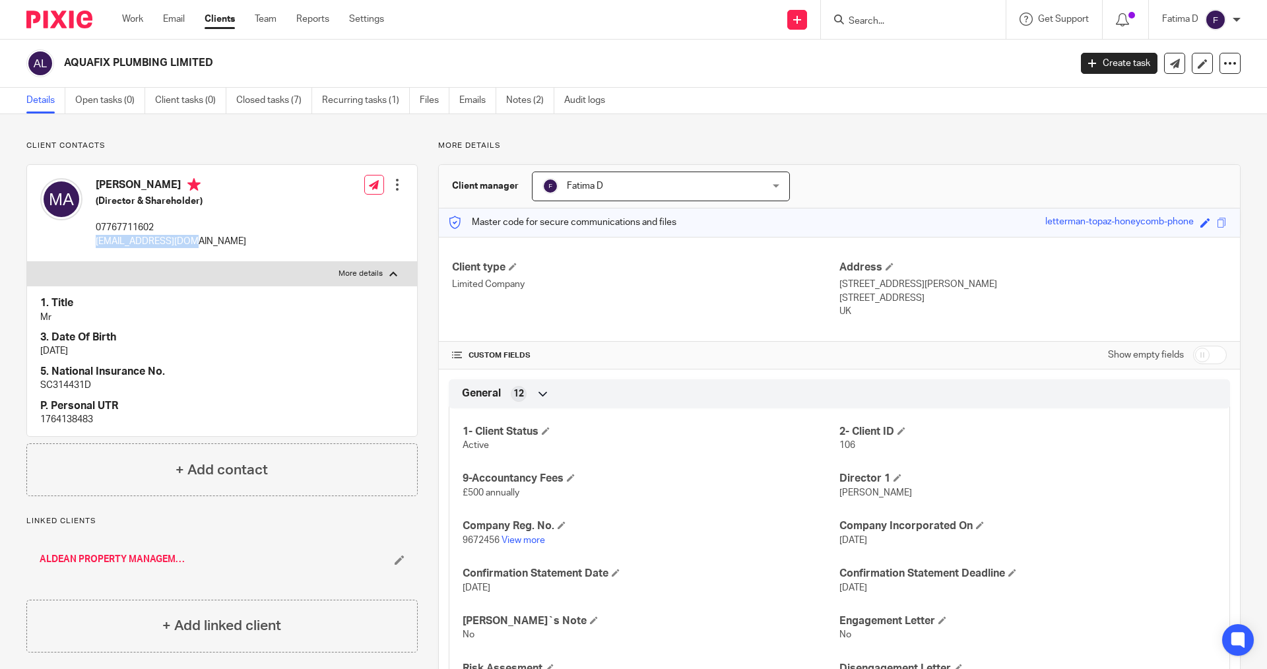
copy p "aquafix@hotmail.com"
click at [67, 387] on p "SC314431D" at bounding box center [222, 385] width 364 height 13
copy p "SC314431D"
click at [80, 414] on p "1764138483" at bounding box center [222, 419] width 364 height 13
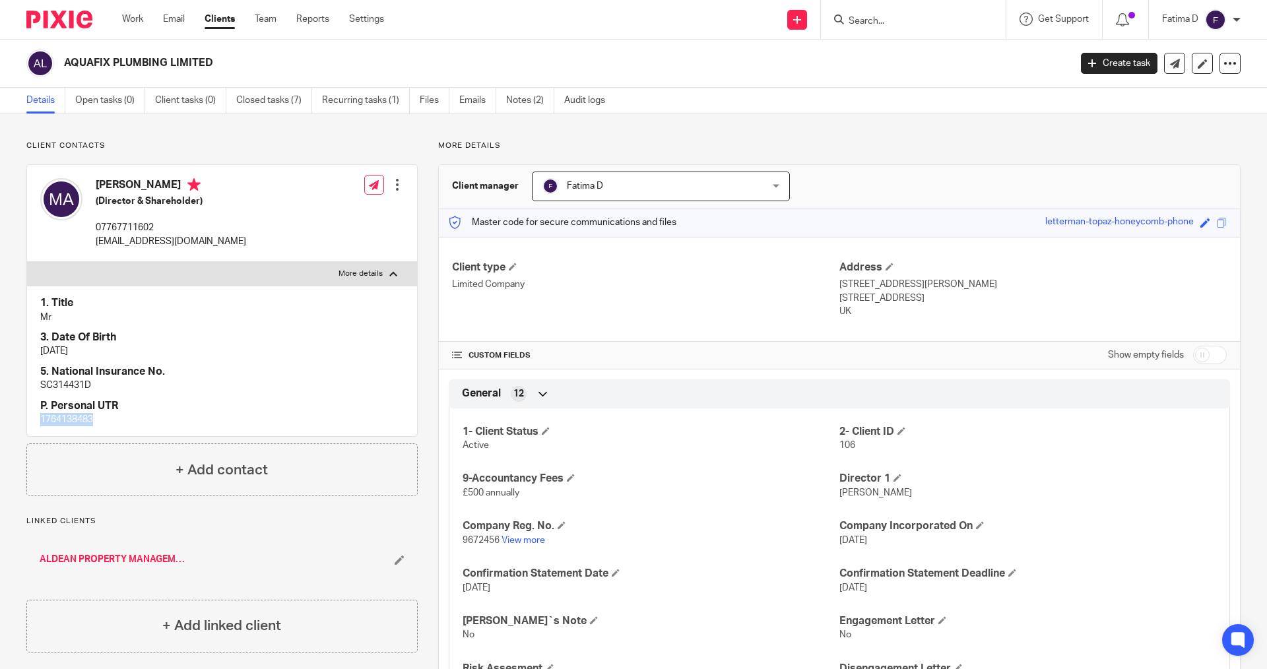
click at [80, 414] on p "1764138483" at bounding box center [222, 419] width 364 height 13
copy p "1764138483"
click at [65, 381] on p "SC314431D" at bounding box center [222, 385] width 364 height 13
copy p "SC314431D"
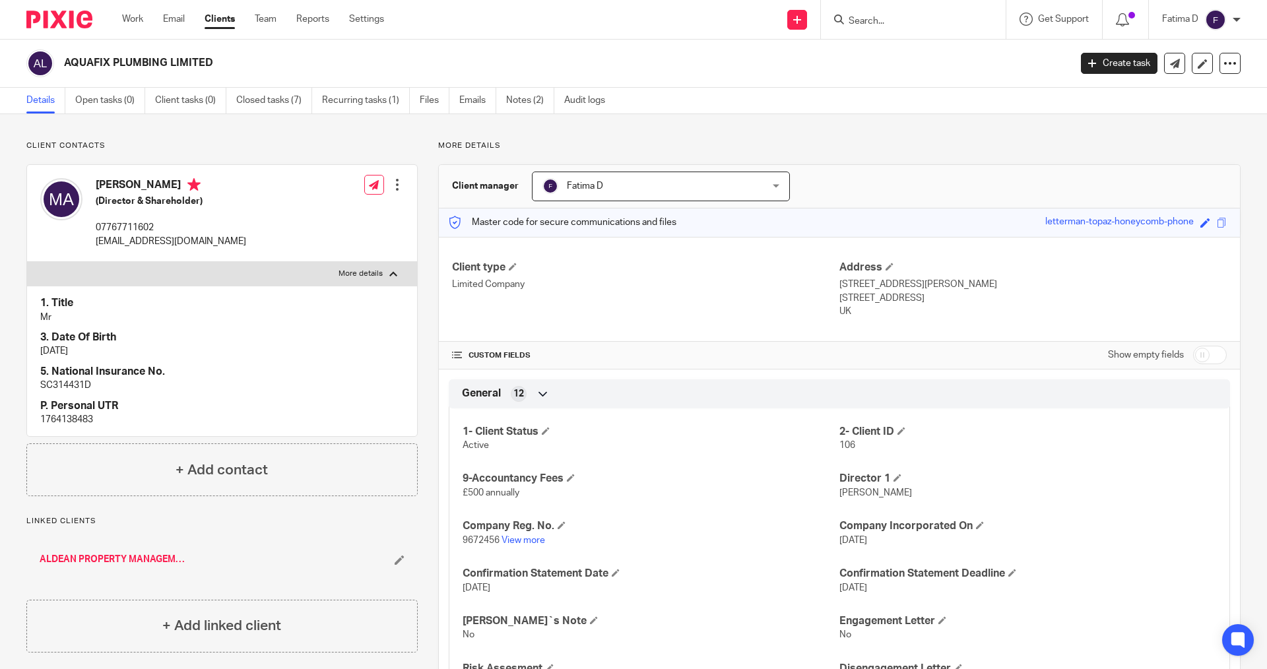
click at [844, 25] on div at bounding box center [911, 19] width 154 height 16
click at [853, 21] on input "Search" at bounding box center [906, 22] width 119 height 12
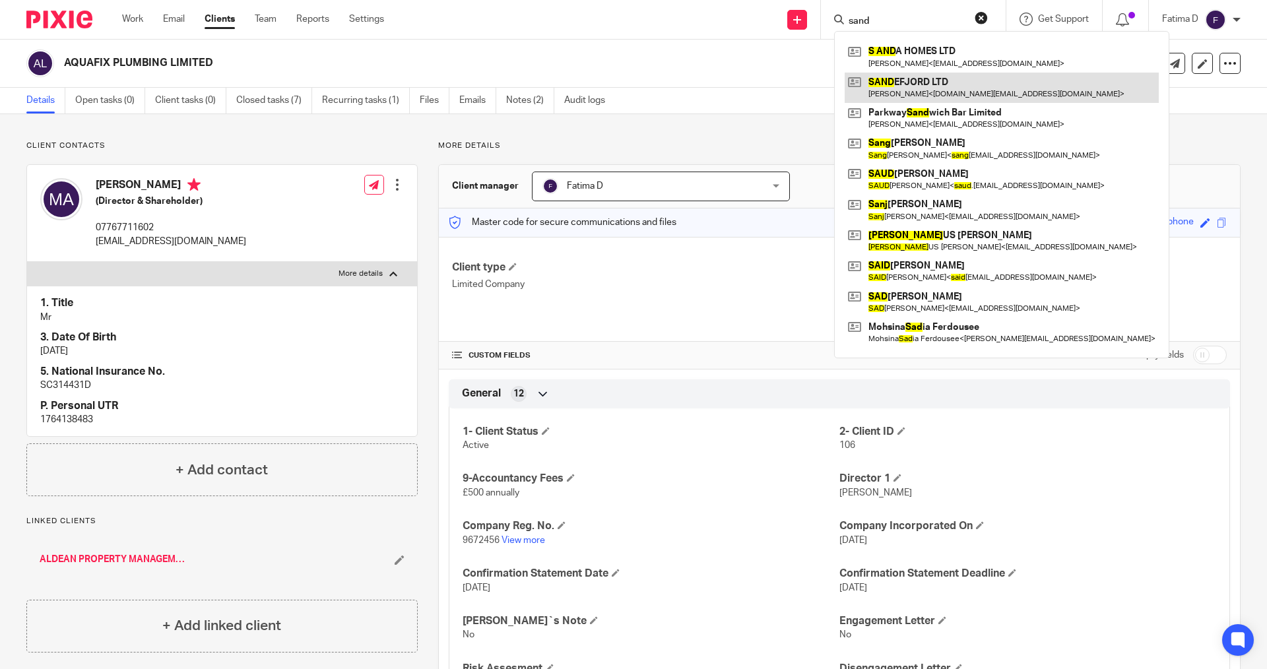
type input "sand"
click at [913, 76] on link at bounding box center [1002, 88] width 314 height 30
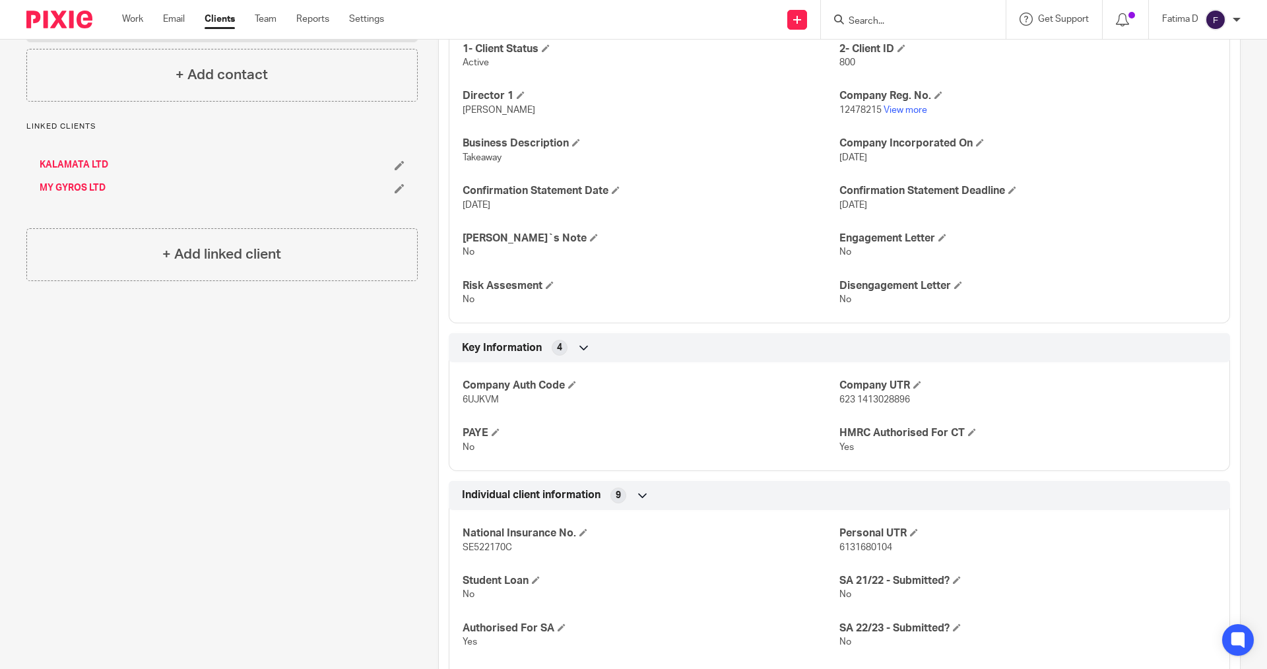
scroll to position [198, 0]
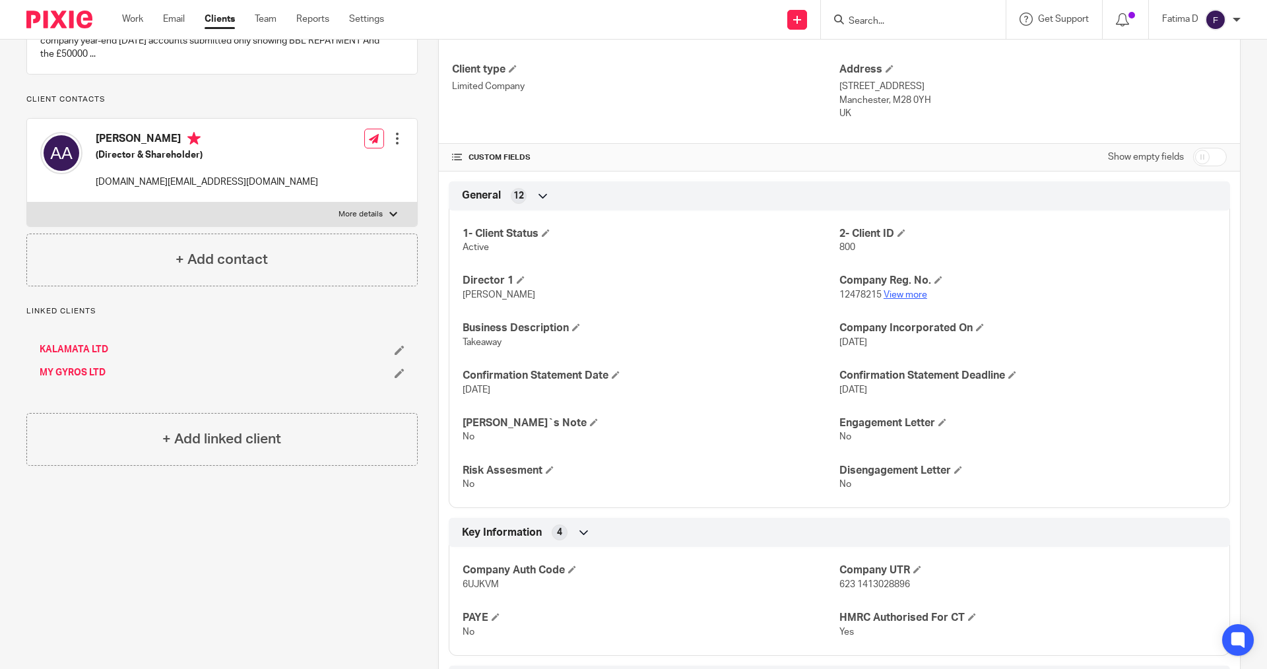
click at [907, 295] on link "View more" at bounding box center [906, 294] width 44 height 9
click at [911, 290] on link "View more" at bounding box center [906, 294] width 44 height 9
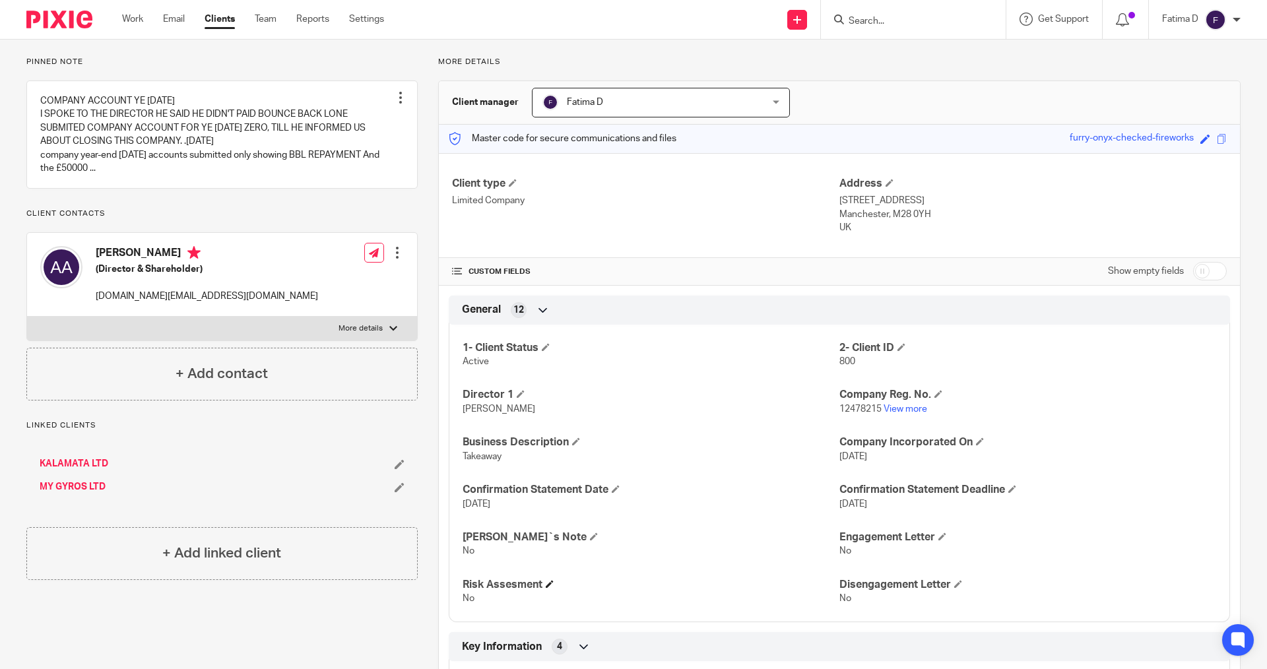
scroll to position [0, 0]
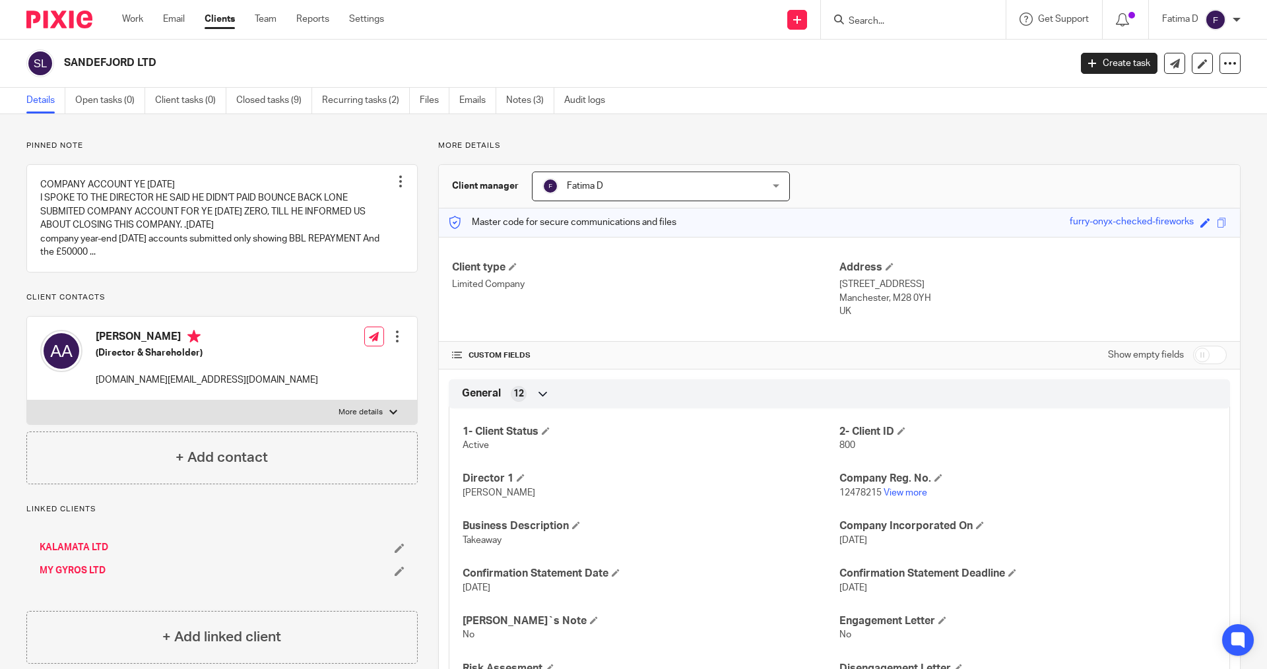
click at [875, 24] on input "Search" at bounding box center [906, 22] width 119 height 12
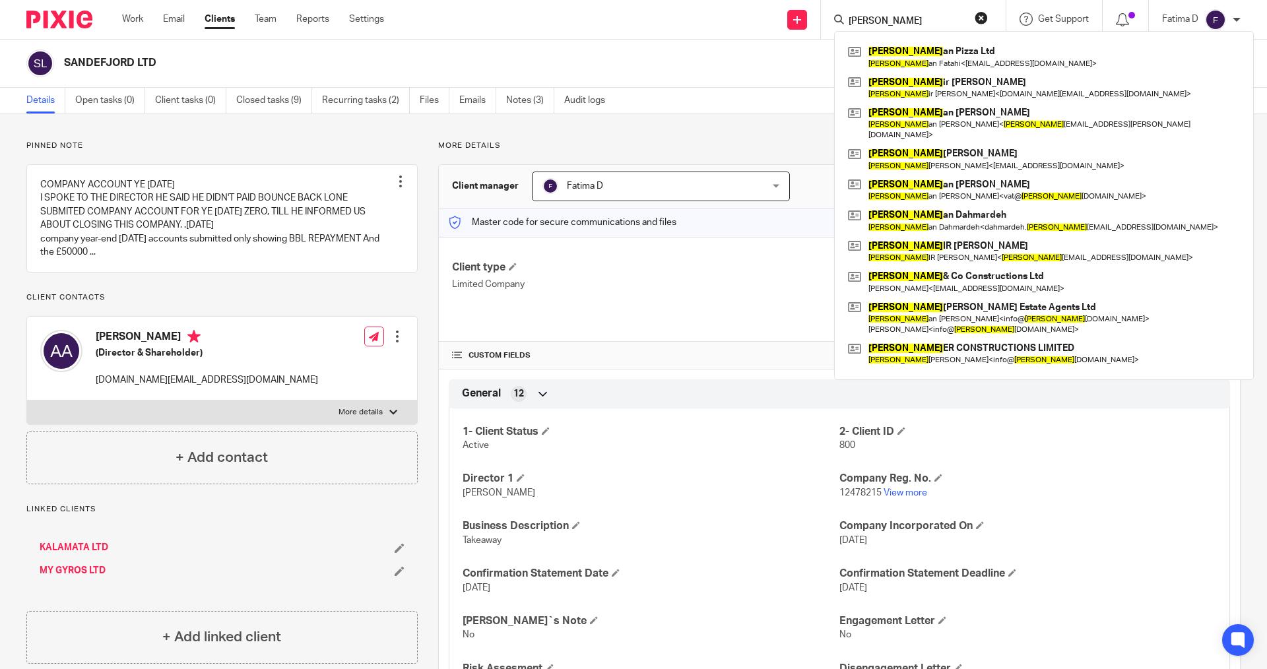
type input "sam"
click at [981, 15] on button "reset" at bounding box center [981, 17] width 13 height 13
